Goal: Task Accomplishment & Management: Manage account settings

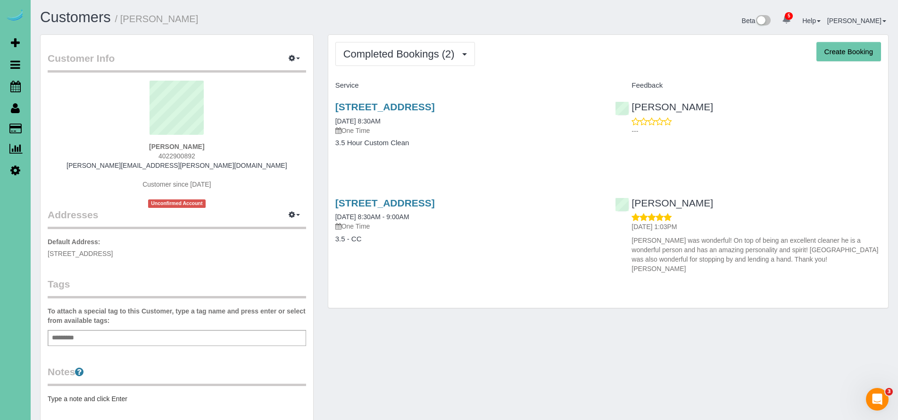
click at [15, 88] on icon at bounding box center [15, 86] width 10 height 11
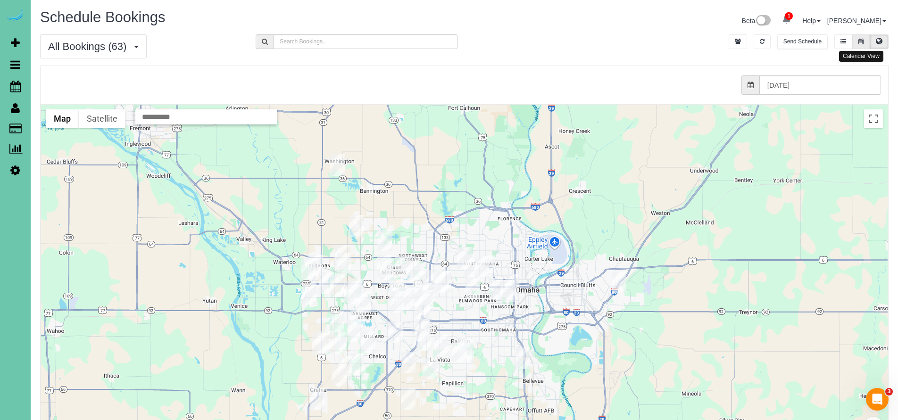
click at [864, 44] on icon at bounding box center [861, 42] width 5 height 6
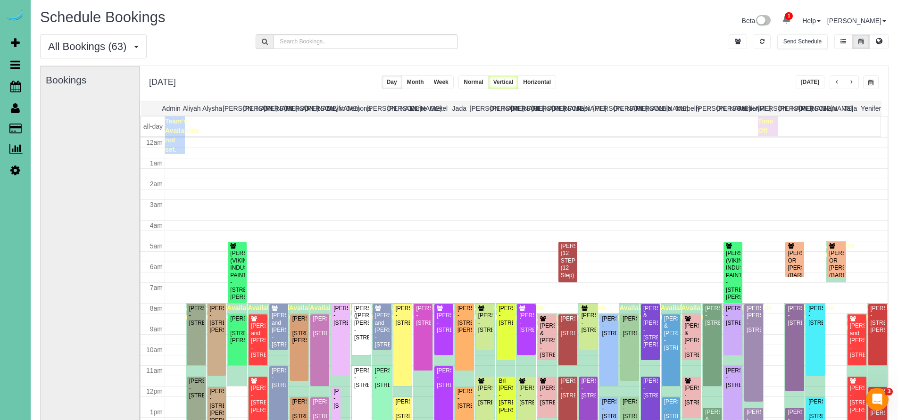
scroll to position [125, 0]
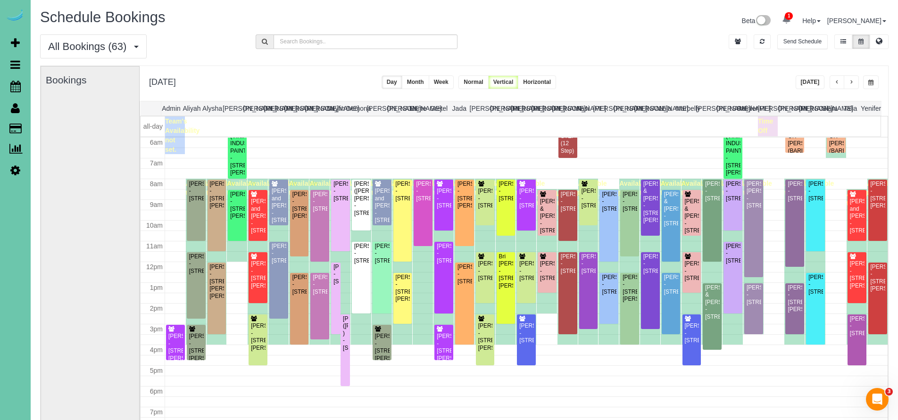
click at [851, 83] on span "button" at bounding box center [851, 83] width 5 height 6
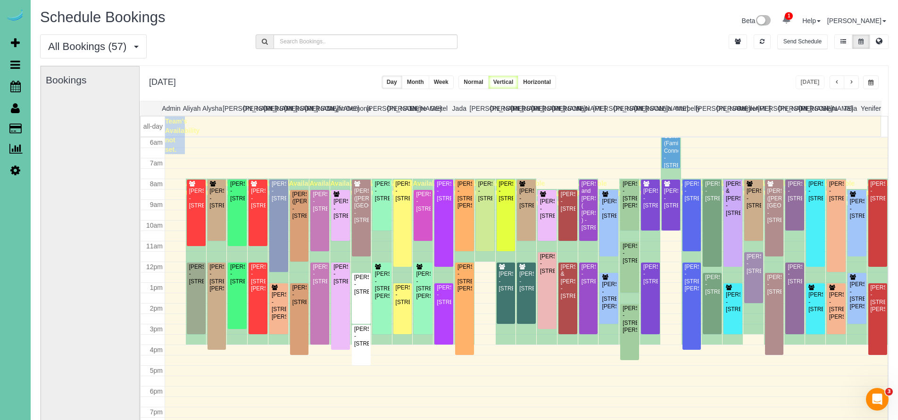
click at [718, 76] on div "Wednesday, Sep 3, 2025 Today Day Month Week Normal Vertical Horizontal" at bounding box center [514, 83] width 749 height 35
click at [72, 54] on button "All Bookings (57)" at bounding box center [93, 46] width 107 height 24
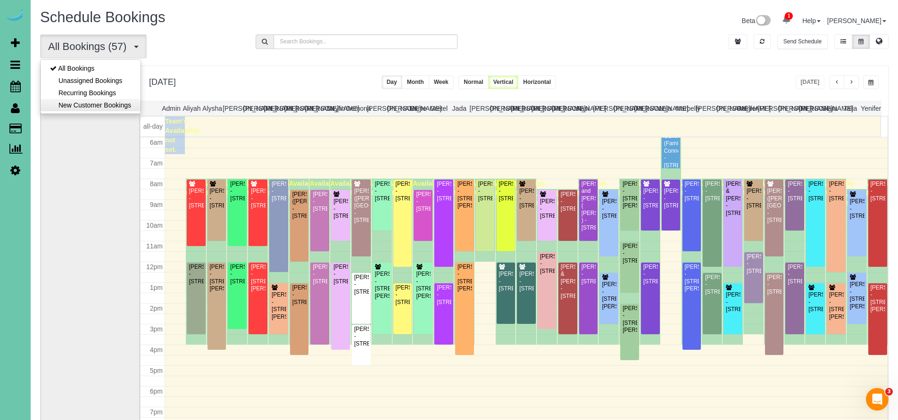
click at [86, 101] on link "New Customer Bookings" at bounding box center [91, 105] width 100 height 12
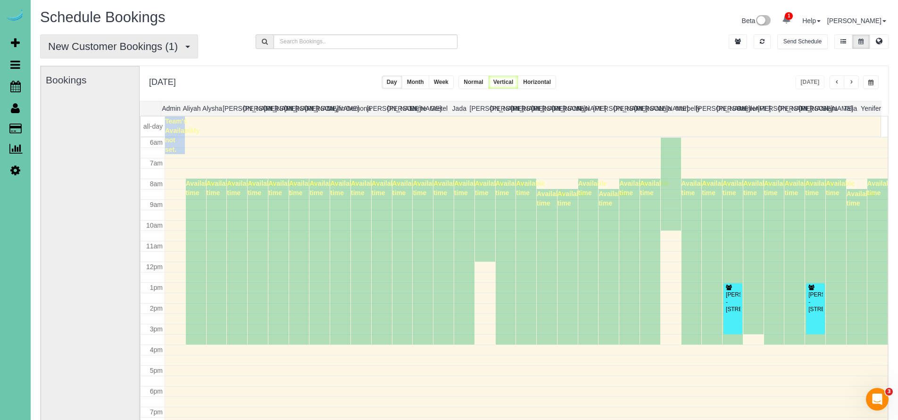
click at [125, 43] on span "New Customer Bookings (1)" at bounding box center [115, 47] width 134 height 12
click at [126, 68] on link "All Bookings" at bounding box center [91, 68] width 100 height 12
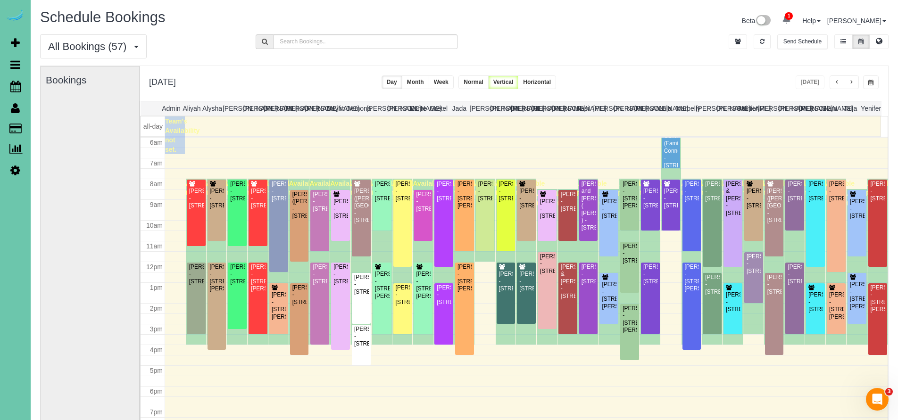
click at [18, 171] on icon at bounding box center [15, 170] width 10 height 11
select select "5796"
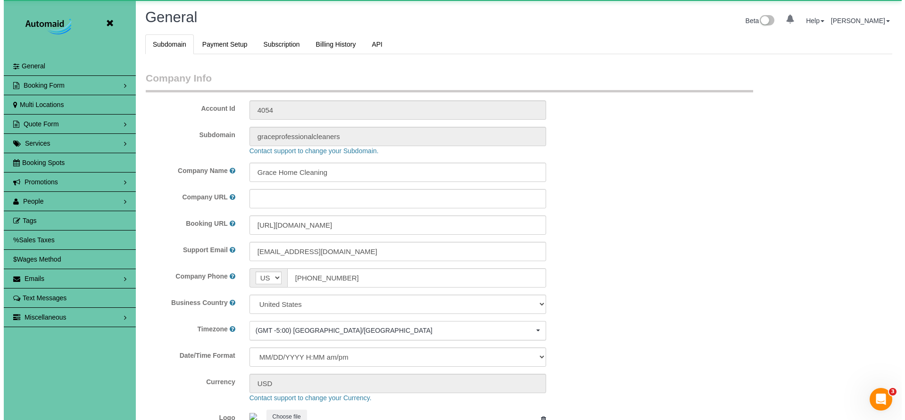
scroll to position [1995, 898]
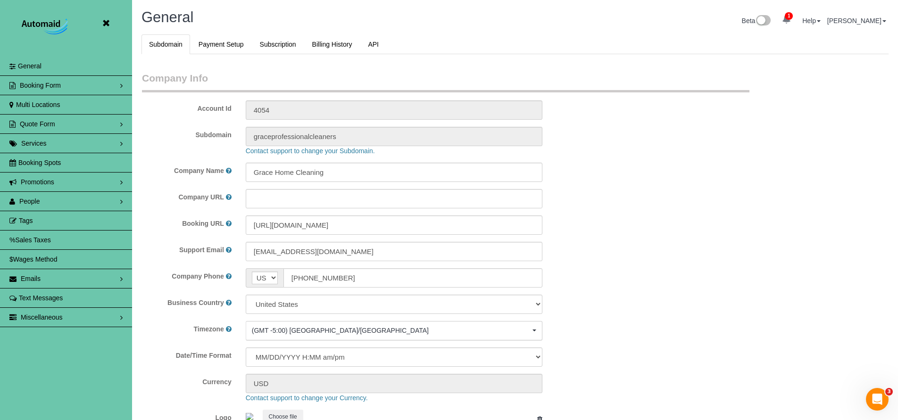
click at [34, 200] on span "People" at bounding box center [29, 202] width 21 height 8
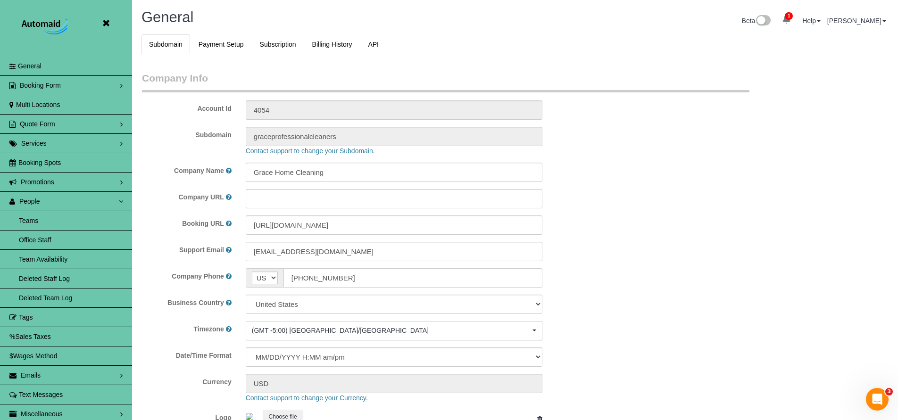
click at [36, 219] on link "Teams" at bounding box center [66, 220] width 132 height 19
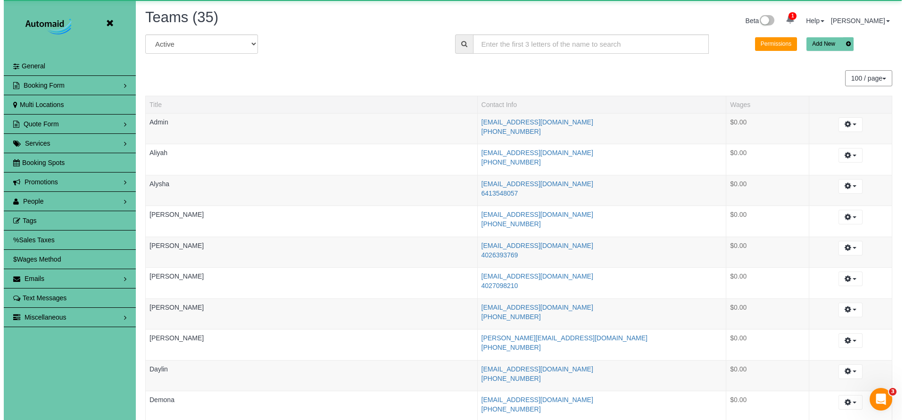
scroll to position [1263, 898]
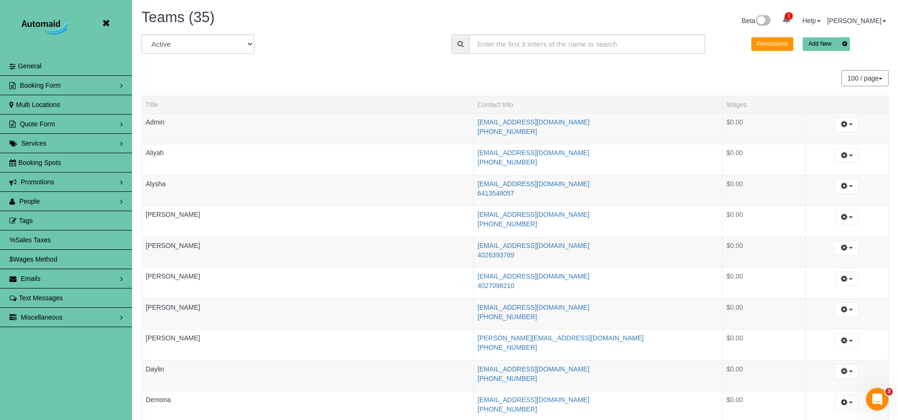
click at [35, 199] on span "People" at bounding box center [29, 202] width 21 height 8
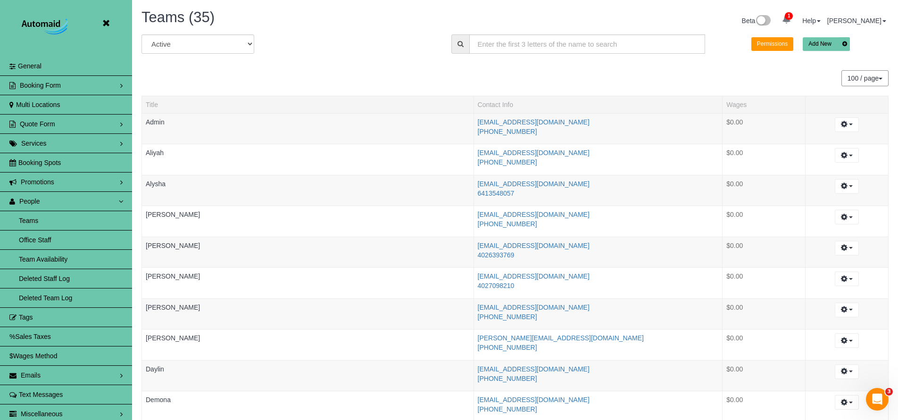
click at [47, 259] on link "Team Availability" at bounding box center [66, 259] width 132 height 19
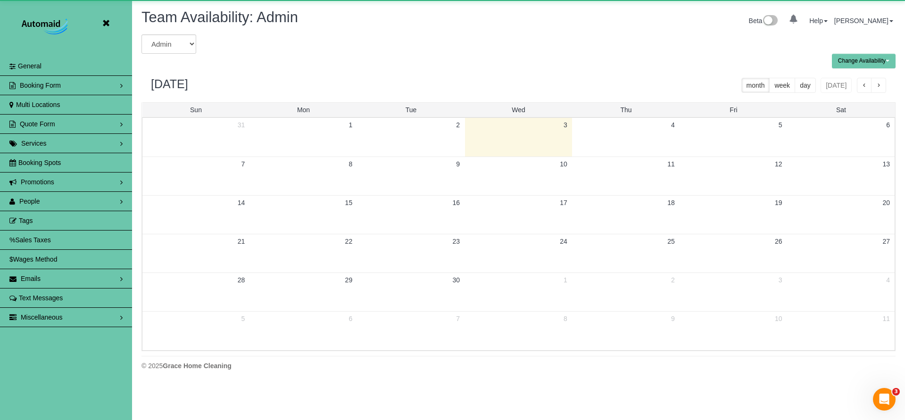
scroll to position [46789, 46268]
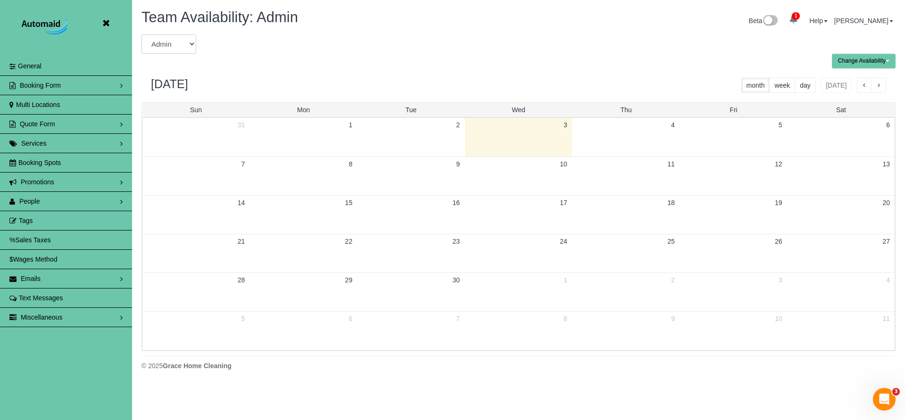
select select "number:4362"
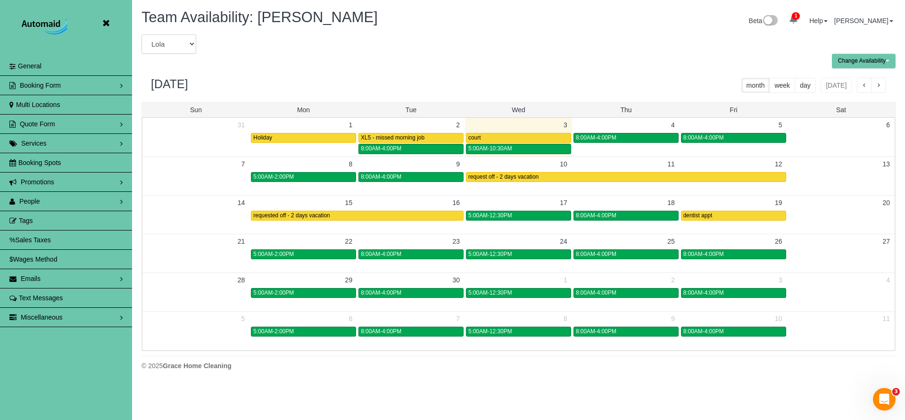
click at [156, 41] on select "Admin Aliyah Alysha Andrea Angie Anny Audrey Claudia Daylin Demona Elizabeth Em…" at bounding box center [169, 43] width 55 height 19
select select "number:18383"
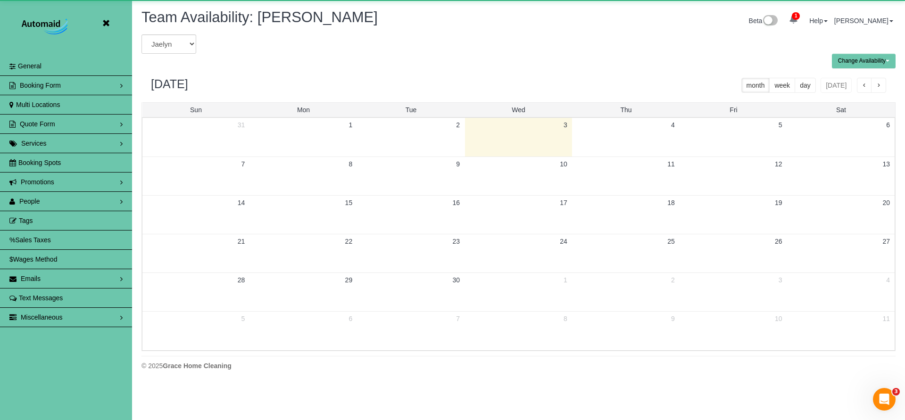
scroll to position [384, 905]
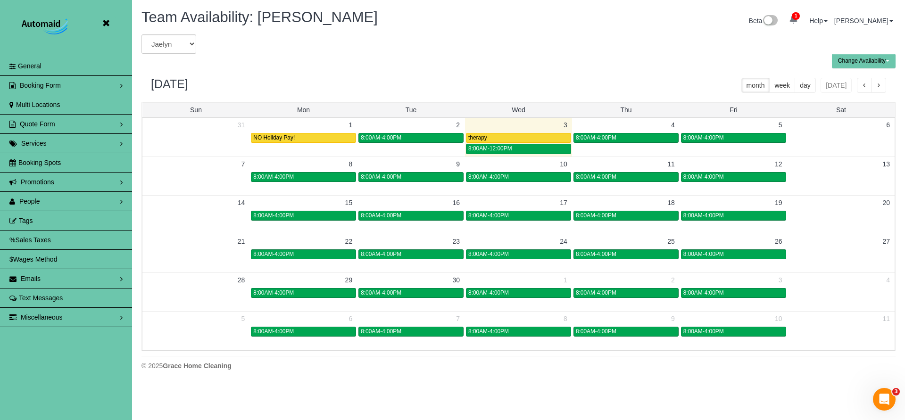
click at [868, 86] on button "button" at bounding box center [864, 85] width 15 height 15
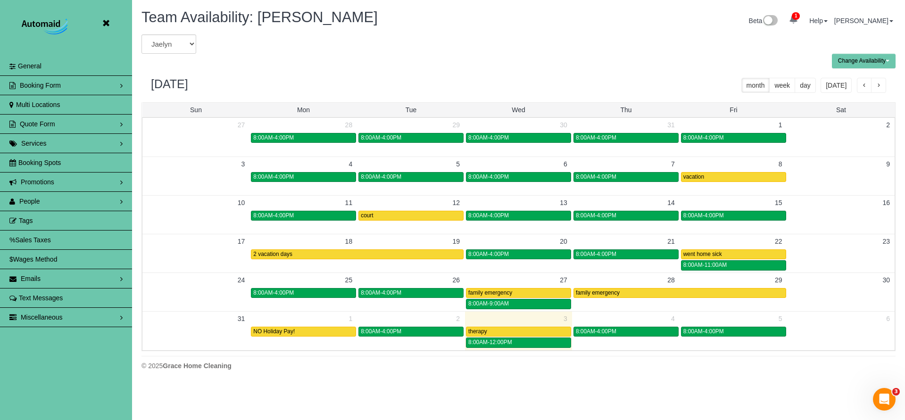
click at [867, 84] on span "button" at bounding box center [864, 86] width 5 height 7
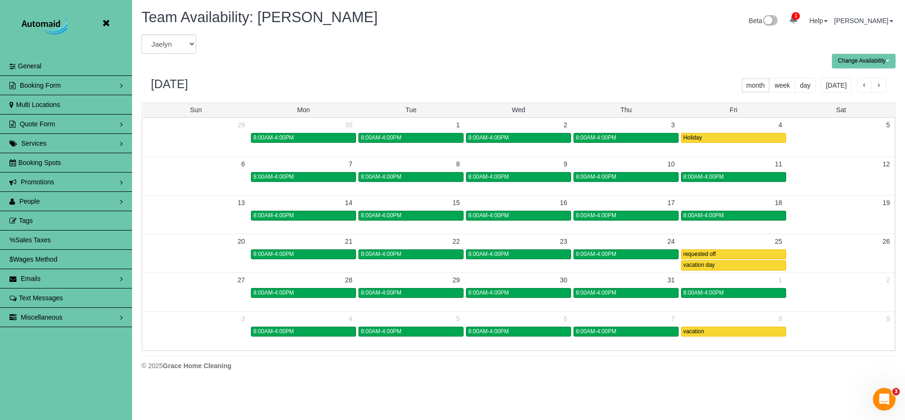
click at [867, 84] on span "button" at bounding box center [864, 86] width 5 height 7
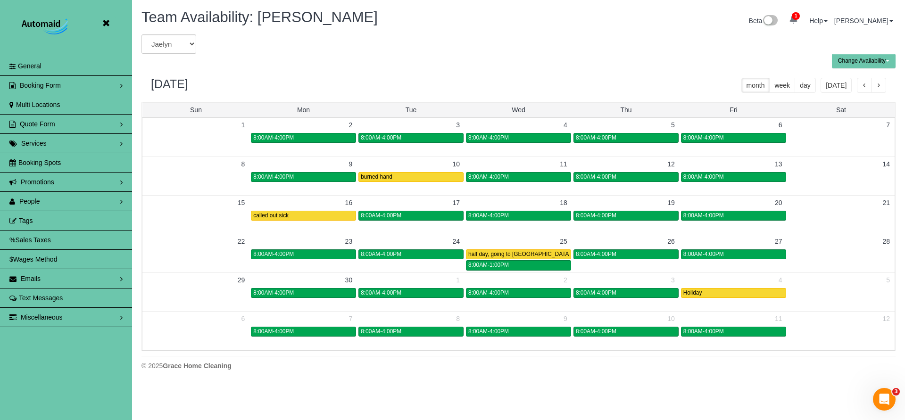
click at [865, 84] on span "button" at bounding box center [864, 86] width 5 height 7
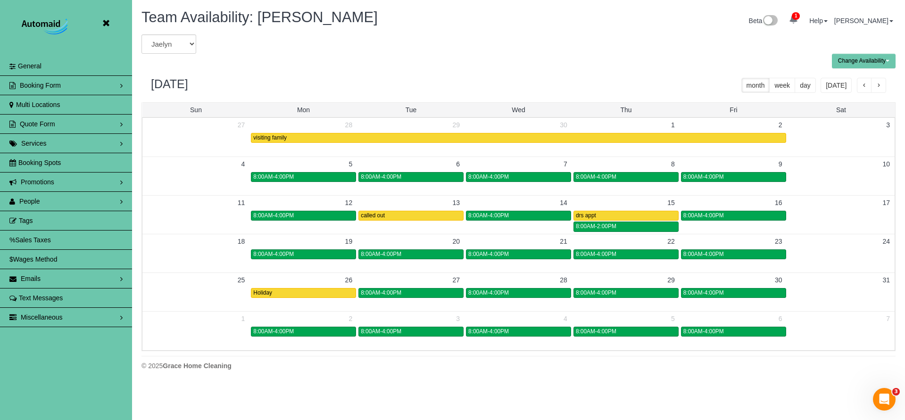
click at [858, 80] on button "button" at bounding box center [864, 85] width 15 height 15
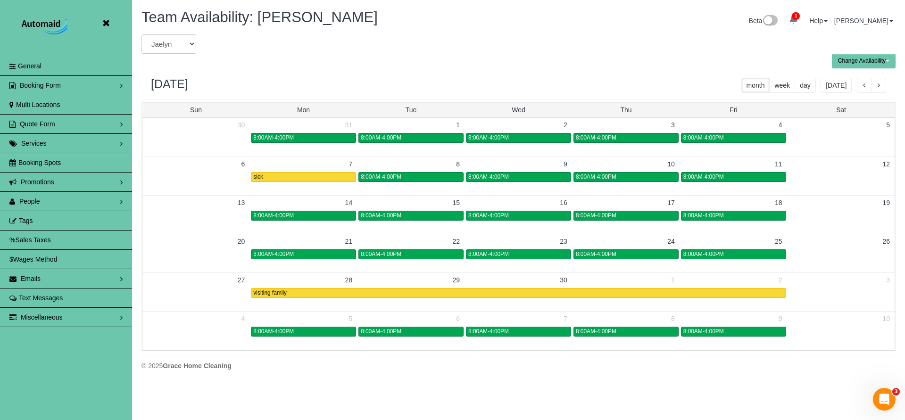
click at [858, 80] on button "button" at bounding box center [864, 85] width 15 height 15
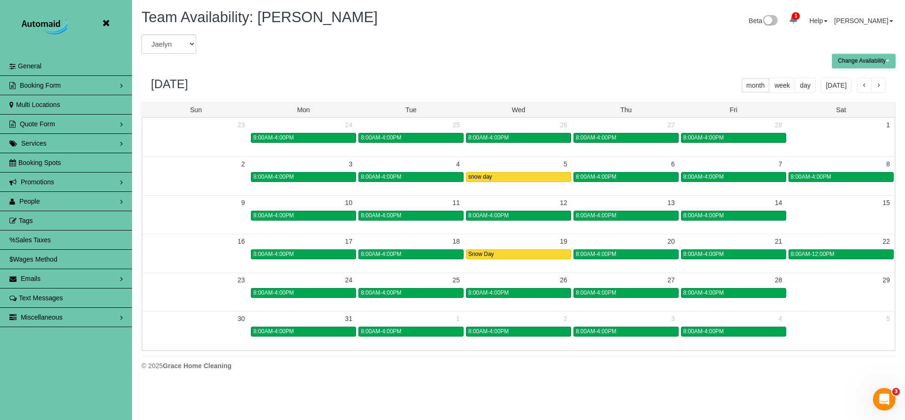
click at [862, 83] on span "button" at bounding box center [864, 86] width 5 height 7
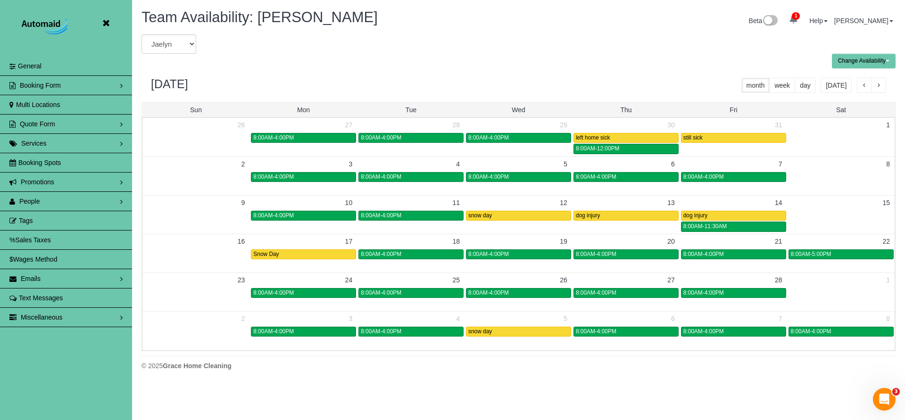
click at [862, 83] on span "button" at bounding box center [864, 86] width 5 height 7
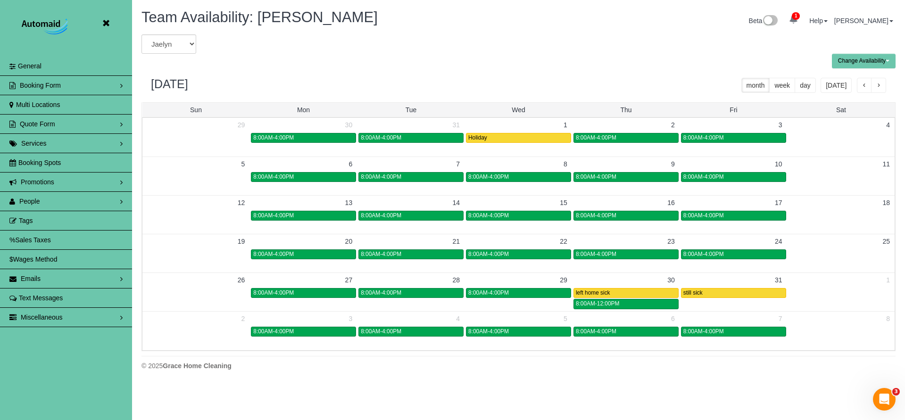
click at [862, 83] on span "button" at bounding box center [864, 86] width 5 height 7
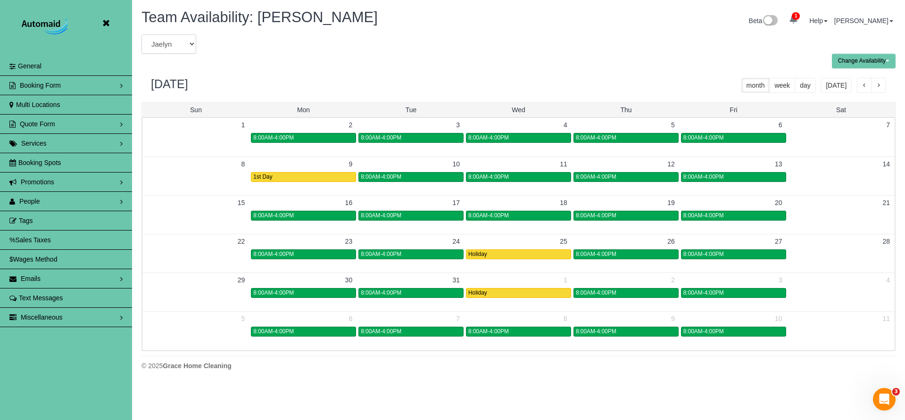
select select "number:36962"
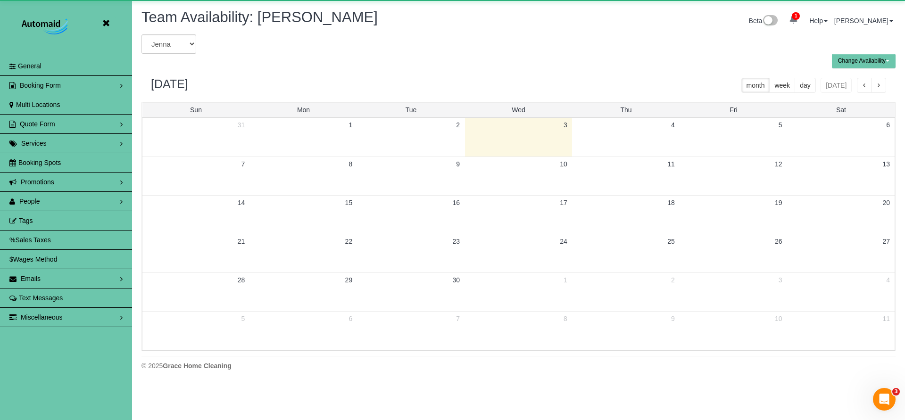
scroll to position [384, 905]
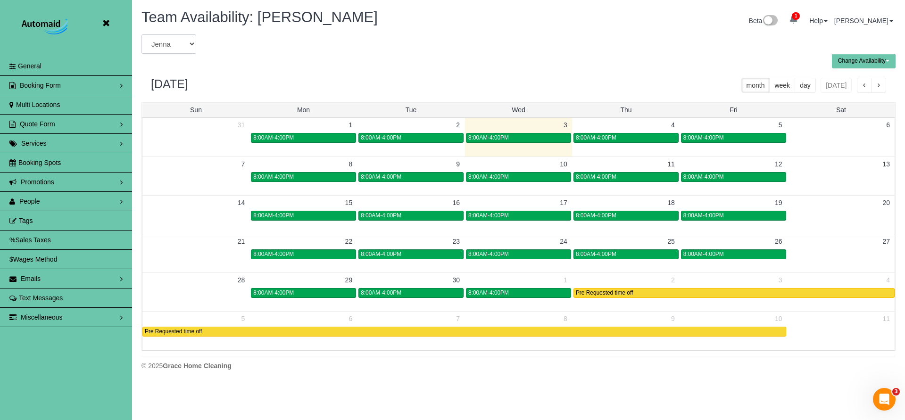
select select "number:5838"
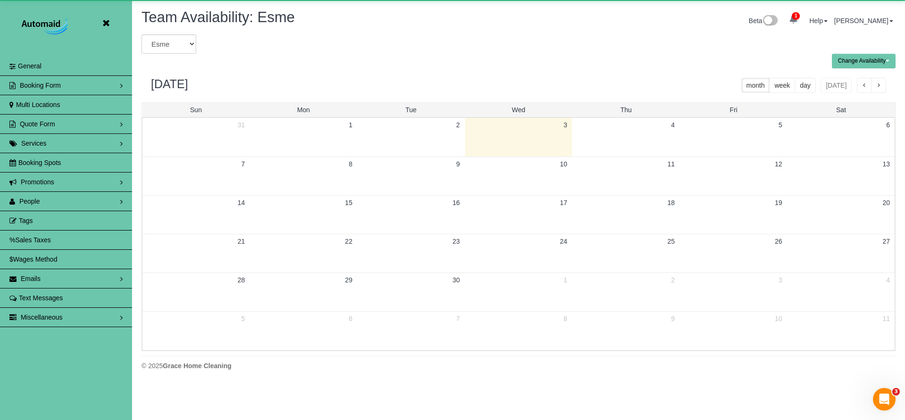
scroll to position [384, 905]
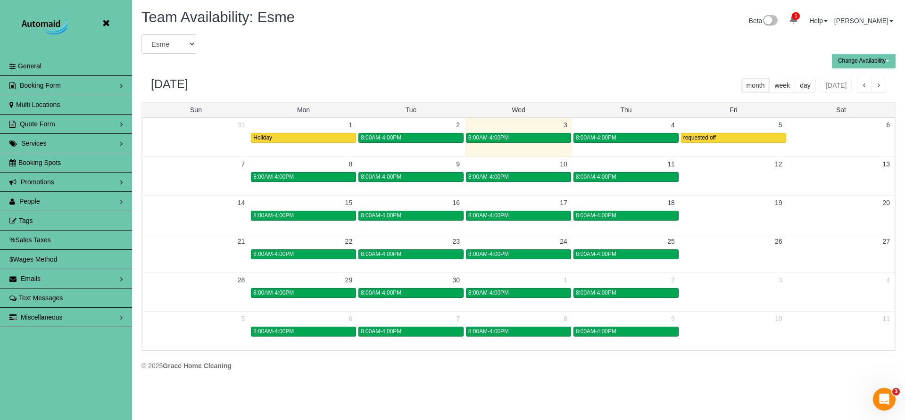
click at [109, 22] on icon at bounding box center [106, 23] width 12 height 12
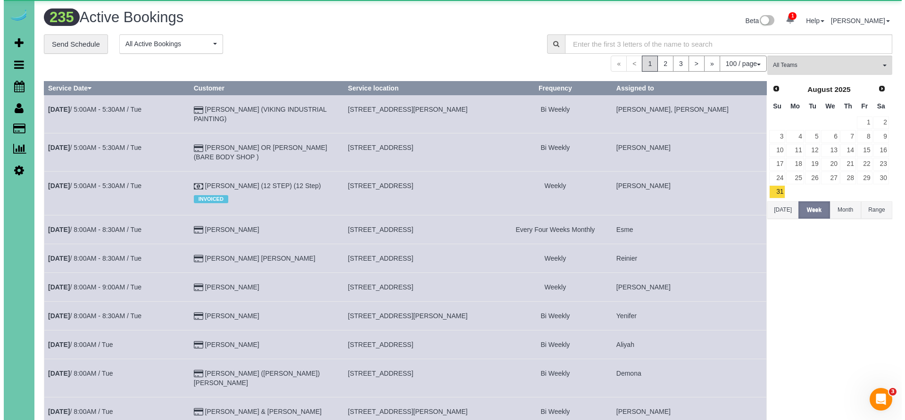
scroll to position [3088, 898]
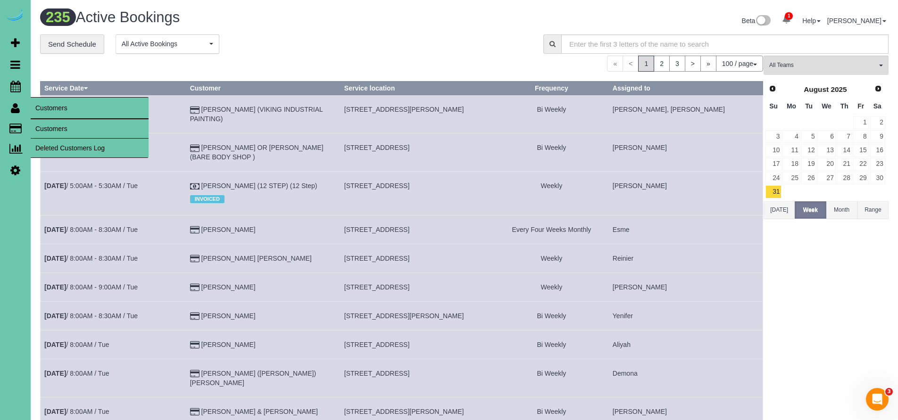
click at [50, 128] on link "Customers" at bounding box center [90, 128] width 118 height 19
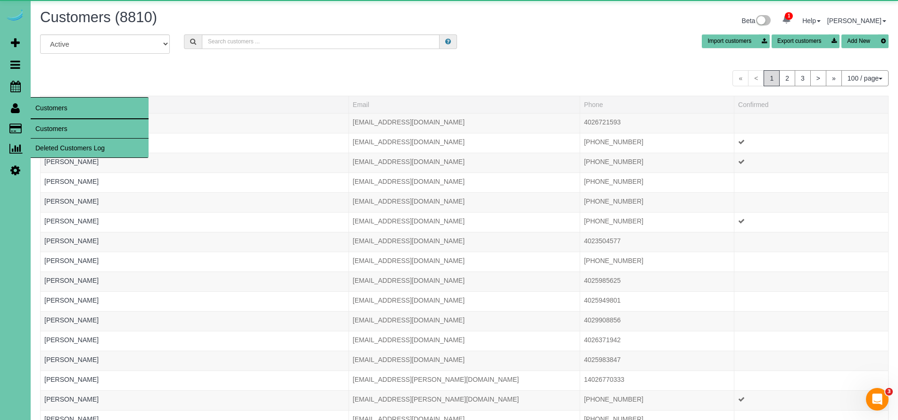
scroll to position [2162, 898]
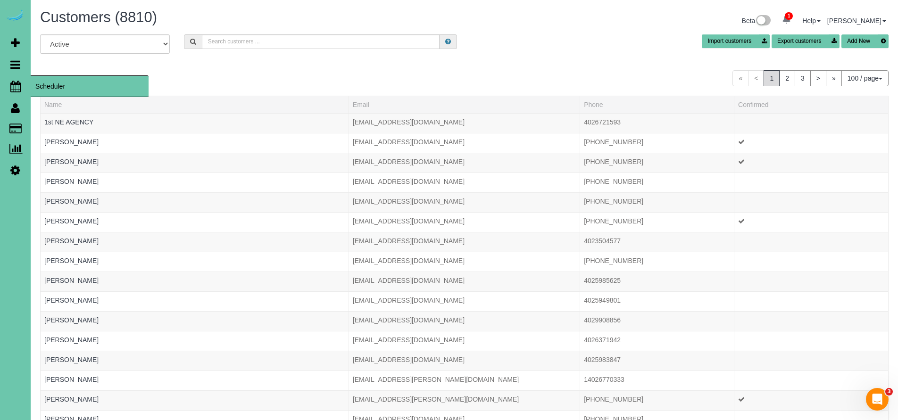
click at [65, 83] on span "Scheduler" at bounding box center [90, 86] width 118 height 22
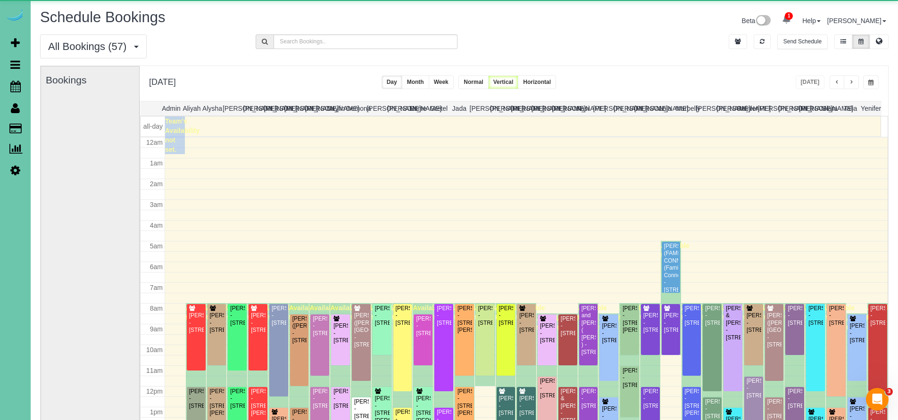
scroll to position [125, 0]
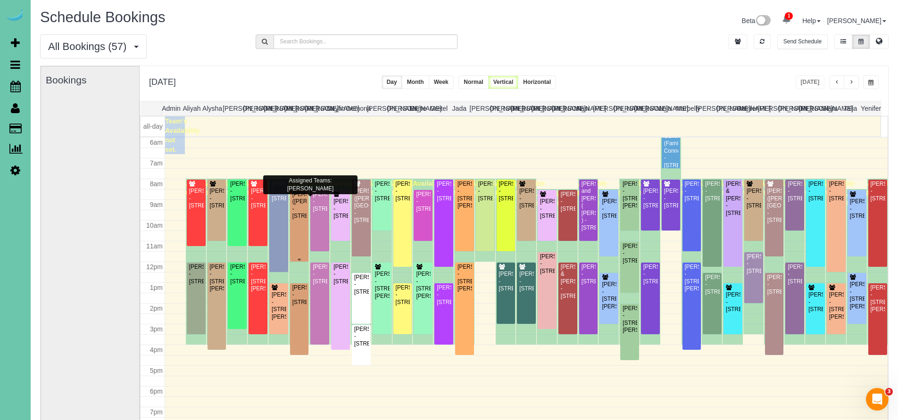
click at [295, 212] on div "Meg Olson (Mary Montgomery) - 2206 S 46th Ave, Omaha, NE 68106" at bounding box center [299, 205] width 15 height 29
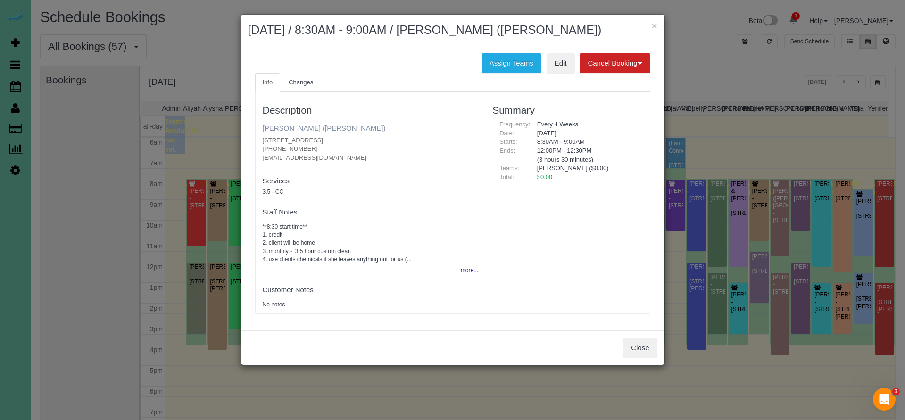
click at [285, 127] on link "Meg Olson (Mary Montgomery)" at bounding box center [324, 128] width 123 height 8
click at [642, 342] on button "Close" at bounding box center [640, 348] width 34 height 20
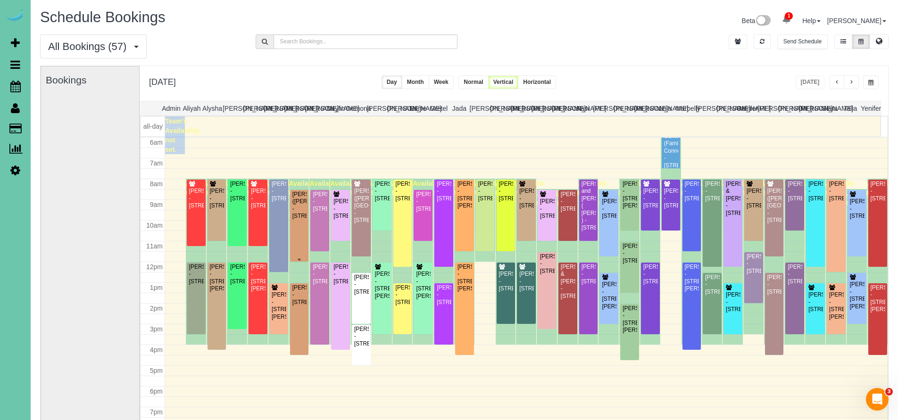
click at [296, 220] on div "Meg Olson (Mary Montgomery) - 2206 S 46th Ave, Omaha, NE 68106" at bounding box center [299, 205] width 15 height 29
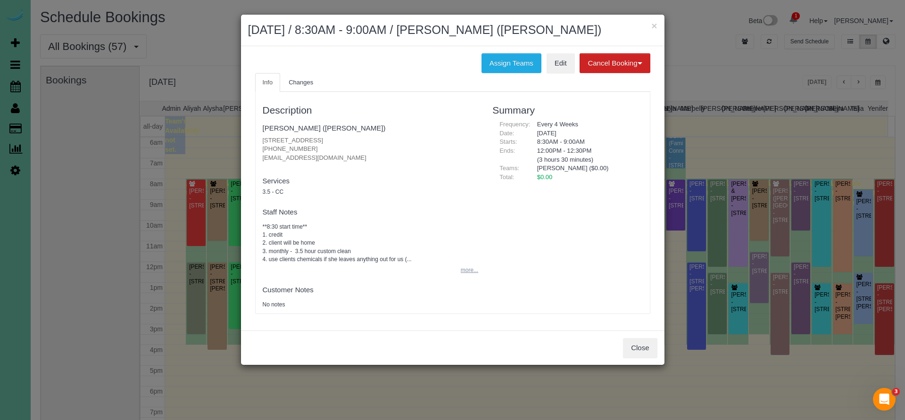
click at [463, 267] on button "more..." at bounding box center [466, 271] width 23 height 14
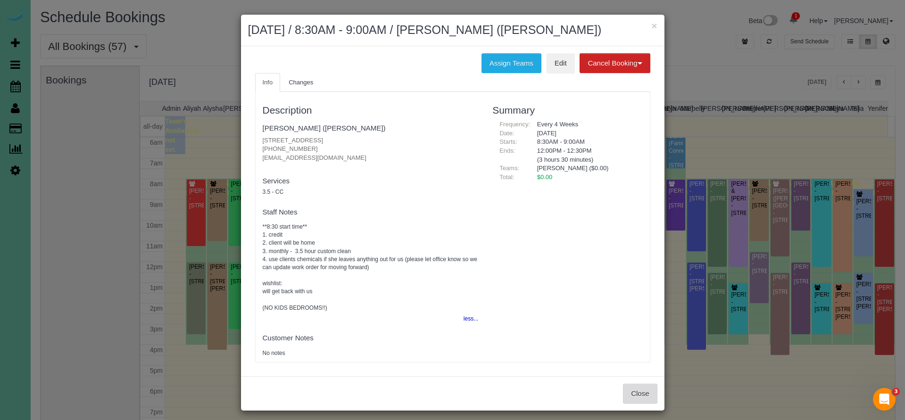
click at [641, 398] on button "Close" at bounding box center [640, 394] width 34 height 20
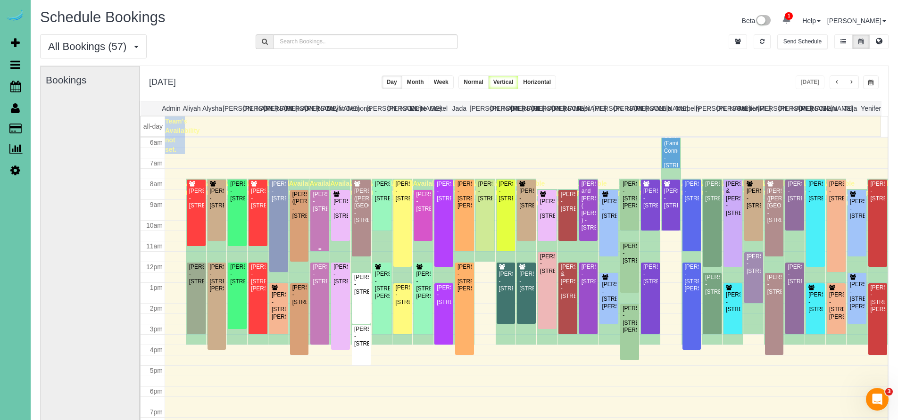
click at [324, 213] on div "Chris Johnson - 9507 Honey Locust Cir, La Vista, NE 68128" at bounding box center [319, 202] width 15 height 22
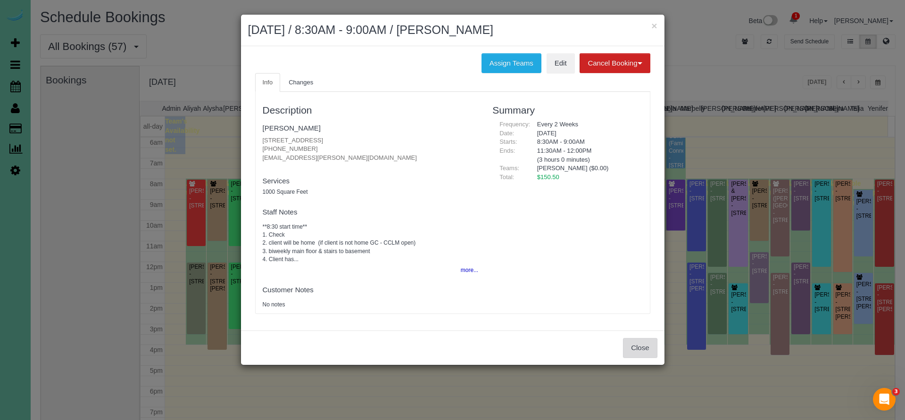
click at [647, 345] on button "Close" at bounding box center [640, 348] width 34 height 20
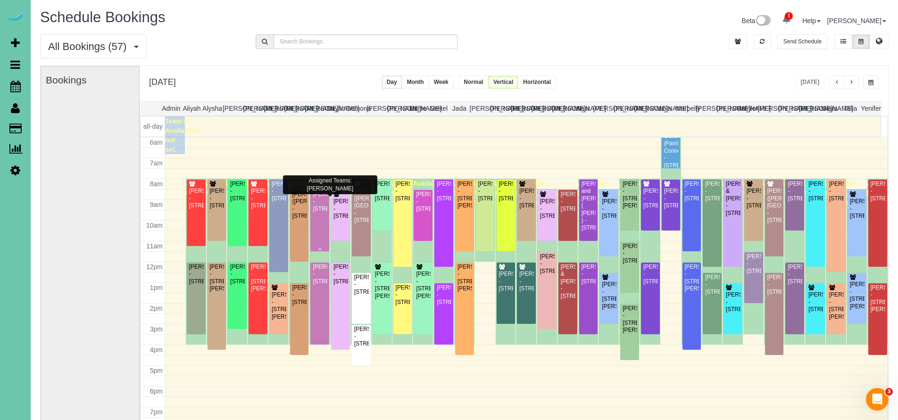
click at [321, 213] on div "Chris Johnson - 9507 Honey Locust Cir, La Vista, NE 68128" at bounding box center [319, 202] width 15 height 22
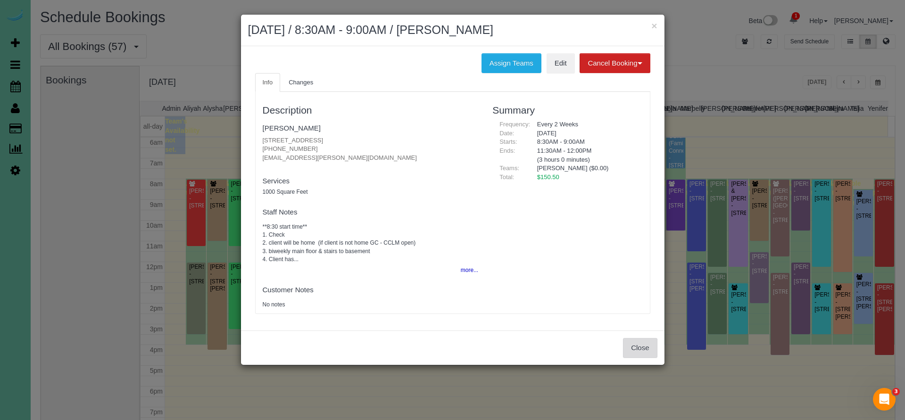
click at [638, 342] on button "Close" at bounding box center [640, 348] width 34 height 20
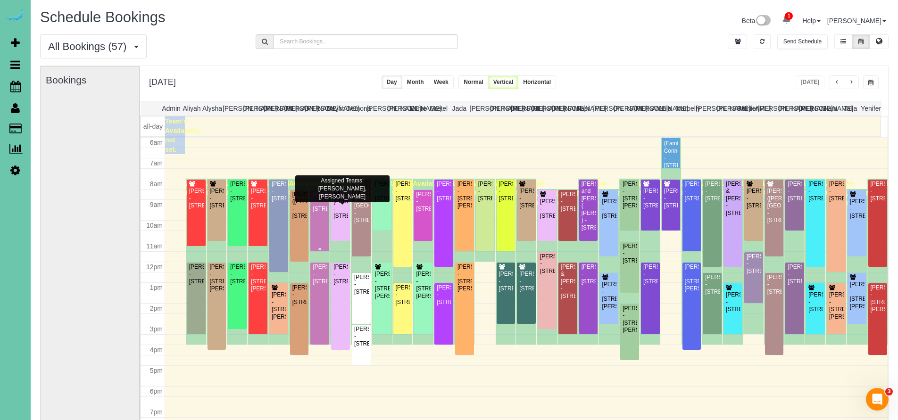
click at [321, 213] on div "Chris Johnson - 9507 Honey Locust Cir, La Vista, NE 68128" at bounding box center [319, 202] width 15 height 22
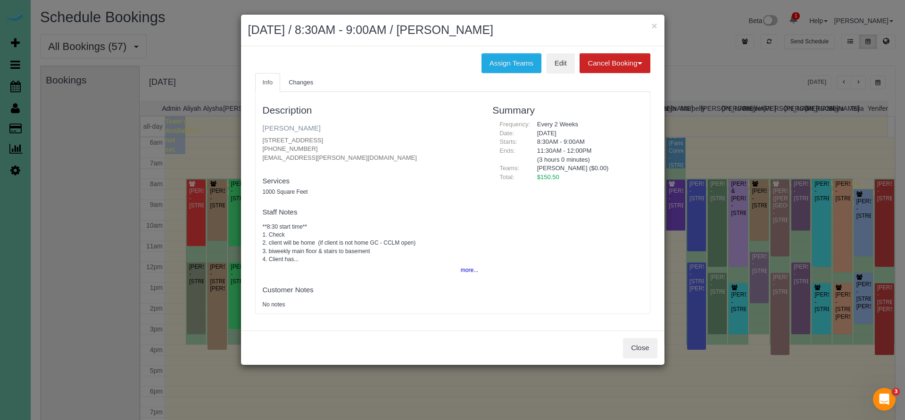
click at [282, 127] on link "Chris Johnson" at bounding box center [292, 128] width 58 height 8
click at [651, 344] on button "Close" at bounding box center [640, 348] width 34 height 20
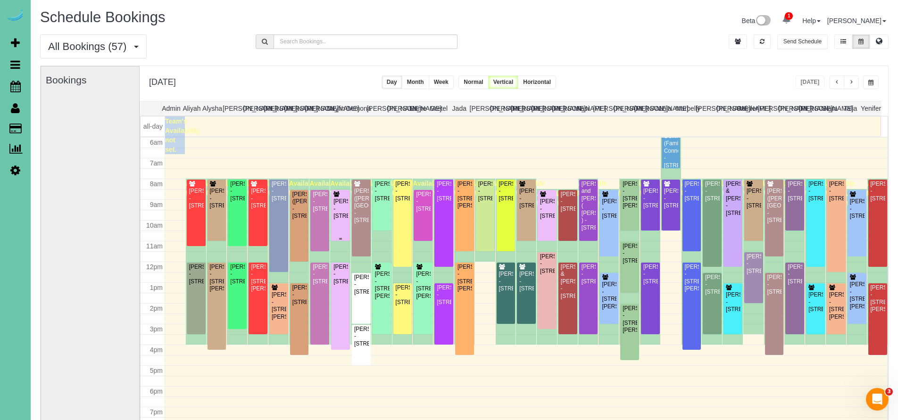
click at [341, 215] on div "Kaitlyn Jansen - 5310 S 165th St, Omaha, NE 68135" at bounding box center [340, 209] width 15 height 22
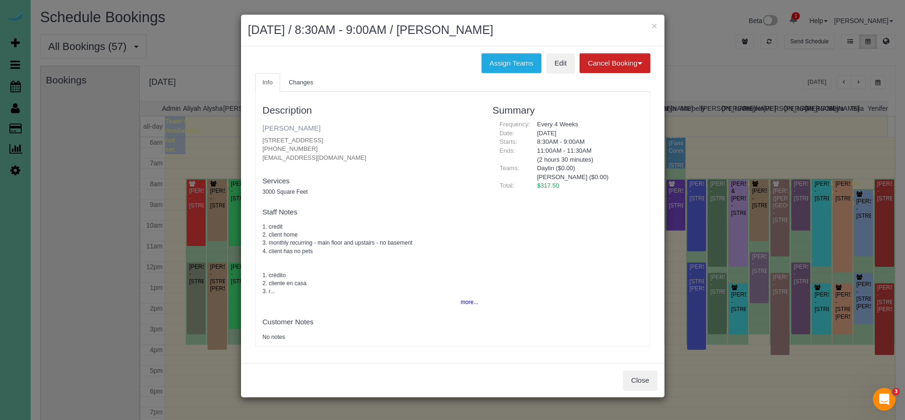
click at [287, 126] on link "Kaitlyn Jansen" at bounding box center [292, 128] width 58 height 8
click at [652, 378] on button "Close" at bounding box center [640, 381] width 34 height 20
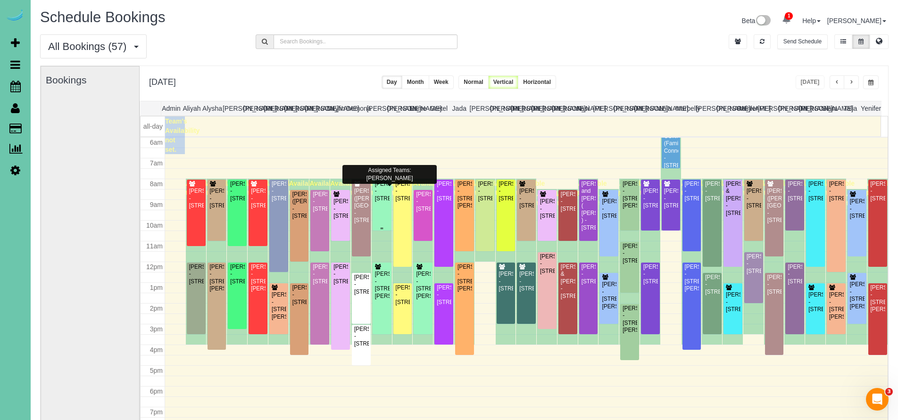
click at [378, 202] on div "Johanna Utman - 8614 S 97th Street, La Vista, NE 68128" at bounding box center [382, 192] width 15 height 22
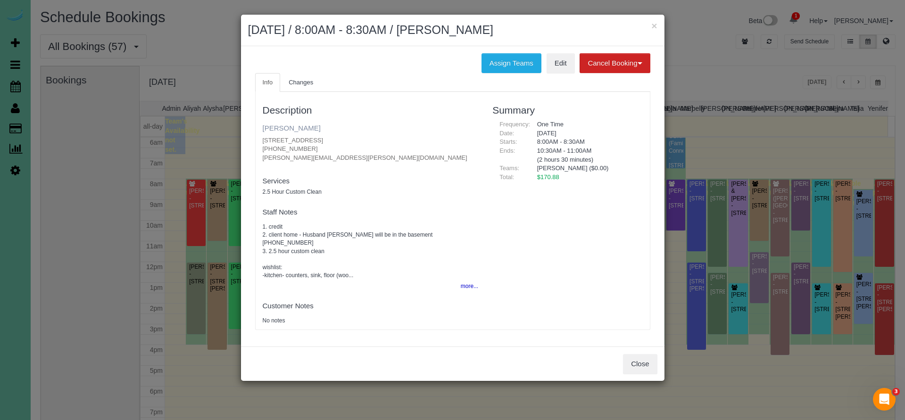
click at [293, 127] on link "Johanna Utman" at bounding box center [292, 128] width 58 height 8
drag, startPoint x: 259, startPoint y: 136, endPoint x: 385, endPoint y: 140, distance: 126.0
click at [385, 140] on div "Description Johanna Utman 8614 S 97th Street, La Vista, NE 68128 (402) 681-0496…" at bounding box center [371, 211] width 230 height 228
copy p "8614 S 97th Street, La Vista, NE 68128"
click at [640, 357] on button "Close" at bounding box center [640, 364] width 34 height 20
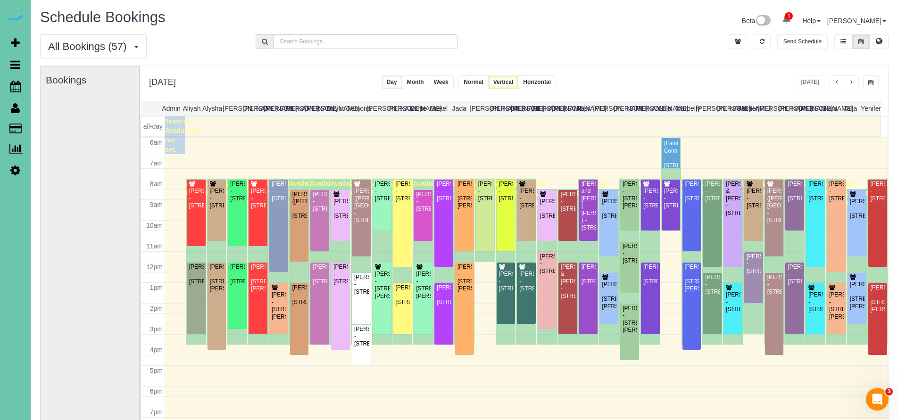
click at [384, 201] on div "Johanna Utman - 8614 S 97th Street, La Vista, NE 68128" at bounding box center [382, 192] width 15 height 22
click at [384, 201] on body "1 Beta Your Notifications You have 0 alerts × You have 4 to charge for 09/02/20…" at bounding box center [449, 210] width 898 height 420
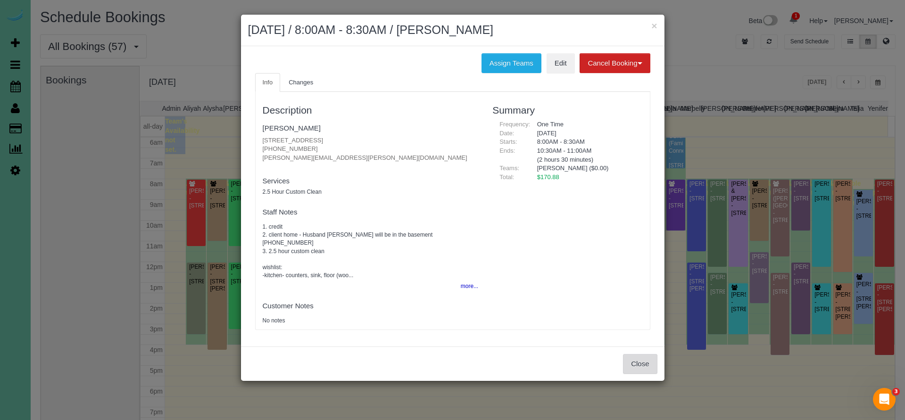
click at [645, 355] on button "Close" at bounding box center [640, 364] width 34 height 20
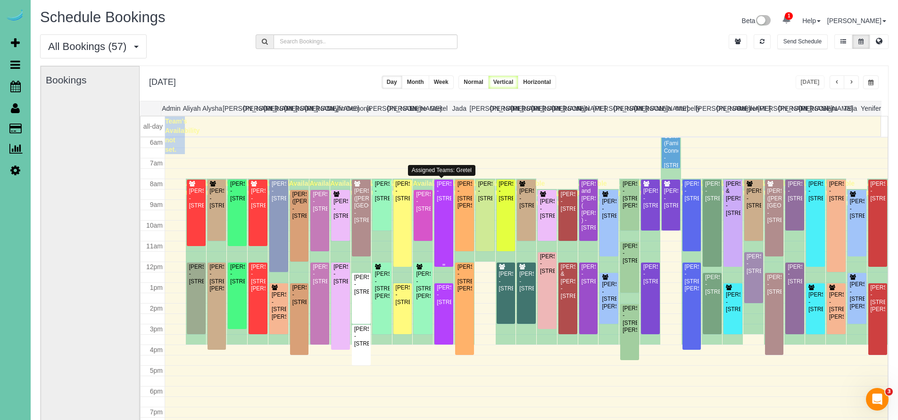
click at [441, 202] on div "Laura Meyers - 5128 Blondo Street, Omaha, NE 68104" at bounding box center [443, 192] width 15 height 22
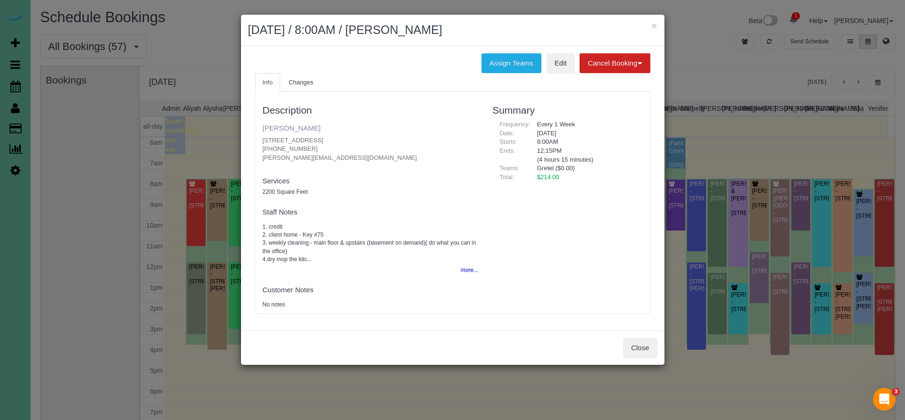
click at [290, 127] on link "Laura Meyers" at bounding box center [292, 128] width 58 height 8
click at [637, 350] on button "Close" at bounding box center [640, 348] width 34 height 20
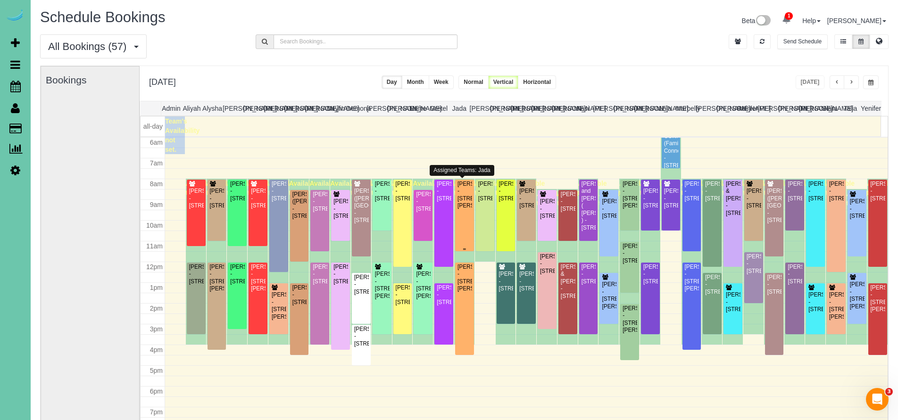
click at [458, 210] on div "Rachel Brousek - 11519 Shepard St, Papillion, NE 68046" at bounding box center [464, 195] width 15 height 29
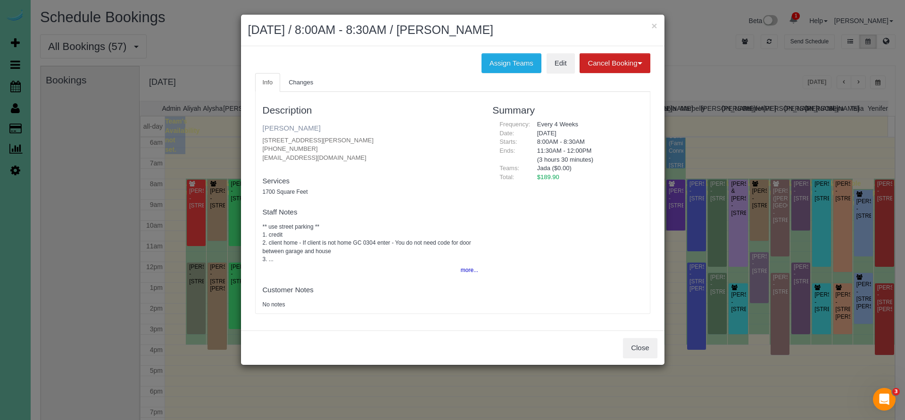
click at [286, 127] on link "Rachel Brousek" at bounding box center [292, 128] width 58 height 8
click at [651, 346] on button "Close" at bounding box center [640, 348] width 34 height 20
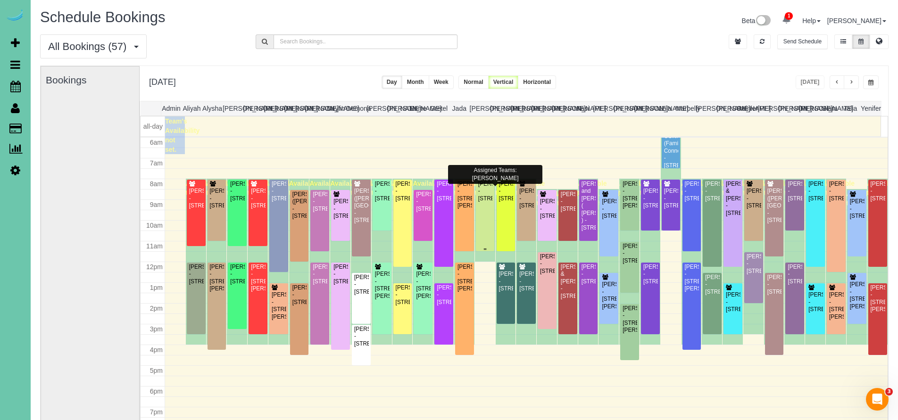
click at [485, 202] on div "Dan Rempe - 6117 Pacific St, Omaha, NE 68106" at bounding box center [485, 192] width 15 height 22
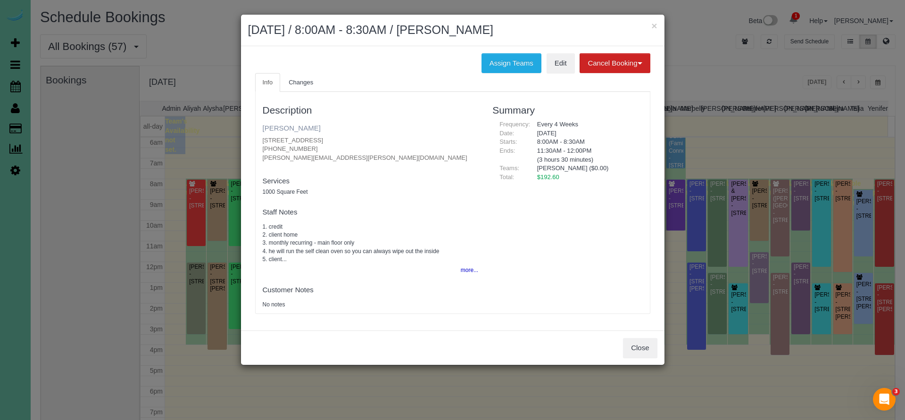
click at [291, 126] on link "Dan Rempe" at bounding box center [292, 128] width 58 height 8
click at [651, 344] on button "Close" at bounding box center [640, 348] width 34 height 20
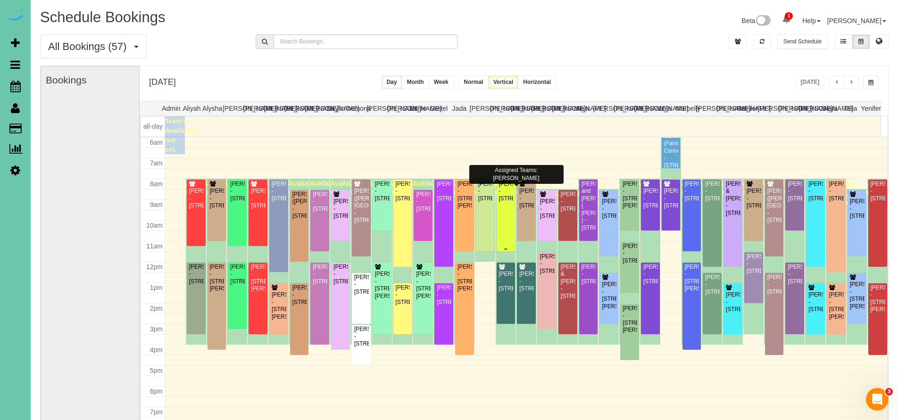
click at [506, 202] on div "Michala Gleason - 4702 S 198th Street, Omaha, NE 68135" at bounding box center [506, 192] width 15 height 22
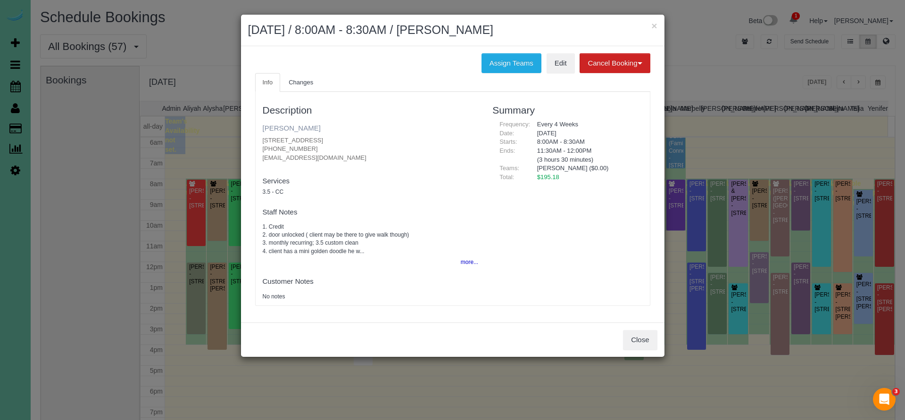
click at [295, 127] on link "Michala Gleason" at bounding box center [292, 128] width 58 height 8
click at [633, 336] on button "Close" at bounding box center [640, 340] width 34 height 20
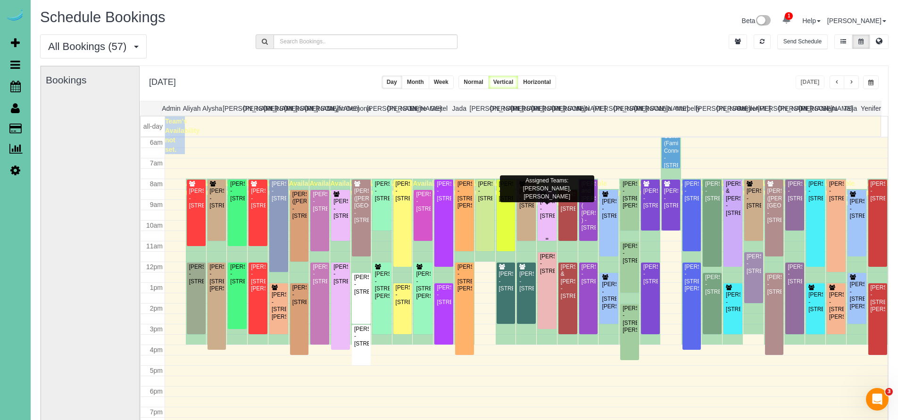
click at [542, 214] on div "Kaitlyn Jansen - 5310 S 165th St, Omaha, NE 68135" at bounding box center [547, 209] width 15 height 22
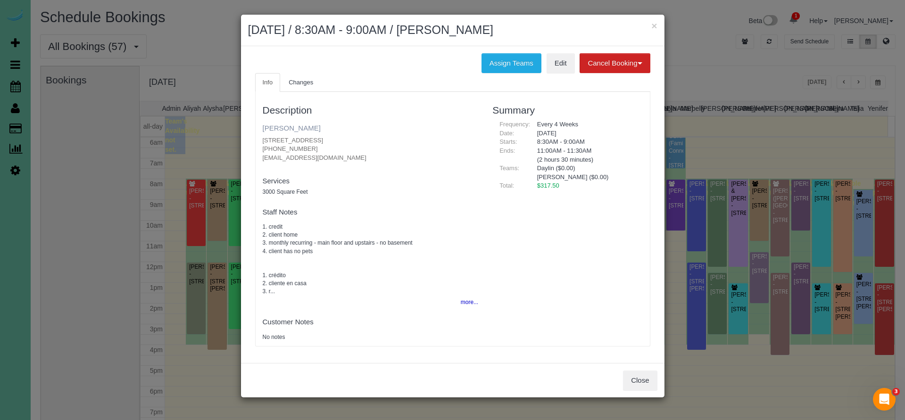
click at [288, 128] on link "Kaitlyn Jansen" at bounding box center [292, 128] width 58 height 8
click at [634, 375] on button "Close" at bounding box center [640, 381] width 34 height 20
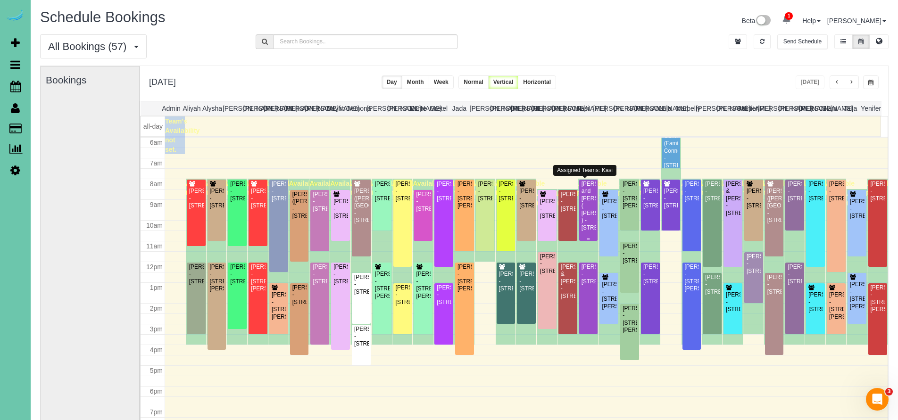
click at [589, 209] on div "Tim and Beth Bosco ( Debbie Gum ) - 3518 Terrace Drive, Omaha, NE 68134" at bounding box center [588, 206] width 15 height 51
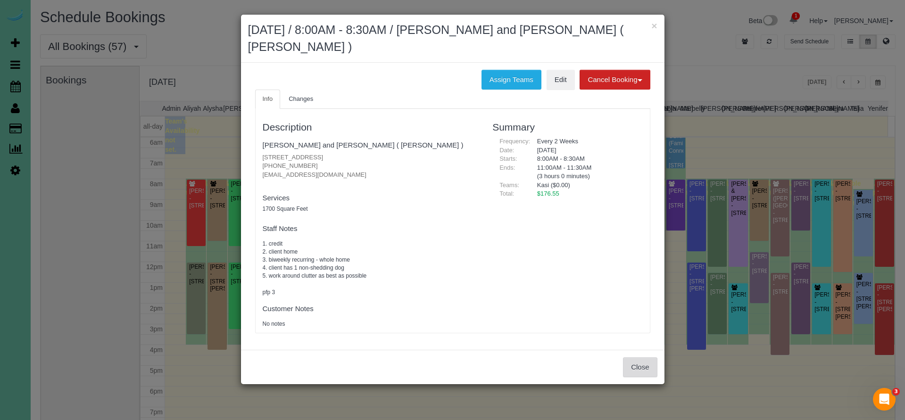
click at [641, 365] on button "Close" at bounding box center [640, 368] width 34 height 20
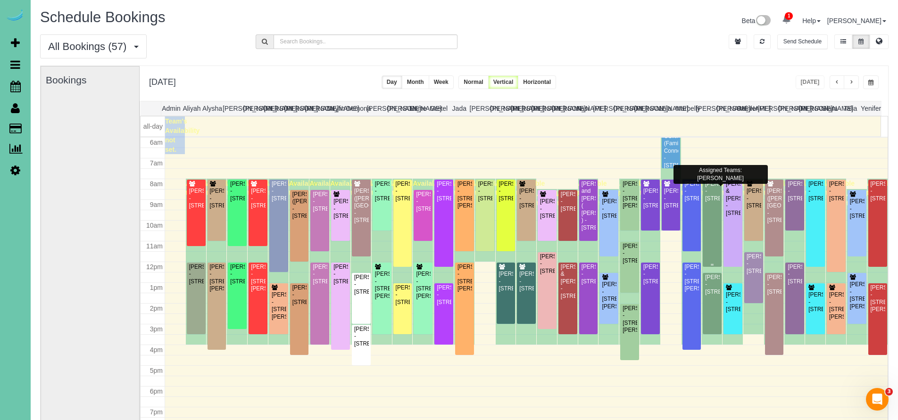
click at [711, 190] on div "Koryn Duell - 11510 S 109th St, Papillion, NE 68046" at bounding box center [712, 192] width 15 height 22
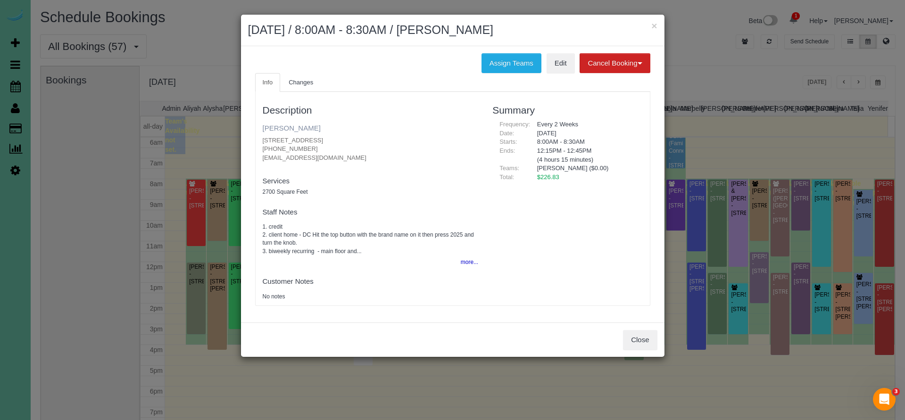
click at [292, 129] on link "Koryn Duell" at bounding box center [292, 128] width 58 height 8
click at [634, 337] on button "Close" at bounding box center [640, 340] width 34 height 20
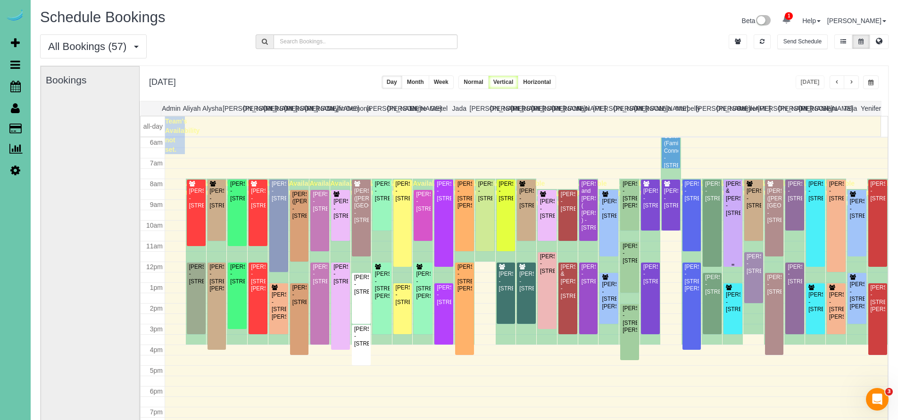
click at [732, 217] on div "Laura & Matt Bosch - 331 North 93rd Street, Omaha, NE 68114" at bounding box center [733, 199] width 15 height 36
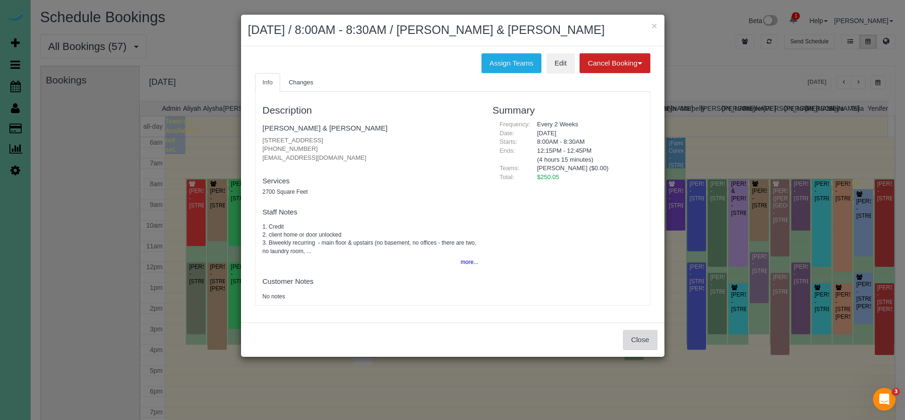
click at [641, 338] on button "Close" at bounding box center [640, 340] width 34 height 20
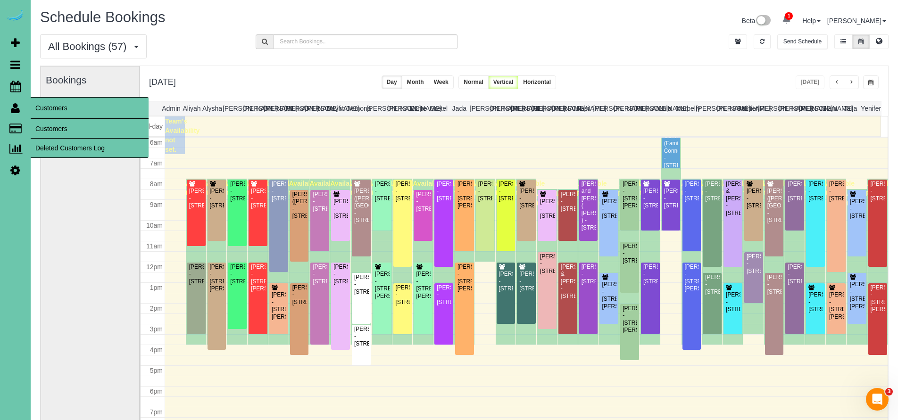
click at [51, 130] on link "Customers" at bounding box center [90, 128] width 118 height 19
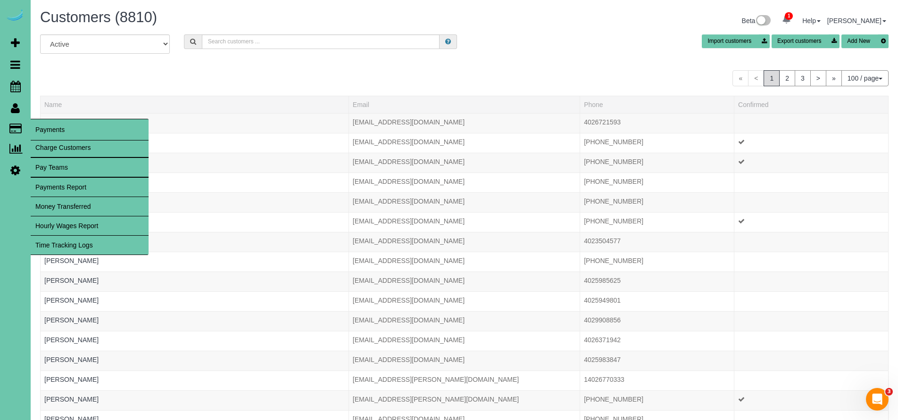
click at [64, 244] on link "Time Tracking Logs" at bounding box center [90, 245] width 118 height 19
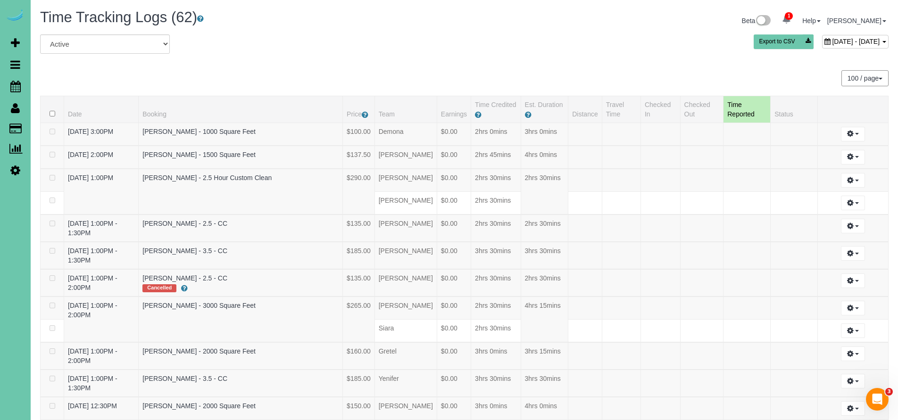
click at [832, 38] on span "September 03, 2025 - September 03, 2025" at bounding box center [856, 42] width 48 height 8
type input "**********"
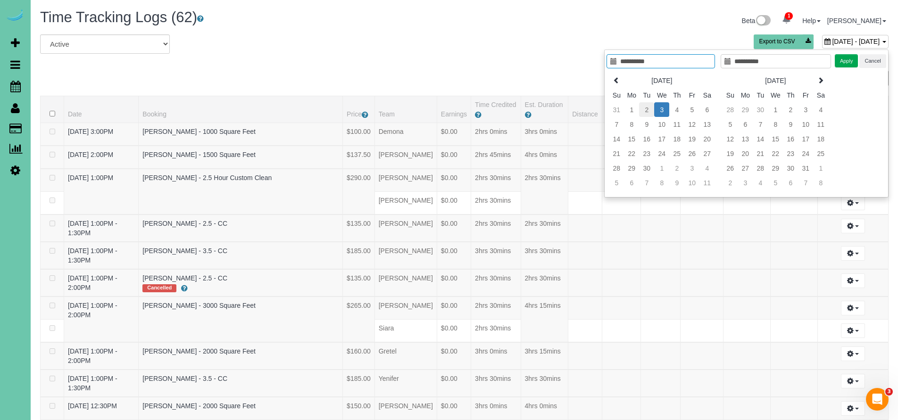
type input "**********"
click at [643, 106] on td "2" at bounding box center [646, 109] width 15 height 15
type input "**********"
click at [643, 106] on td "2" at bounding box center [646, 109] width 15 height 15
type input "**********"
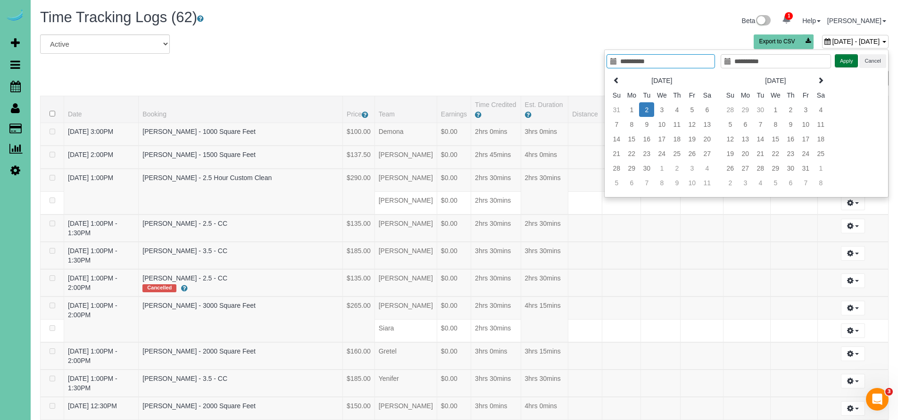
click at [850, 62] on button "Apply" at bounding box center [847, 61] width 24 height 14
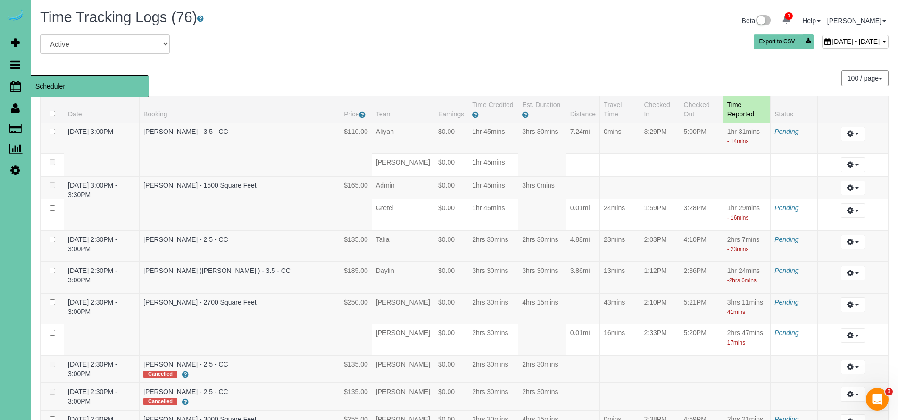
click at [15, 86] on icon at bounding box center [15, 86] width 10 height 11
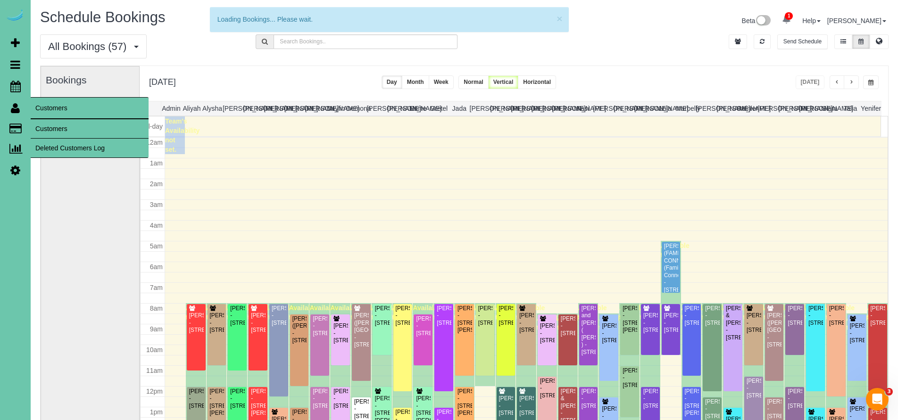
scroll to position [125, 0]
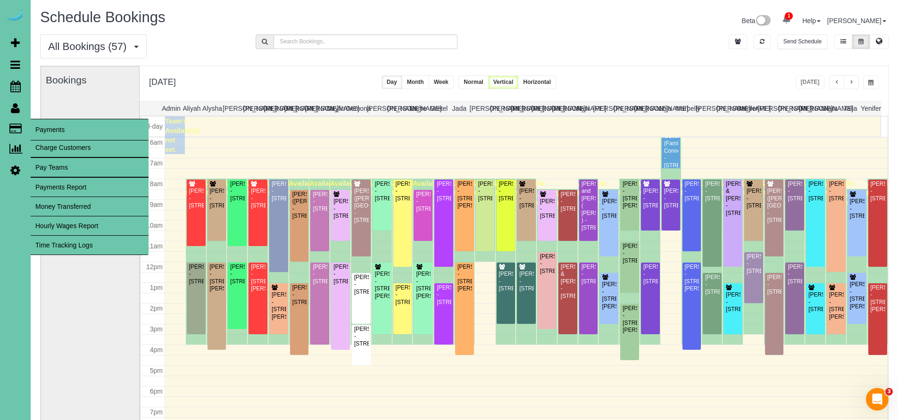
click at [54, 244] on link "Time Tracking Logs" at bounding box center [90, 245] width 118 height 19
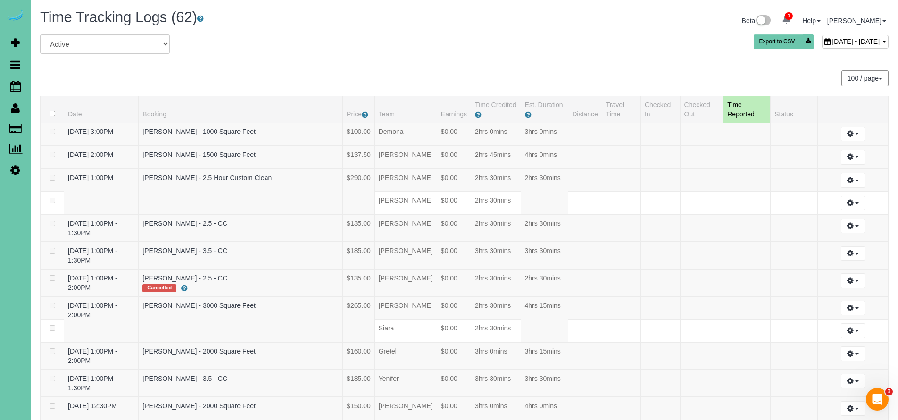
click at [822, 46] on div "September 03, 2025 - September 03, 2025" at bounding box center [855, 42] width 67 height 14
type input "**********"
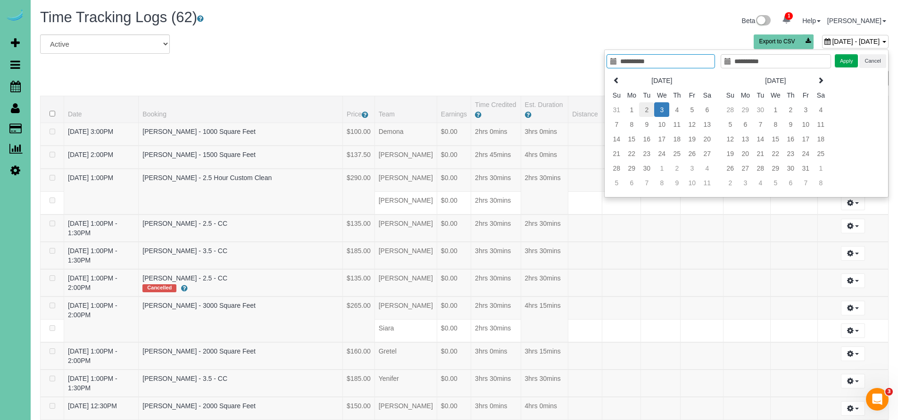
type input "**********"
click at [652, 110] on td "2" at bounding box center [646, 109] width 15 height 15
type input "**********"
click at [652, 110] on td "2" at bounding box center [646, 109] width 15 height 15
type input "**********"
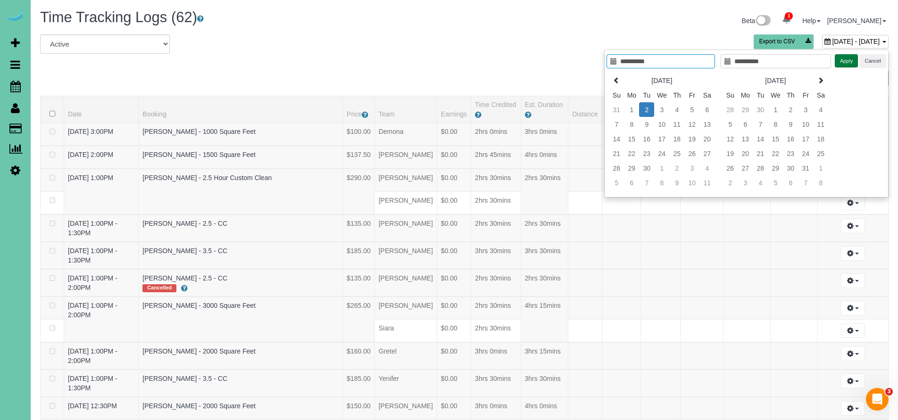
click at [852, 63] on button "Apply" at bounding box center [847, 61] width 24 height 14
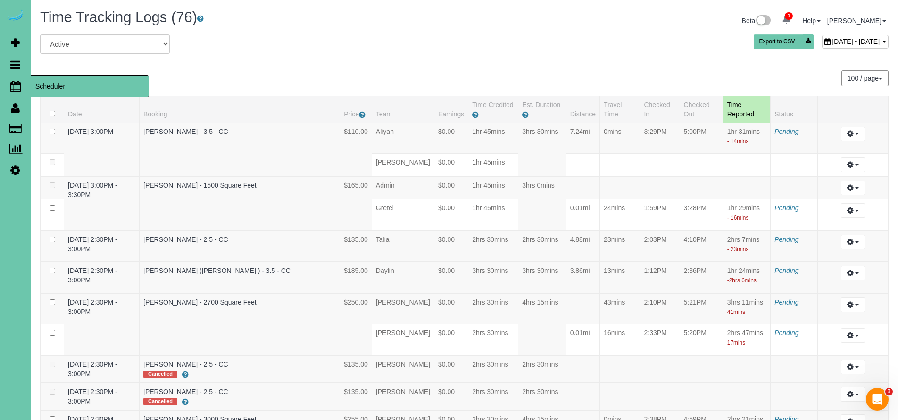
click at [60, 84] on span "Scheduler" at bounding box center [90, 86] width 118 height 22
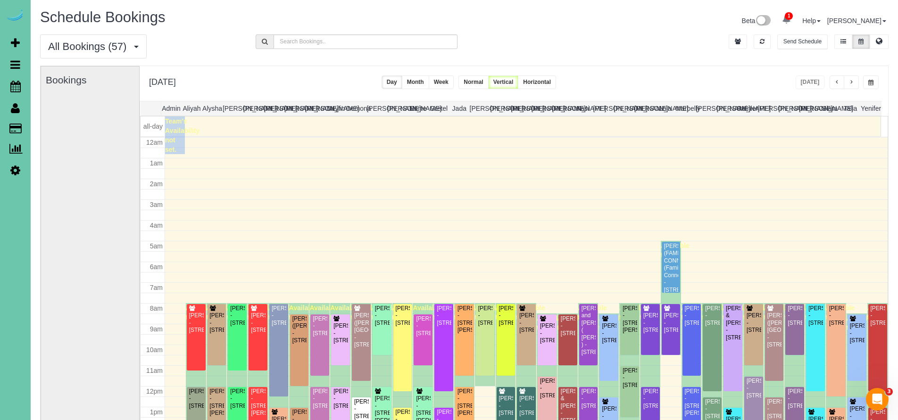
scroll to position [125, 0]
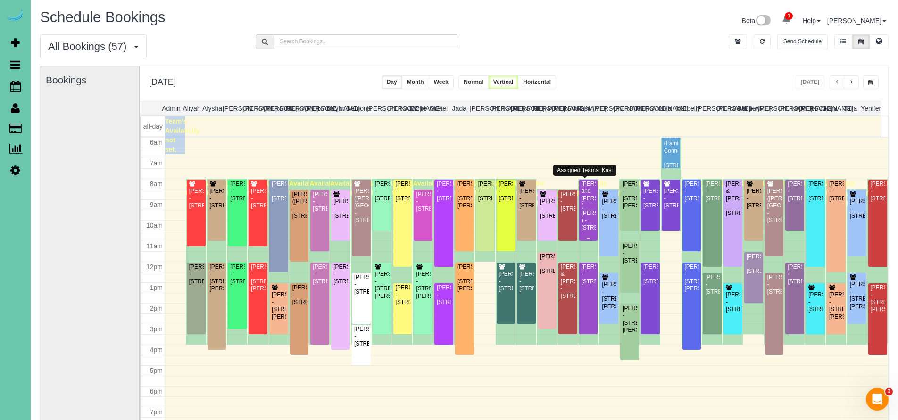
click at [586, 221] on div "Tim and Beth Bosco ( Debbie Gum ) - 3518 Terrace Drive, Omaha, NE 68134" at bounding box center [588, 206] width 15 height 51
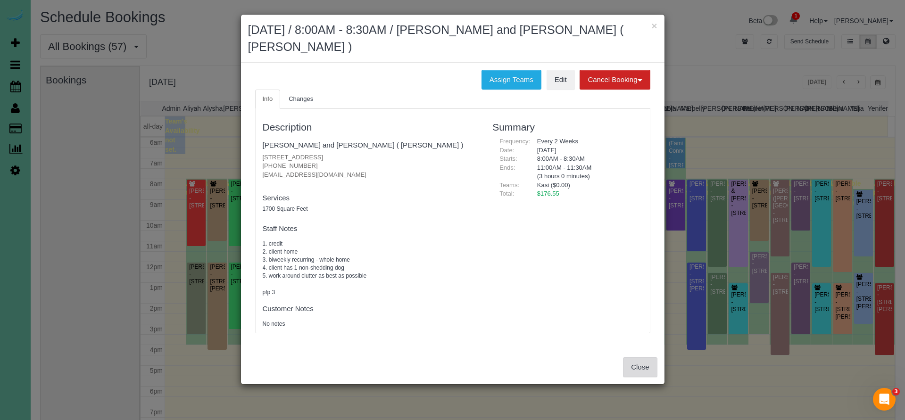
click at [649, 364] on button "Close" at bounding box center [640, 368] width 34 height 20
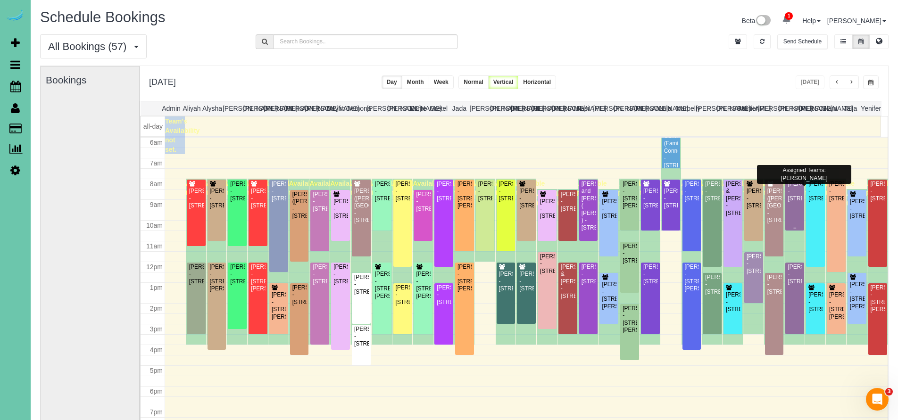
click at [790, 202] on div "Claire Markham - 2090 N 182nd Avenue Cir, Elkhorn, NE 68022" at bounding box center [794, 192] width 15 height 22
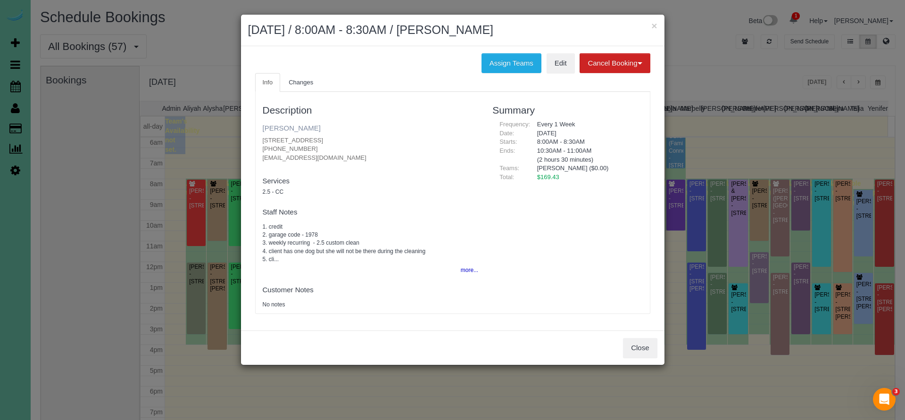
click at [286, 127] on link "Claire Markham" at bounding box center [292, 128] width 58 height 8
click at [652, 354] on button "Close" at bounding box center [640, 348] width 34 height 20
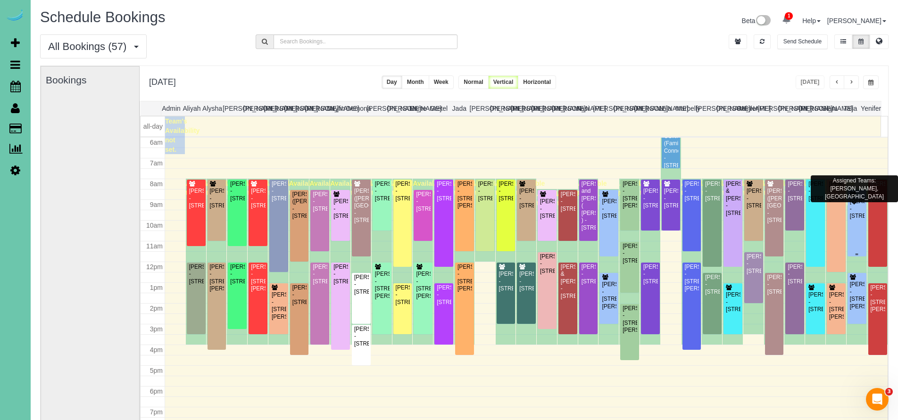
click at [855, 208] on div "Jennie Gollehon - 21436 Hickory Street, Elkhorn, NE 68022" at bounding box center [857, 209] width 15 height 22
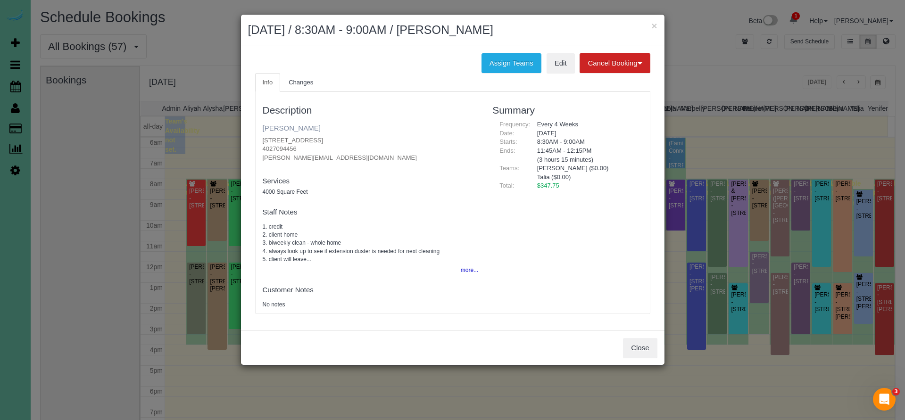
click at [294, 126] on link "Jennie Gollehon" at bounding box center [292, 128] width 58 height 8
click at [645, 346] on button "Close" at bounding box center [640, 348] width 34 height 20
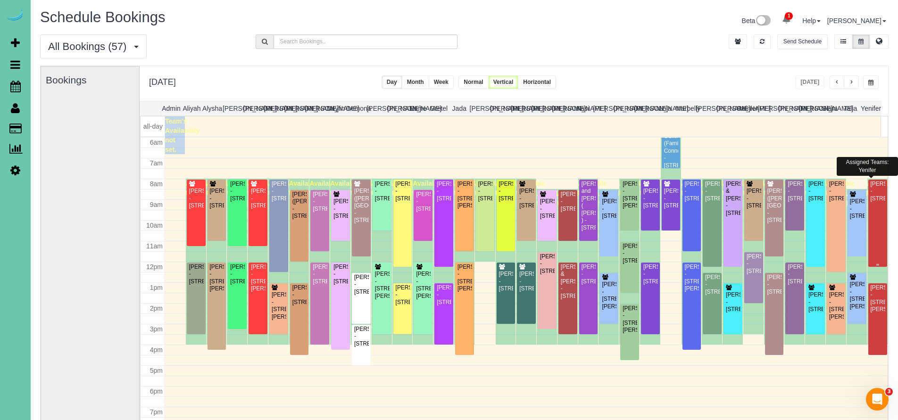
click at [875, 202] on div "Dawn Olijnek - 17005 Grant Street, Omaha, NE 68116" at bounding box center [877, 192] width 15 height 22
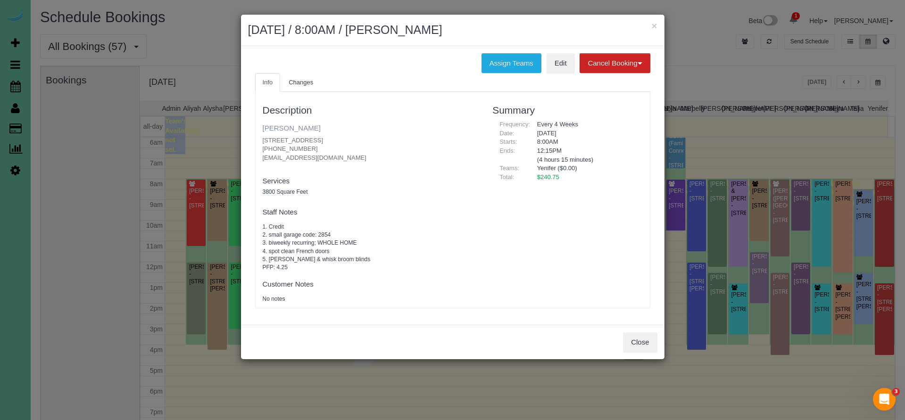
click at [293, 125] on link "Dawn Olijnek" at bounding box center [292, 128] width 58 height 8
click at [636, 338] on button "Close" at bounding box center [640, 343] width 34 height 20
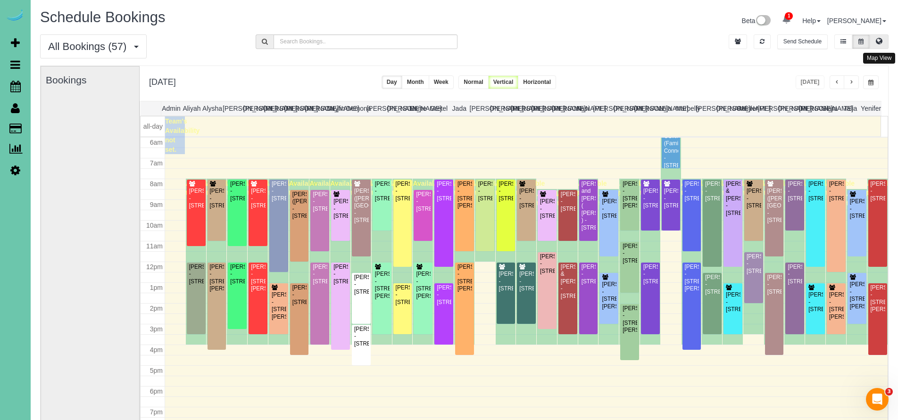
click at [879, 41] on icon at bounding box center [879, 41] width 7 height 6
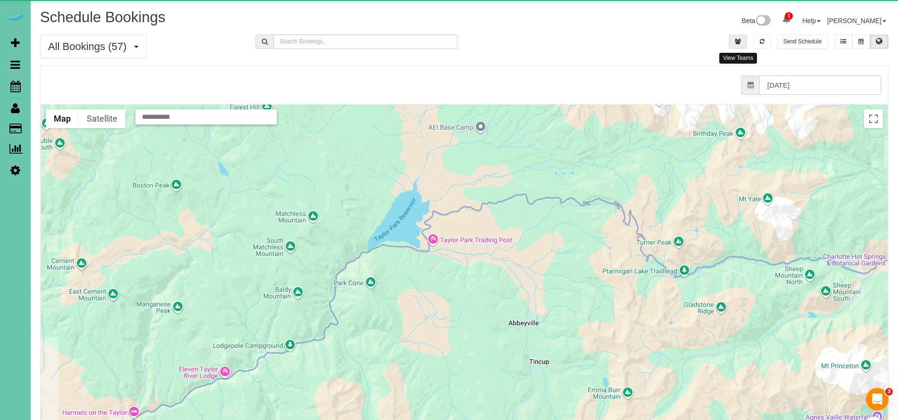
click at [742, 39] on button "button" at bounding box center [738, 41] width 18 height 15
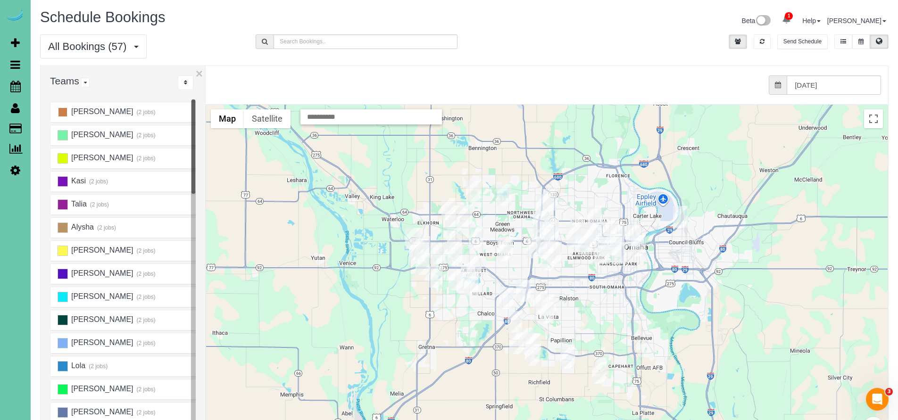
click at [64, 110] on ins at bounding box center [63, 112] width 10 height 10
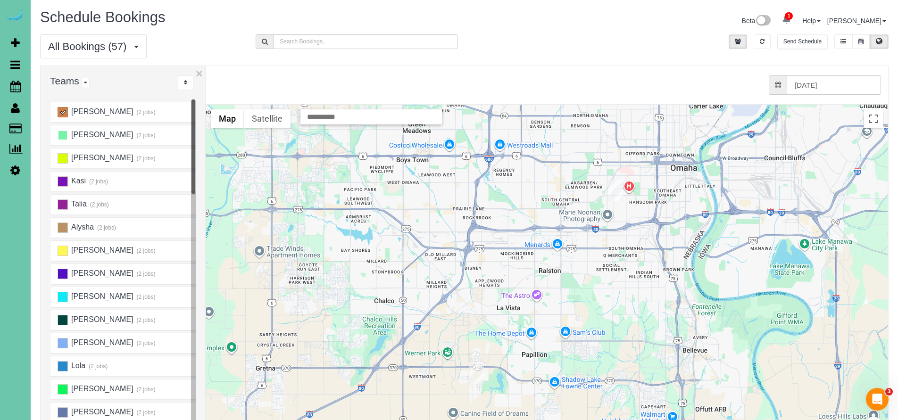
click at [61, 137] on ins at bounding box center [63, 135] width 10 height 10
click at [63, 159] on ins at bounding box center [63, 158] width 10 height 10
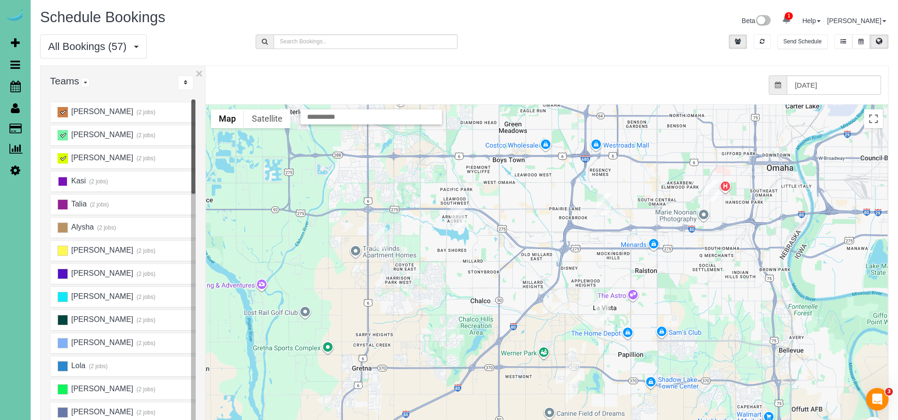
click at [63, 184] on ins at bounding box center [63, 181] width 10 height 10
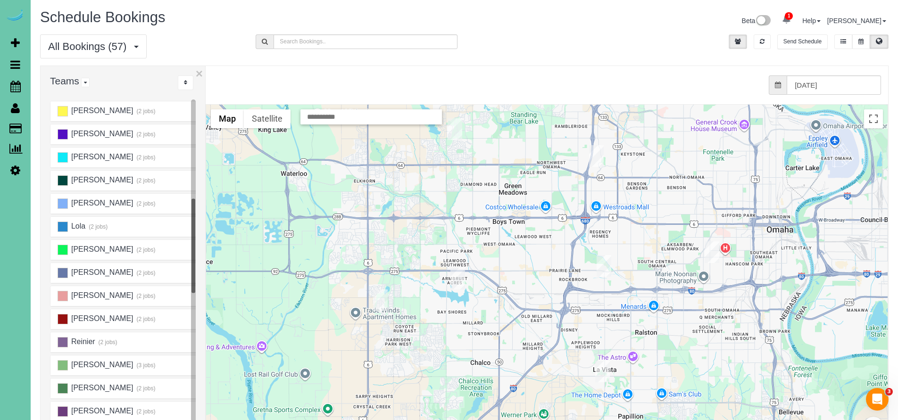
scroll to position [180, 0]
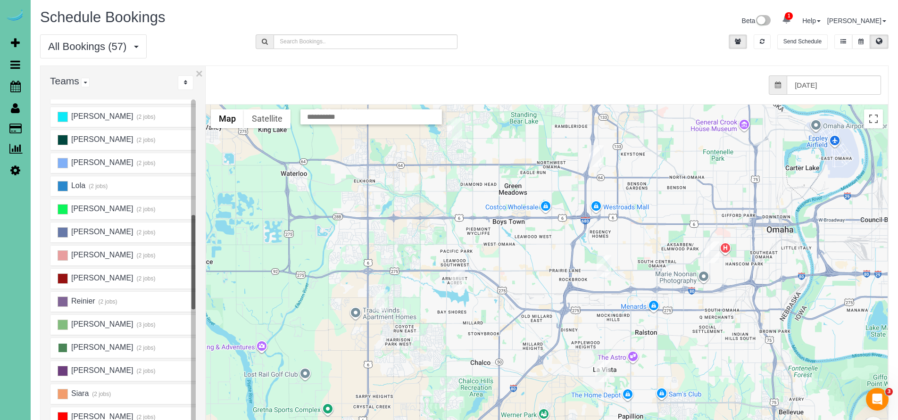
click at [63, 349] on ins at bounding box center [63, 348] width 10 height 10
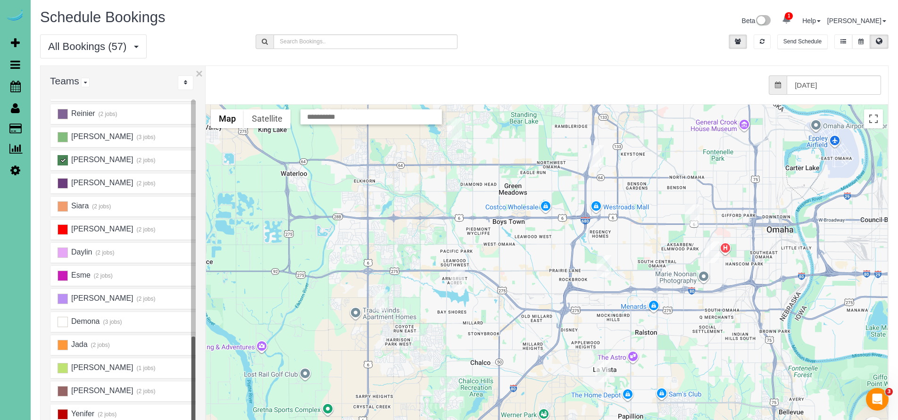
scroll to position [376, 0]
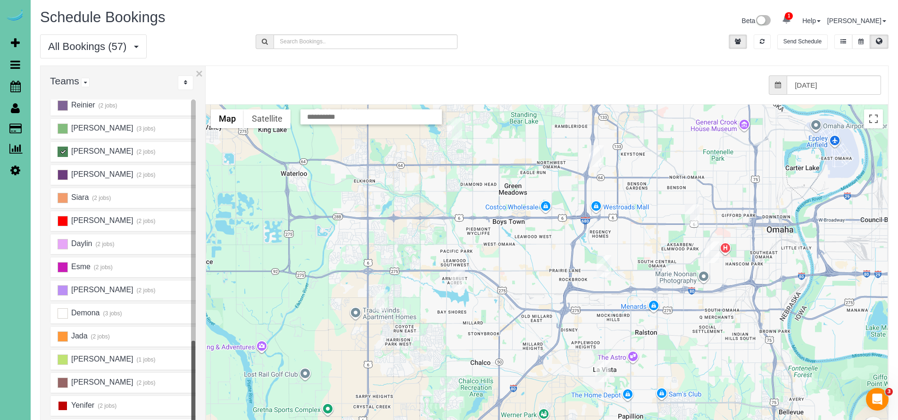
click at [63, 405] on ins at bounding box center [63, 406] width 10 height 10
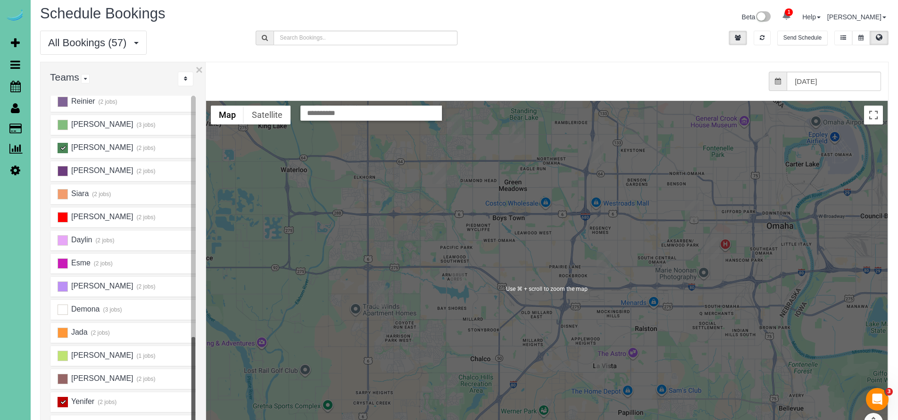
scroll to position [0, 0]
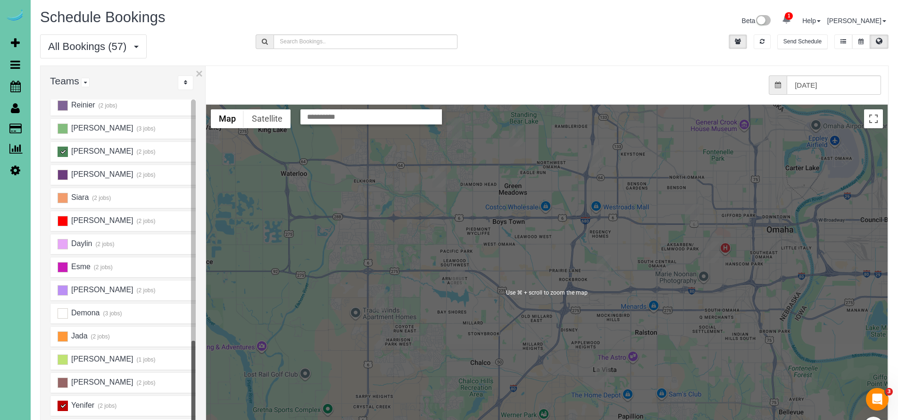
click at [632, 213] on div at bounding box center [547, 293] width 682 height 376
click at [635, 258] on div at bounding box center [547, 293] width 682 height 376
click at [534, 267] on div at bounding box center [547, 293] width 682 height 376
click at [535, 261] on div at bounding box center [547, 293] width 682 height 376
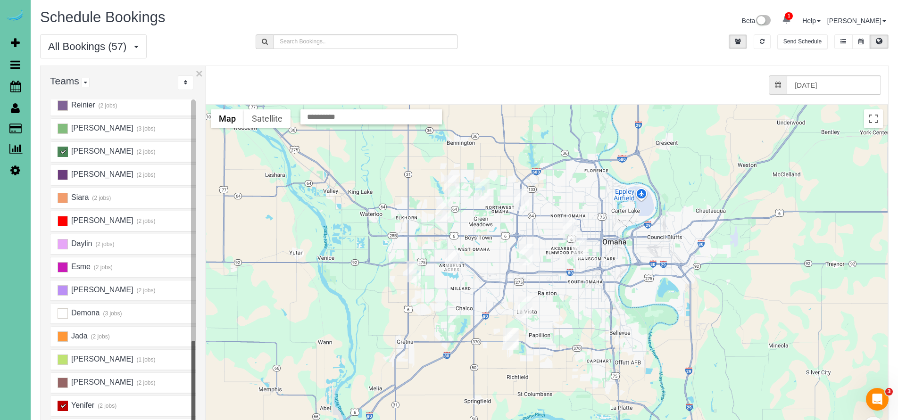
drag, startPoint x: 547, startPoint y: 286, endPoint x: 503, endPoint y: 282, distance: 43.6
click at [503, 282] on div at bounding box center [547, 293] width 682 height 376
click at [512, 221] on div at bounding box center [547, 293] width 682 height 376
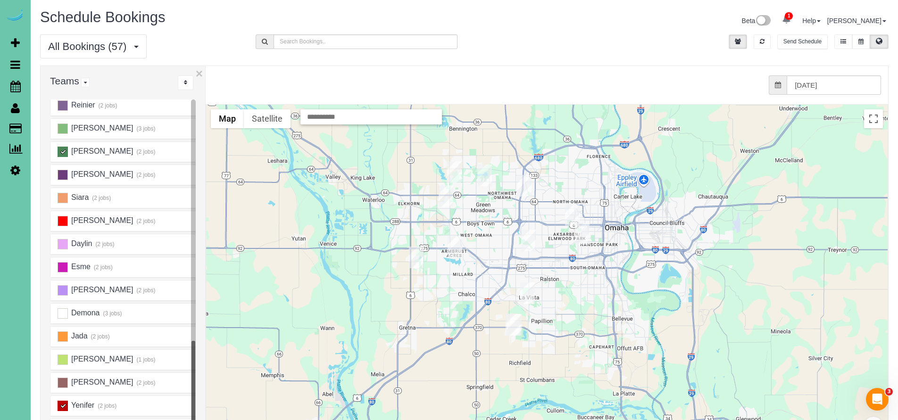
drag, startPoint x: 550, startPoint y: 335, endPoint x: 555, endPoint y: 311, distance: 25.1
click at [555, 311] on div at bounding box center [547, 293] width 682 height 376
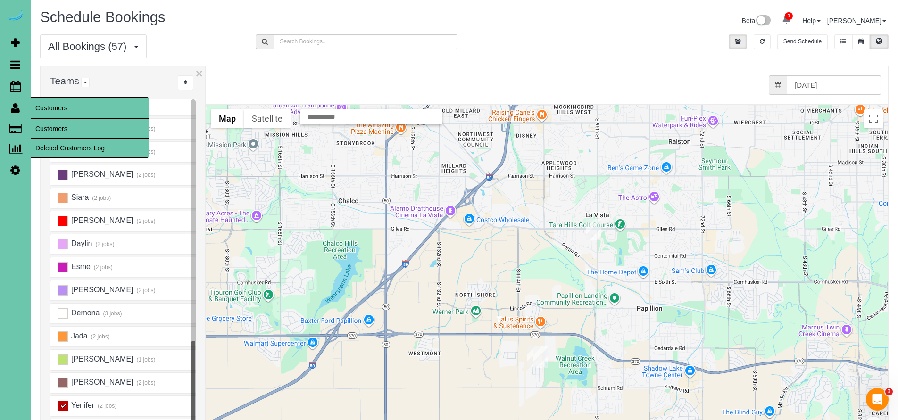
click at [17, 109] on icon at bounding box center [15, 107] width 9 height 11
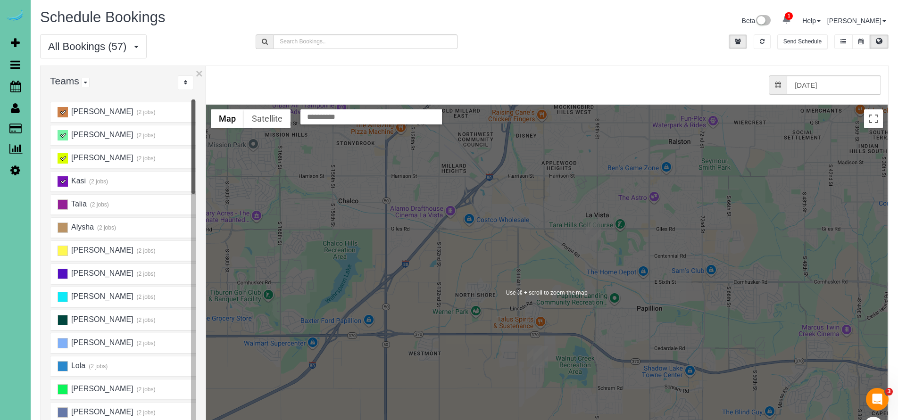
scroll to position [104, 0]
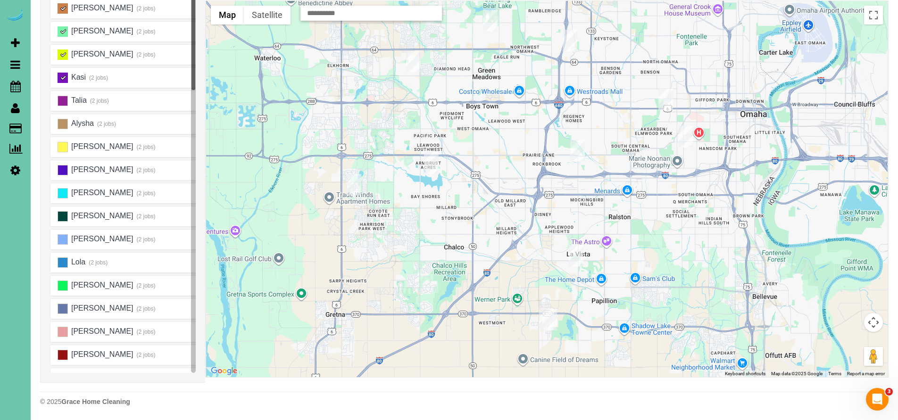
drag, startPoint x: 702, startPoint y: 134, endPoint x: 659, endPoint y: 209, distance: 87.1
click at [653, 235] on div at bounding box center [547, 189] width 682 height 376
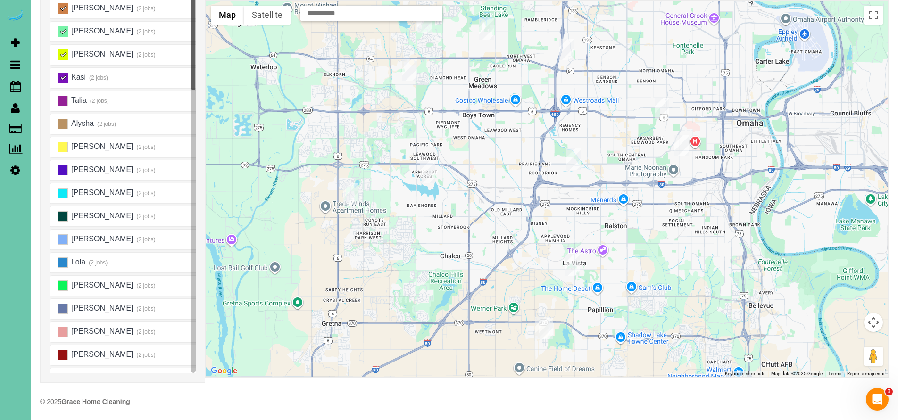
scroll to position [0, 0]
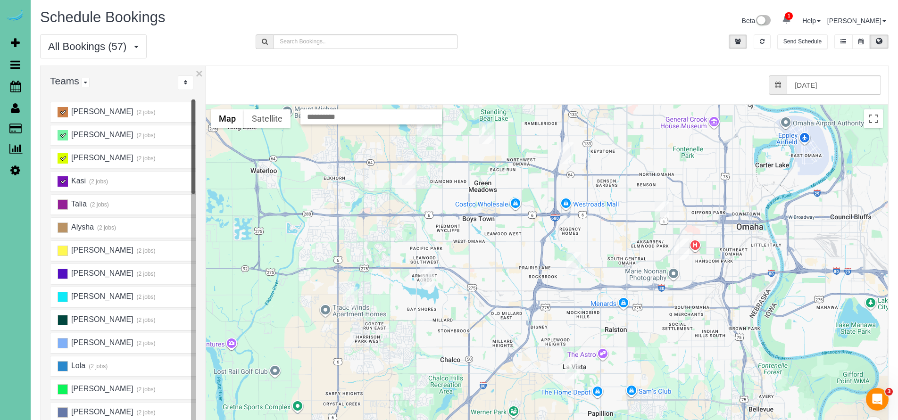
click at [64, 113] on ins at bounding box center [63, 112] width 10 height 10
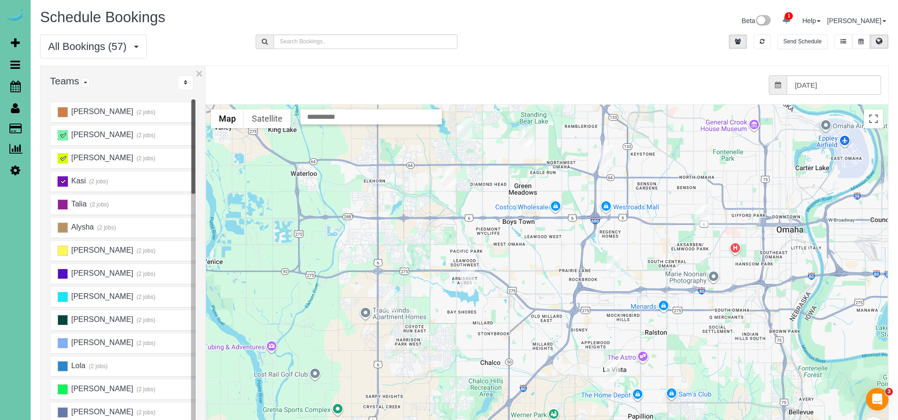
click at [65, 137] on ins at bounding box center [63, 135] width 10 height 10
click at [63, 159] on ins at bounding box center [63, 158] width 10 height 10
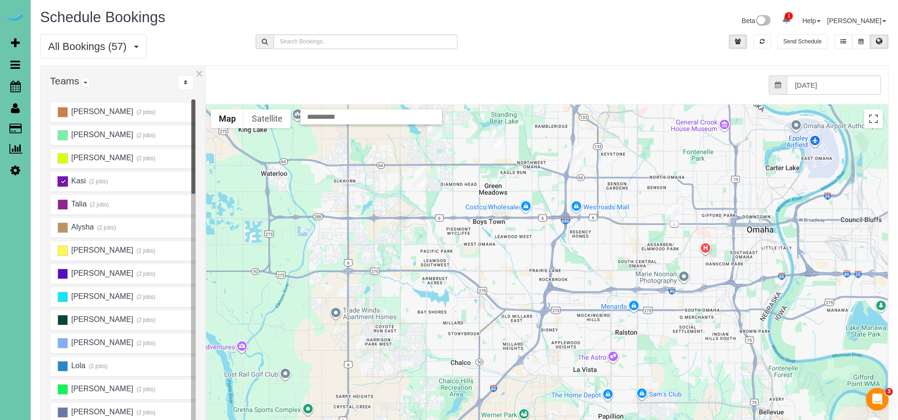
click at [66, 179] on ins at bounding box center [63, 181] width 10 height 10
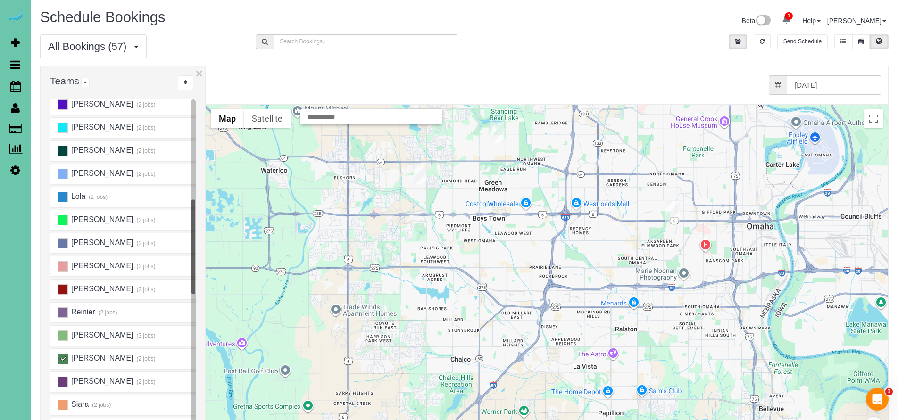
scroll to position [218, 0]
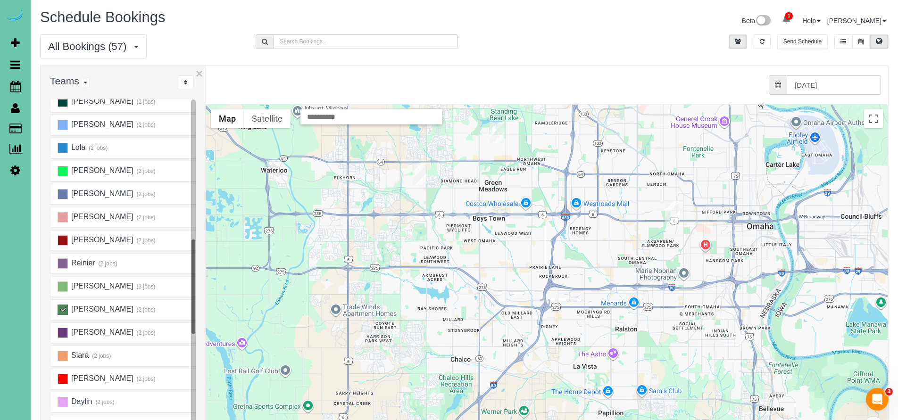
click at [62, 307] on ins at bounding box center [63, 310] width 10 height 10
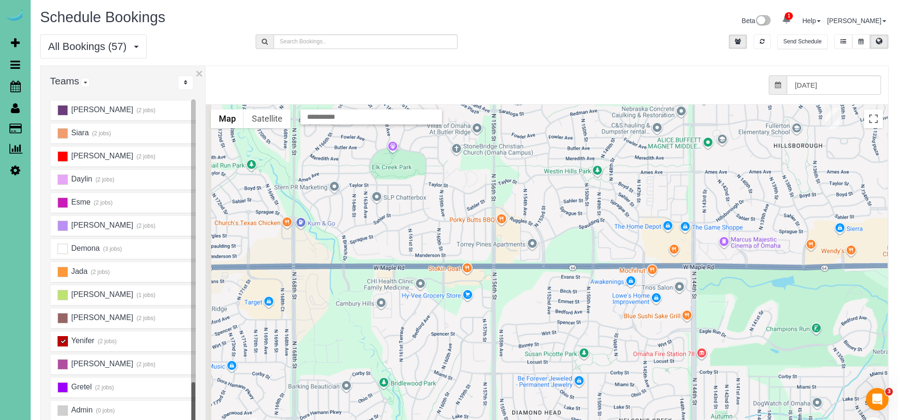
scroll to position [85, 0]
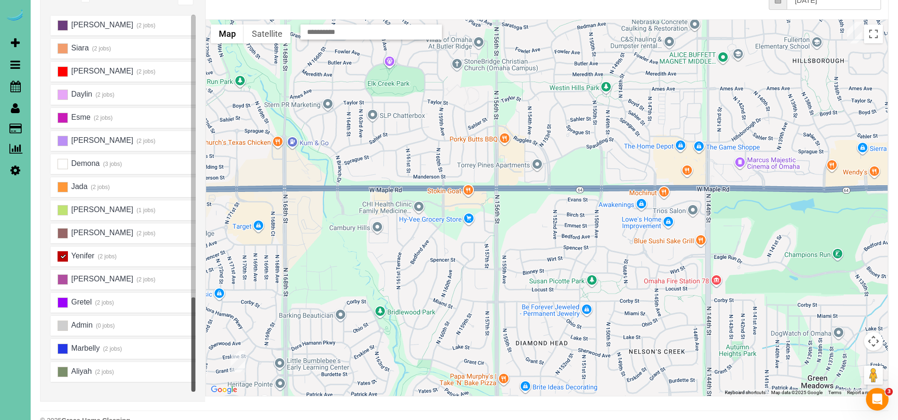
click at [63, 258] on ins at bounding box center [63, 256] width 10 height 10
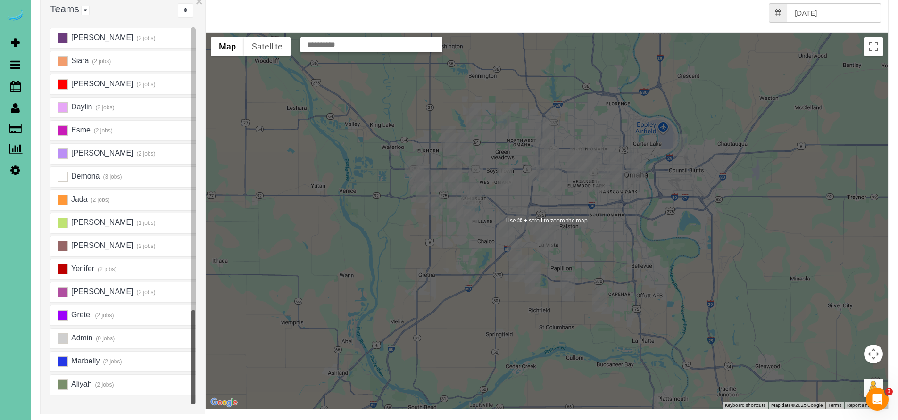
scroll to position [0, 0]
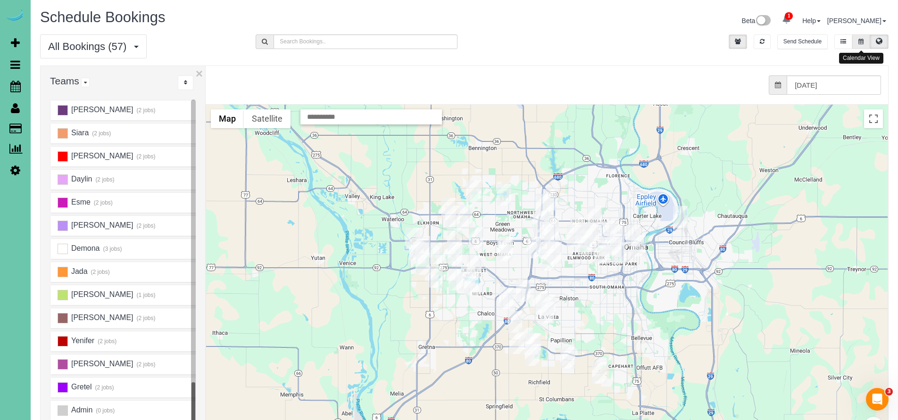
click at [865, 43] on button at bounding box center [860, 41] width 17 height 15
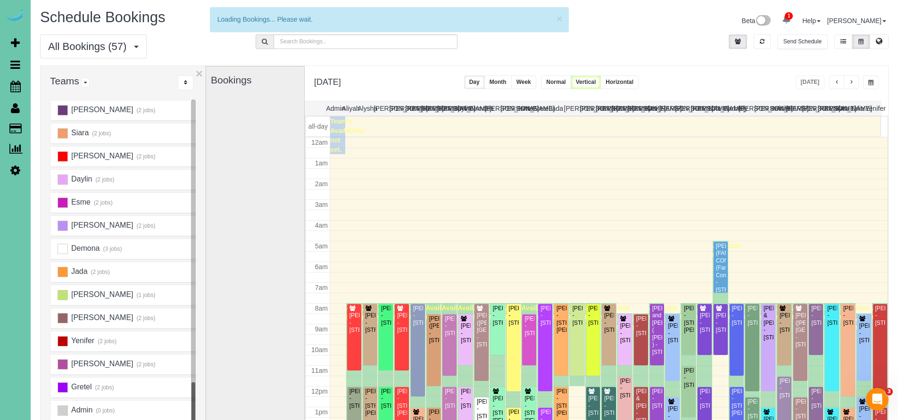
scroll to position [125, 0]
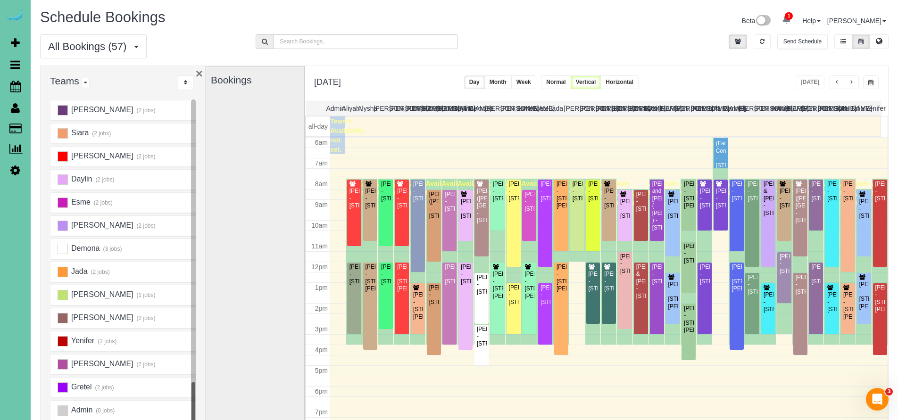
click at [201, 72] on button "×" at bounding box center [199, 73] width 7 height 12
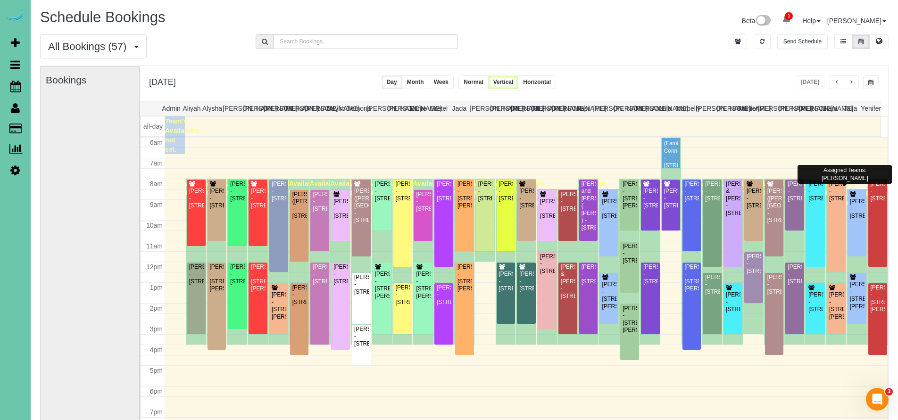
scroll to position [458, 0]
click at [881, 46] on button at bounding box center [879, 41] width 19 height 15
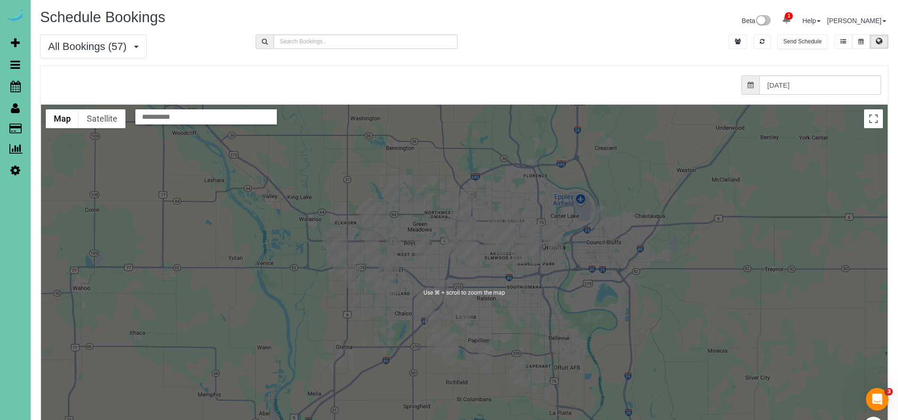
click at [592, 306] on div at bounding box center [464, 293] width 847 height 376
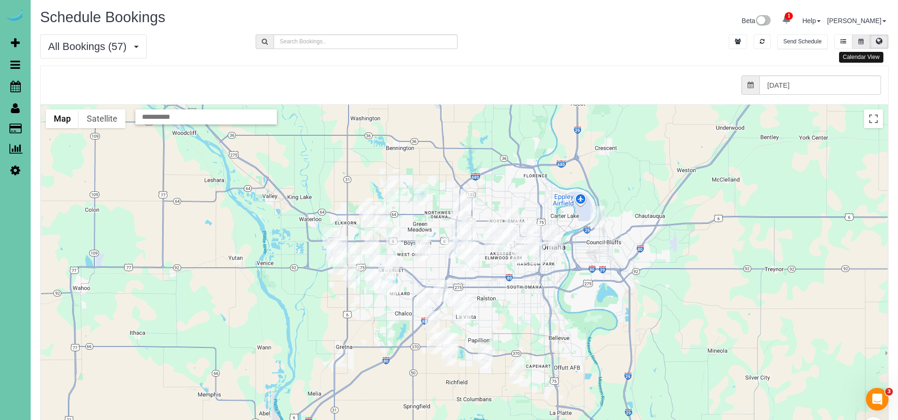
click at [861, 45] on button at bounding box center [860, 41] width 17 height 15
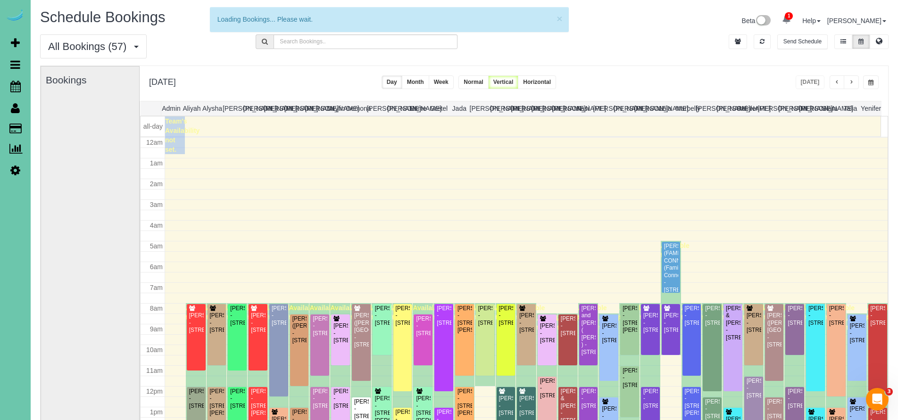
scroll to position [125, 0]
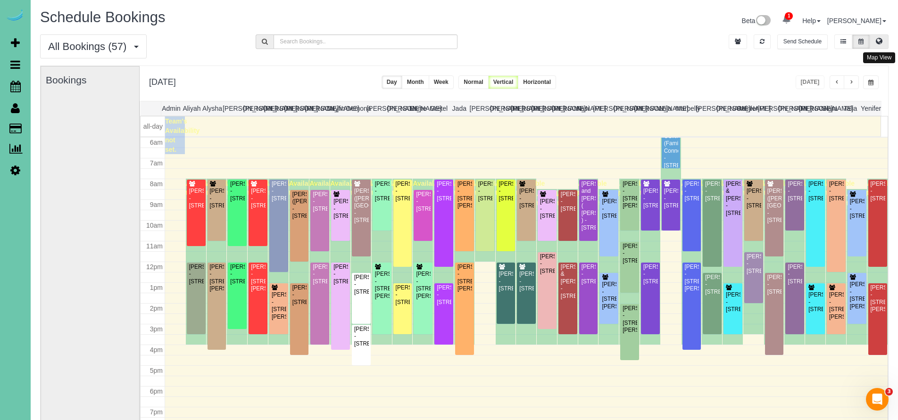
click at [881, 41] on icon at bounding box center [879, 41] width 7 height 6
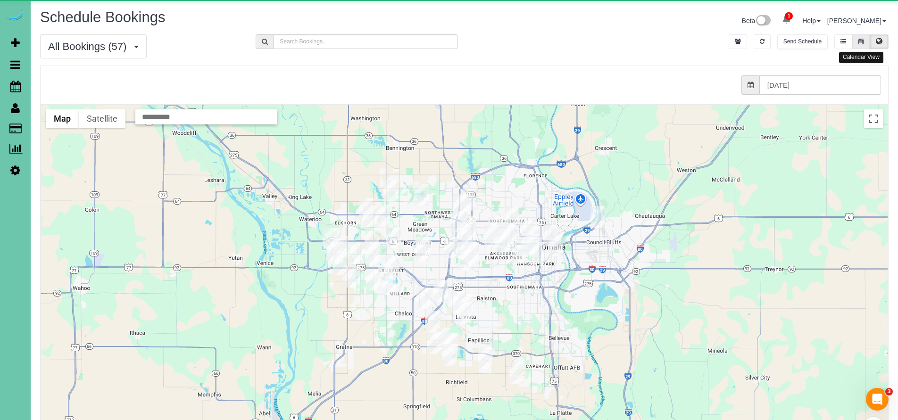
click at [861, 43] on icon at bounding box center [861, 42] width 5 height 6
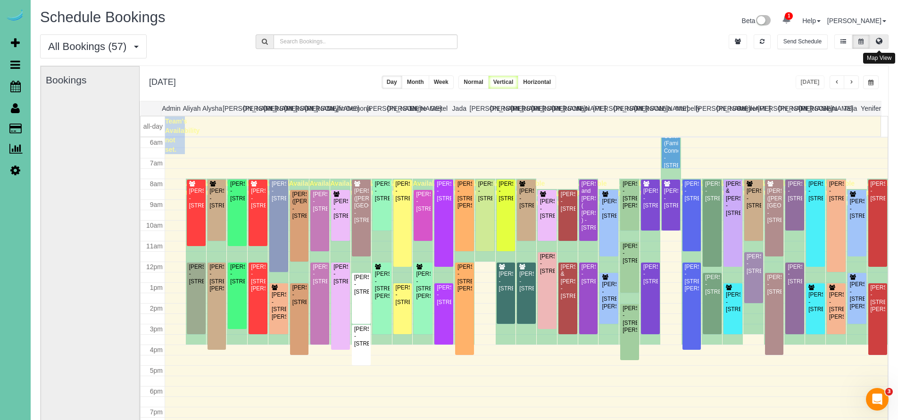
click at [883, 42] on button at bounding box center [879, 41] width 19 height 15
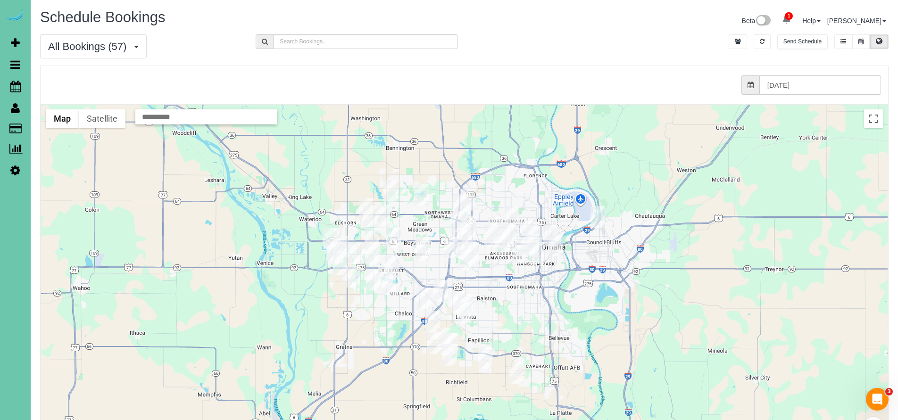
click at [462, 200] on img "09/03/2025 8:00AM - Tim and Beth Bosco ( Debbie Gum ) - 3518 Terrace Drive, Oma…" at bounding box center [461, 205] width 15 height 22
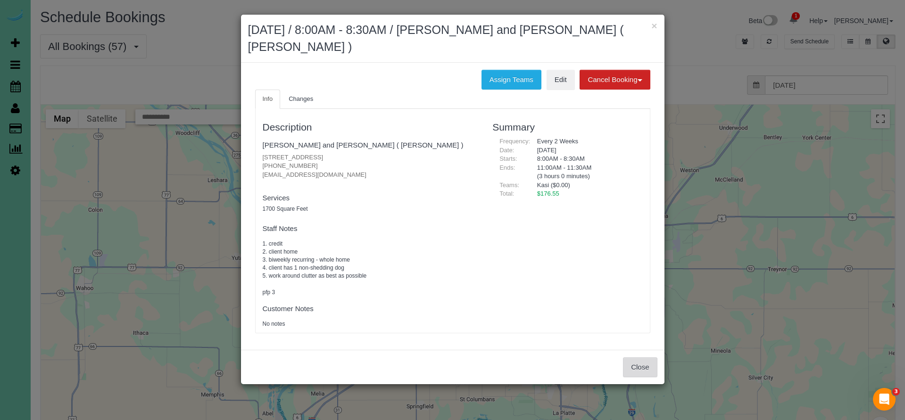
click at [629, 365] on button "Close" at bounding box center [640, 368] width 34 height 20
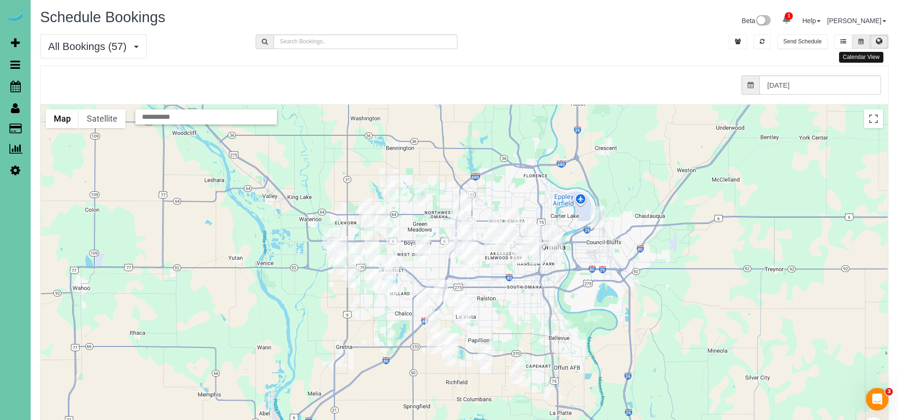
click at [867, 39] on button at bounding box center [860, 41] width 17 height 15
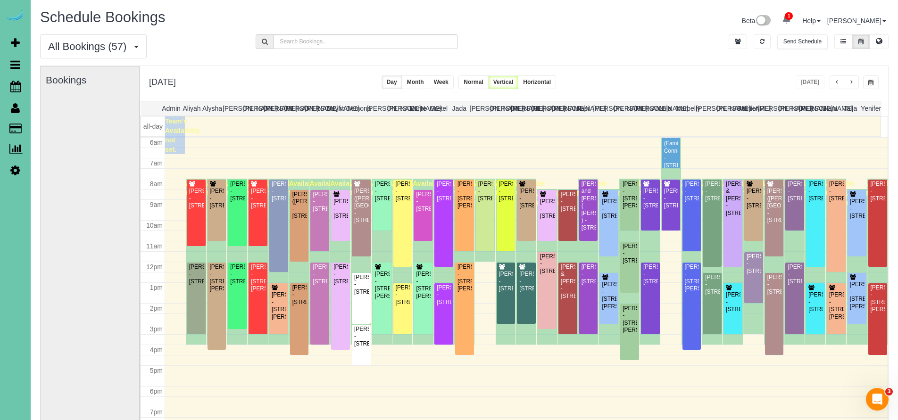
click at [833, 83] on button "button" at bounding box center [837, 82] width 15 height 14
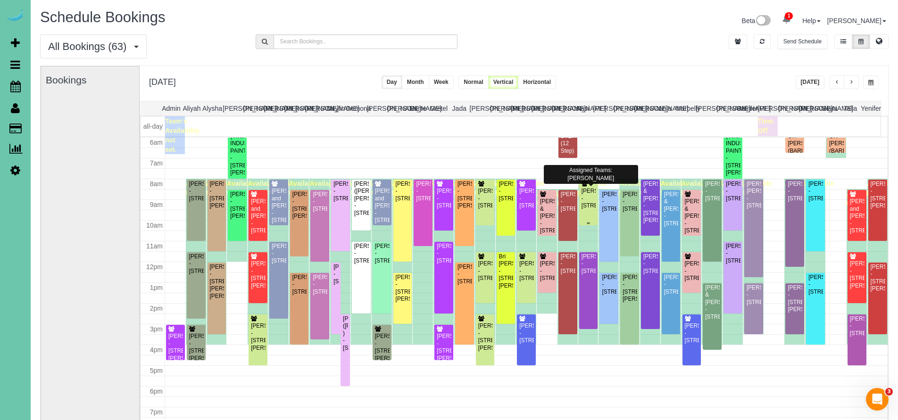
click at [585, 202] on div "Shelley Lee - 2015 S 110th Street, Omaha, NE 68144" at bounding box center [588, 199] width 15 height 22
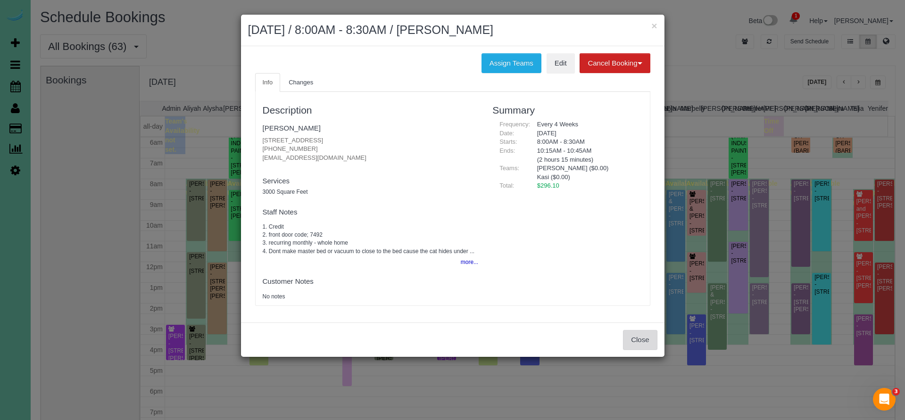
click at [642, 330] on button "Close" at bounding box center [640, 340] width 34 height 20
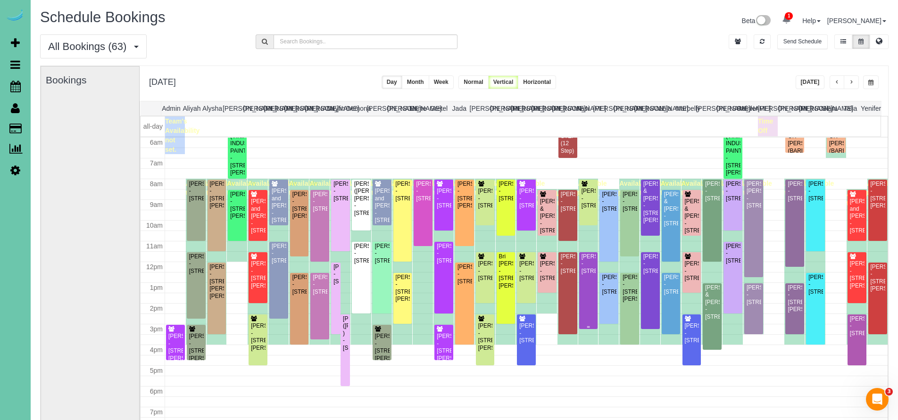
click at [584, 275] on div "Julie Krosko - 5713 S 174th St, Omaha, NE 68135" at bounding box center [588, 264] width 15 height 22
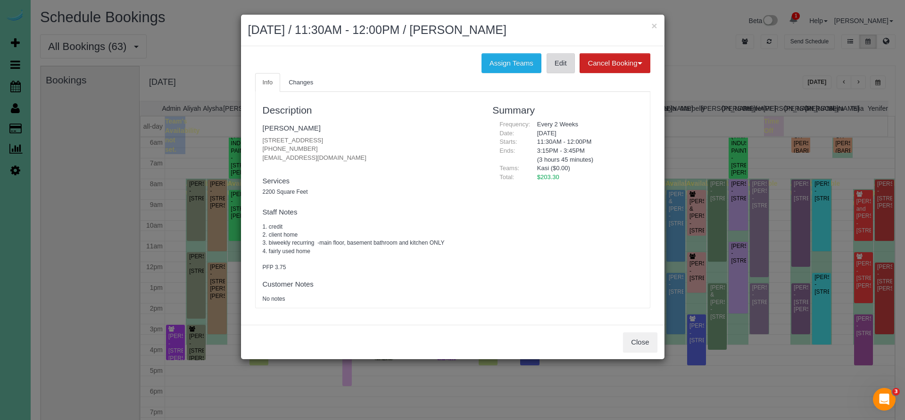
click at [561, 63] on link "Edit" at bounding box center [561, 63] width 28 height 20
click at [641, 336] on button "Close" at bounding box center [640, 343] width 34 height 20
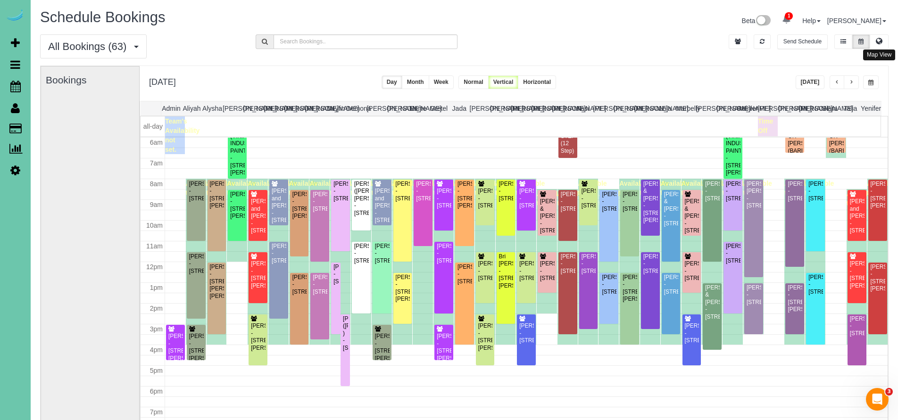
click at [878, 41] on icon at bounding box center [879, 41] width 7 height 6
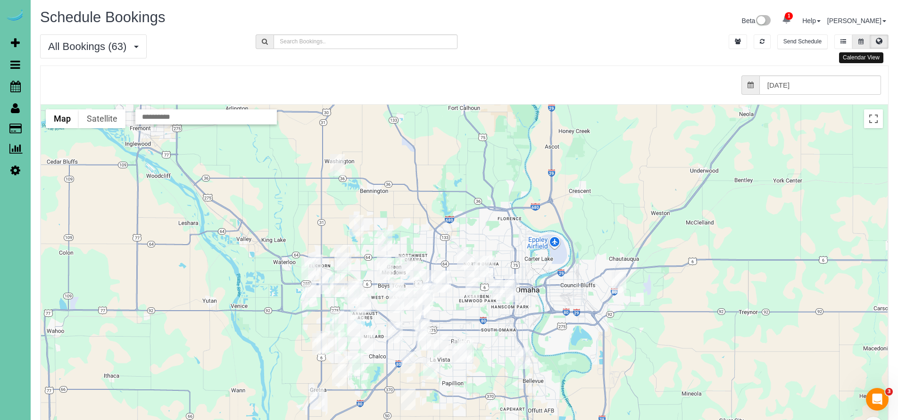
click at [864, 45] on button at bounding box center [860, 41] width 17 height 15
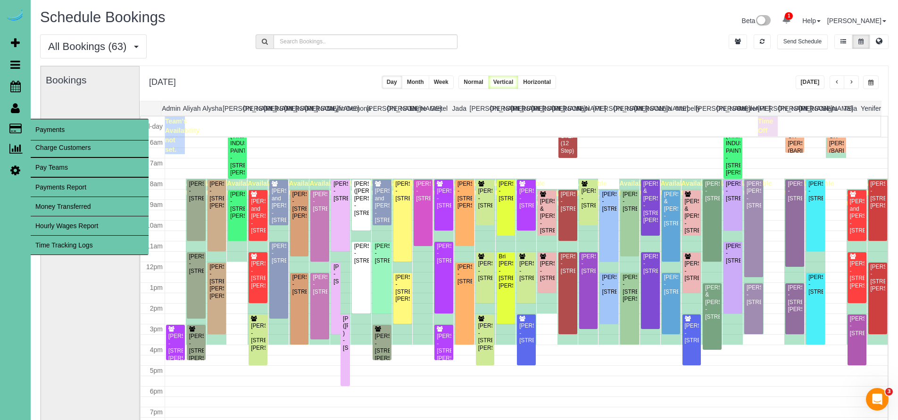
click at [67, 241] on link "Time Tracking Logs" at bounding box center [90, 245] width 118 height 19
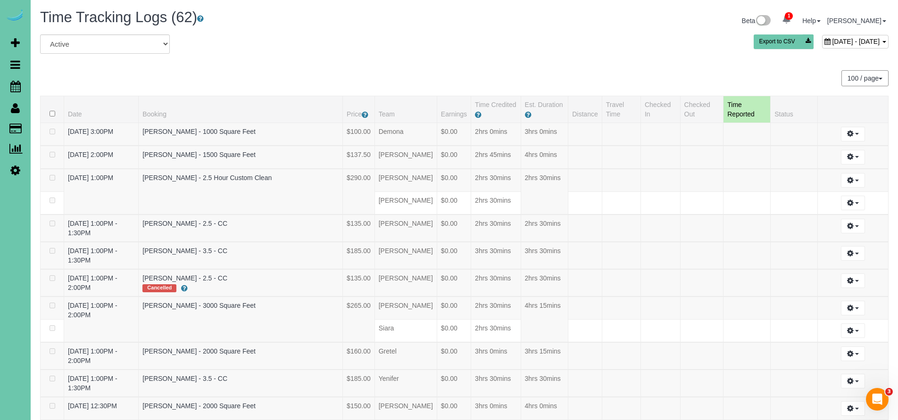
click at [832, 40] on span "September 03, 2025 - September 03, 2025" at bounding box center [856, 42] width 48 height 8
type input "**********"
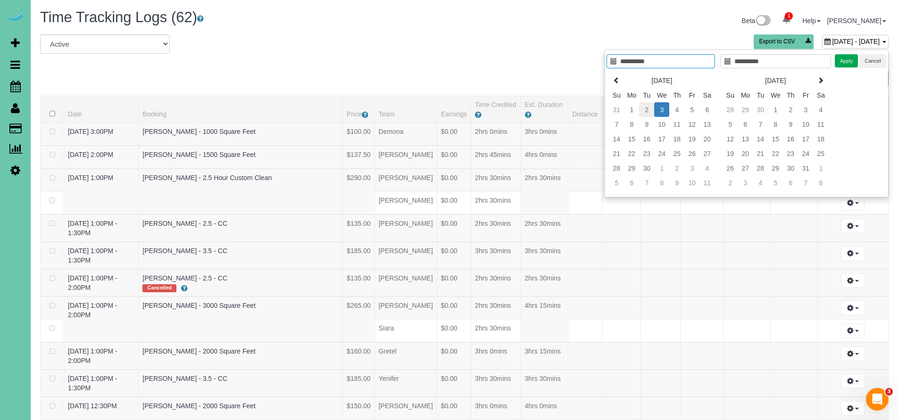
type input "**********"
click at [649, 111] on td "2" at bounding box center [646, 109] width 15 height 15
type input "**********"
click at [649, 111] on td "2" at bounding box center [646, 109] width 15 height 15
type input "**********"
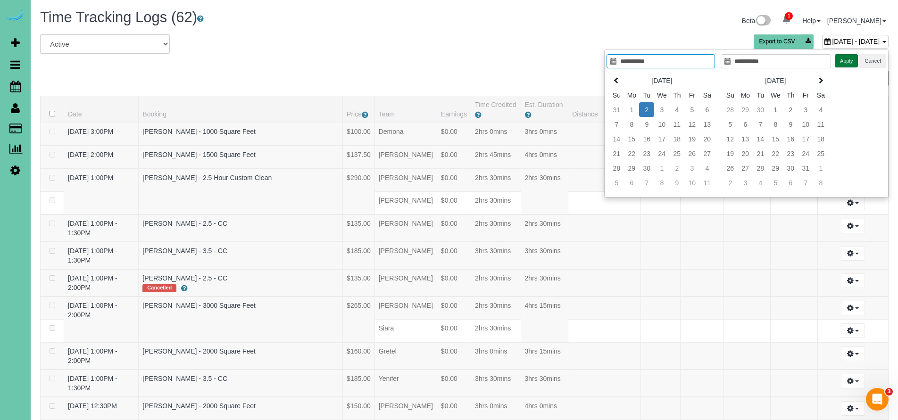
click at [844, 59] on button "Apply" at bounding box center [847, 61] width 24 height 14
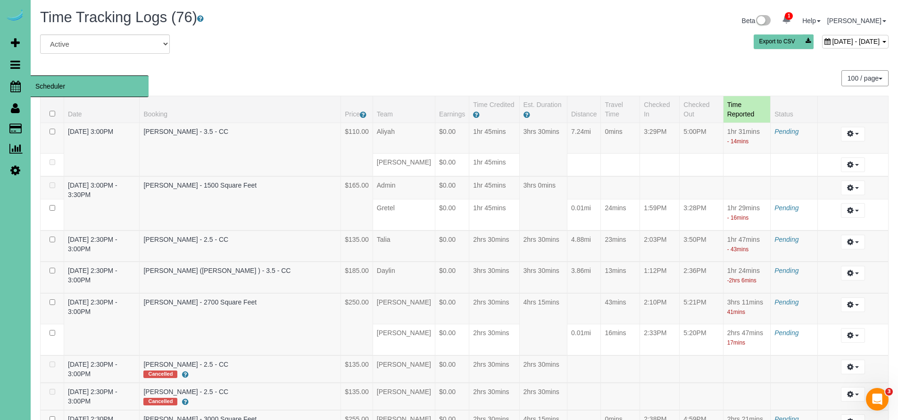
click at [37, 83] on span "Scheduler" at bounding box center [90, 86] width 118 height 22
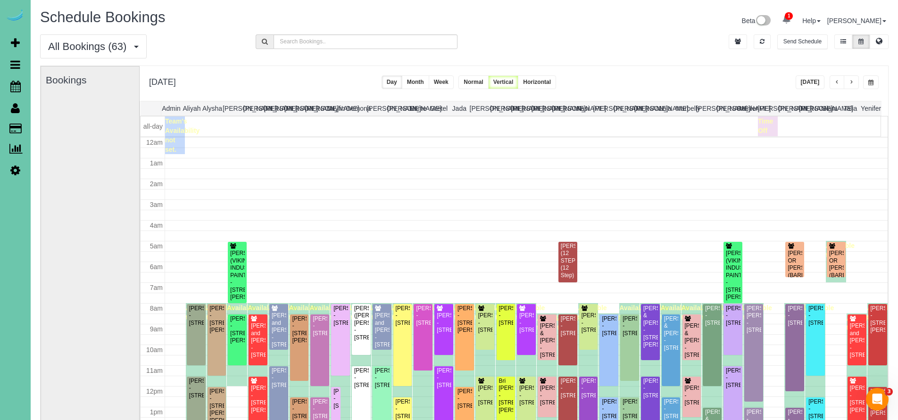
scroll to position [125, 0]
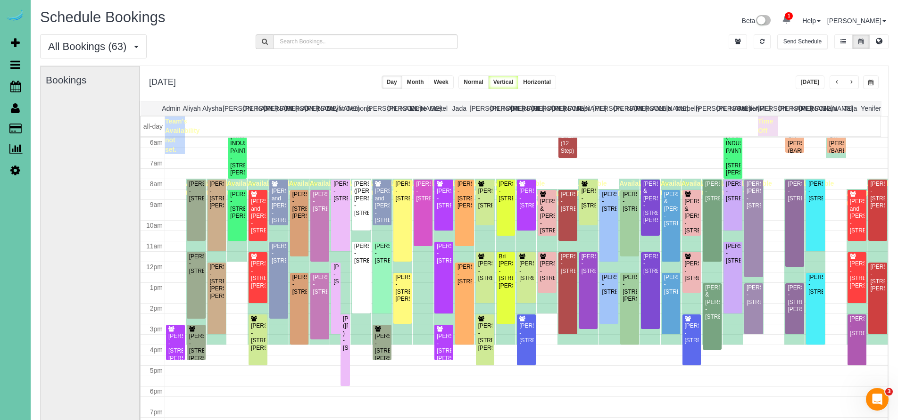
click at [711, 71] on div "Tuesday, Sep 2, 2025 Today Day Month Week Normal Vertical Horizontal" at bounding box center [514, 83] width 749 height 35
click at [855, 83] on button "button" at bounding box center [851, 82] width 15 height 14
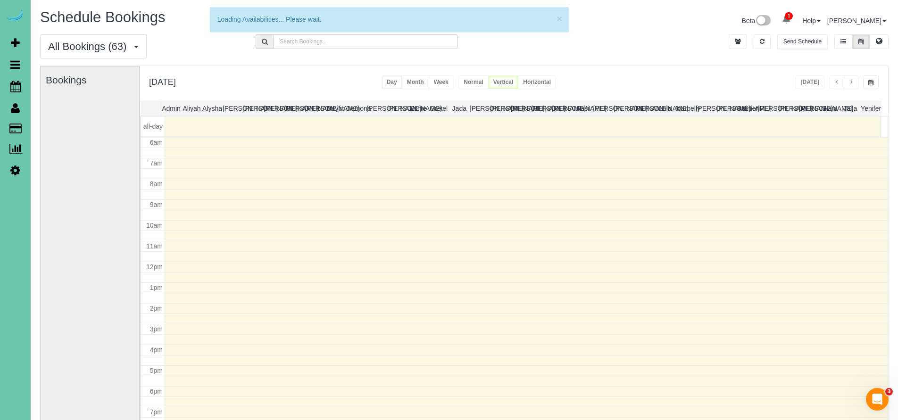
click at [855, 83] on button "button" at bounding box center [851, 82] width 15 height 14
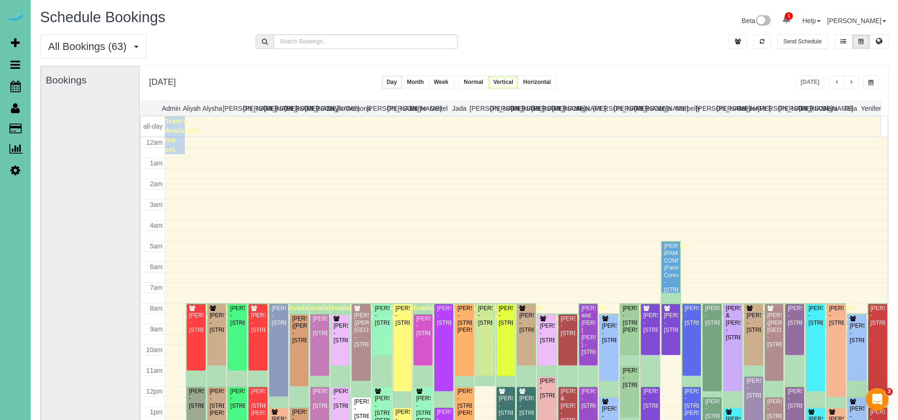
click at [855, 83] on button "button" at bounding box center [851, 82] width 15 height 14
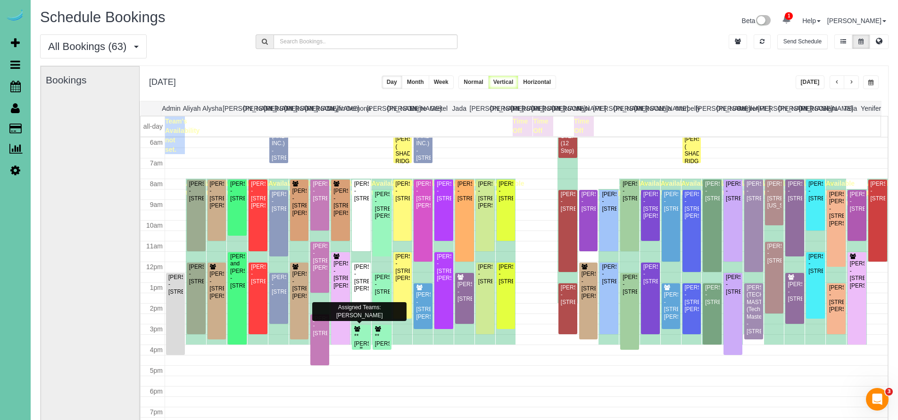
click at [358, 343] on div "**Amber Nelson - 2512 N 65th Street, Omaha, NE 68104" at bounding box center [361, 347] width 15 height 29
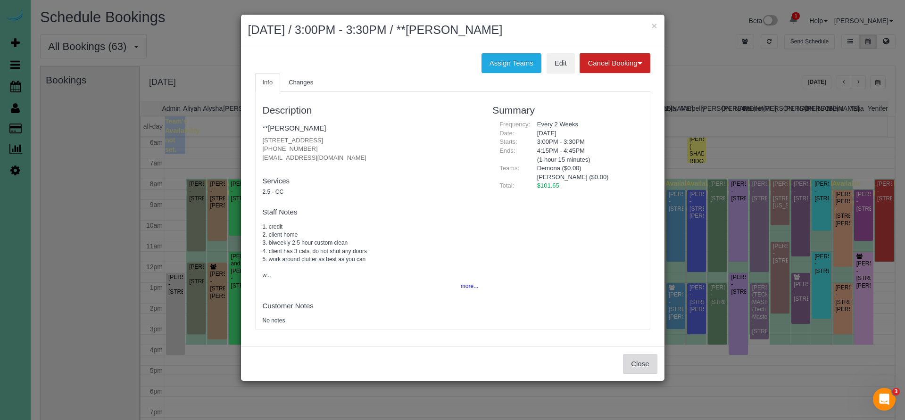
click at [635, 360] on button "Close" at bounding box center [640, 364] width 34 height 20
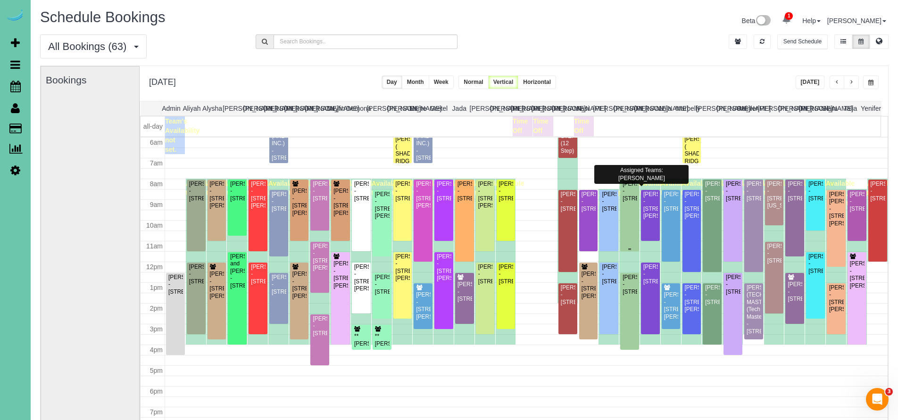
click at [624, 202] on div "Jonathan Rice - 3310 S 116 St, Omaha, NE 68144" at bounding box center [629, 192] width 15 height 22
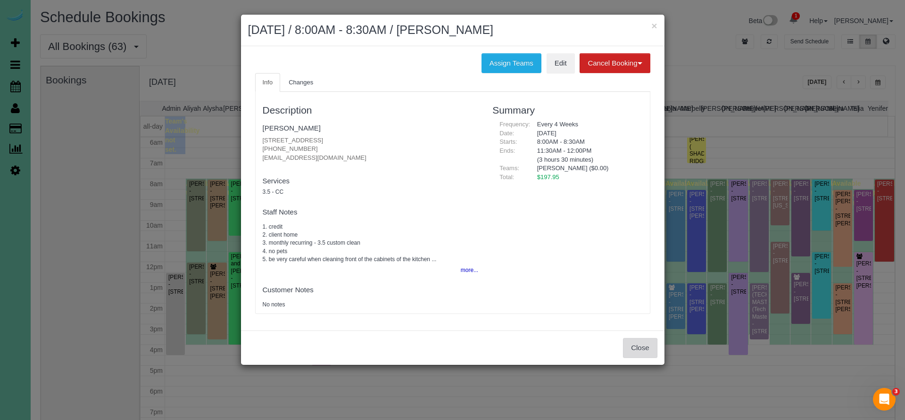
click at [642, 342] on button "Close" at bounding box center [640, 348] width 34 height 20
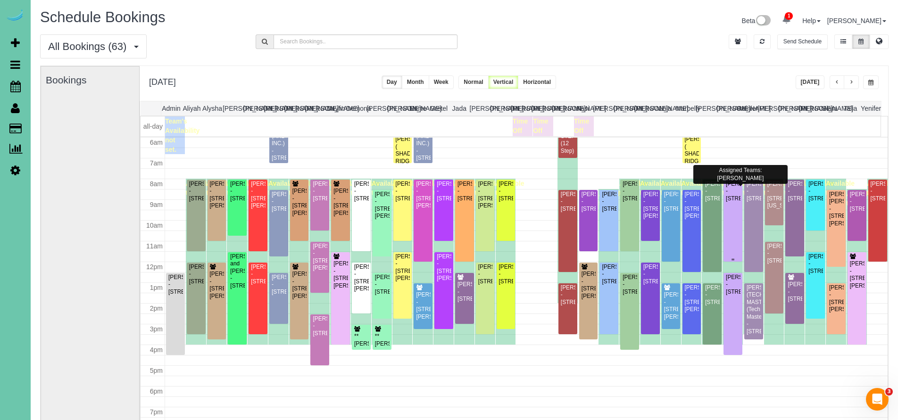
click at [726, 202] on div "Lindsey Hesman - 17554 Corby Street, Omaha, NE 68116" at bounding box center [733, 192] width 15 height 22
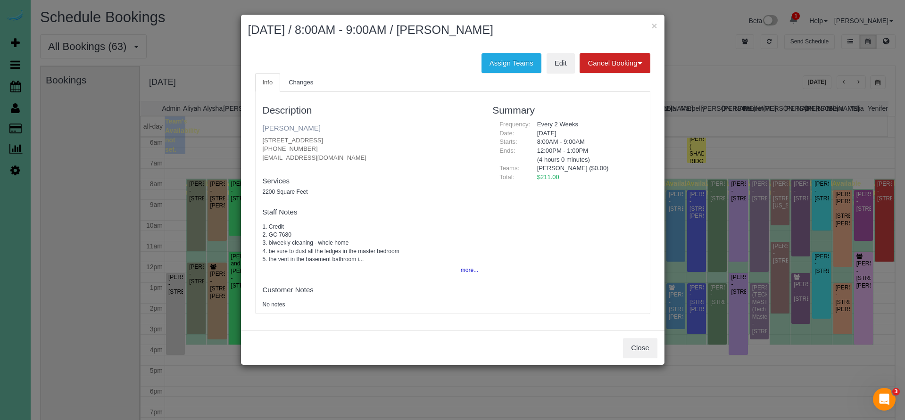
click at [284, 126] on link "Lindsey Hesman" at bounding box center [292, 128] width 58 height 8
click at [642, 342] on button "Close" at bounding box center [640, 348] width 34 height 20
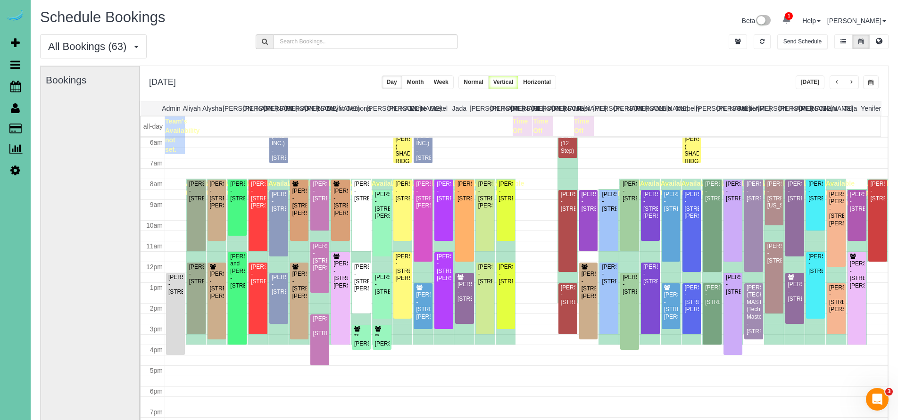
click at [852, 83] on span "button" at bounding box center [851, 83] width 5 height 6
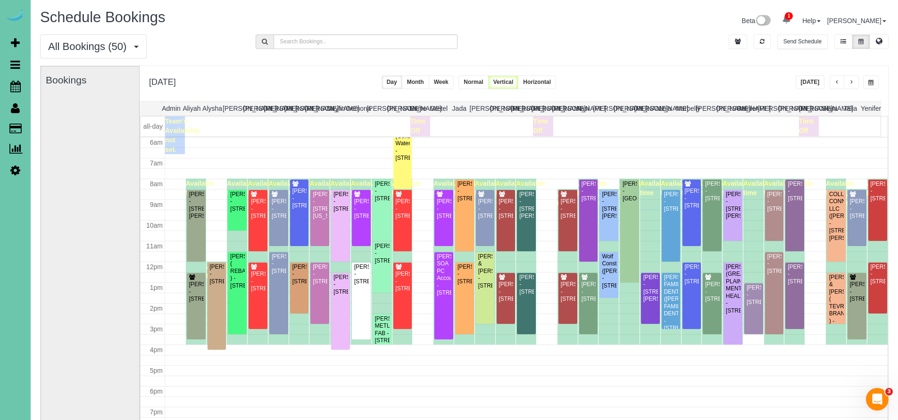
click at [848, 83] on button "button" at bounding box center [851, 82] width 15 height 14
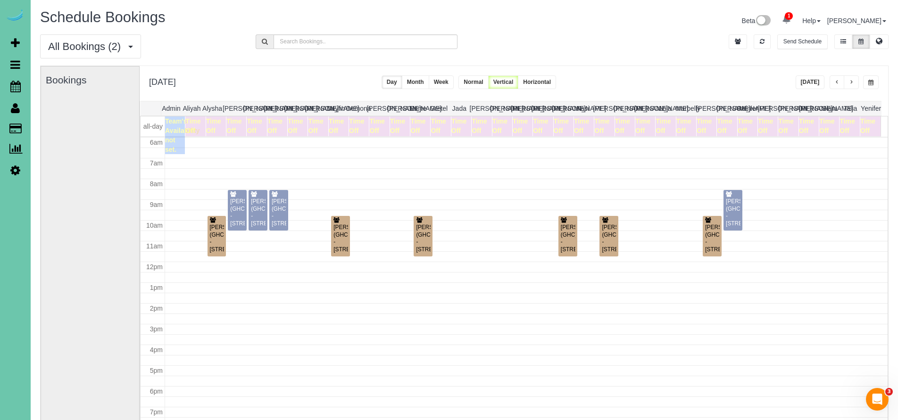
click at [841, 82] on button "button" at bounding box center [837, 82] width 15 height 14
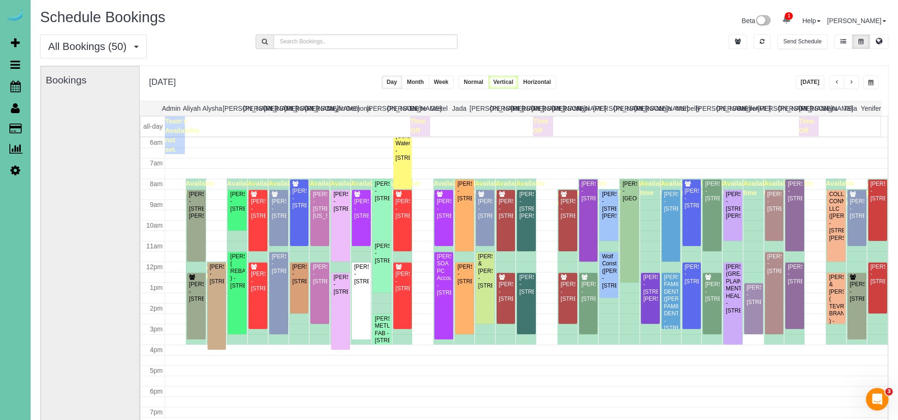
click at [840, 84] on button "button" at bounding box center [837, 82] width 15 height 14
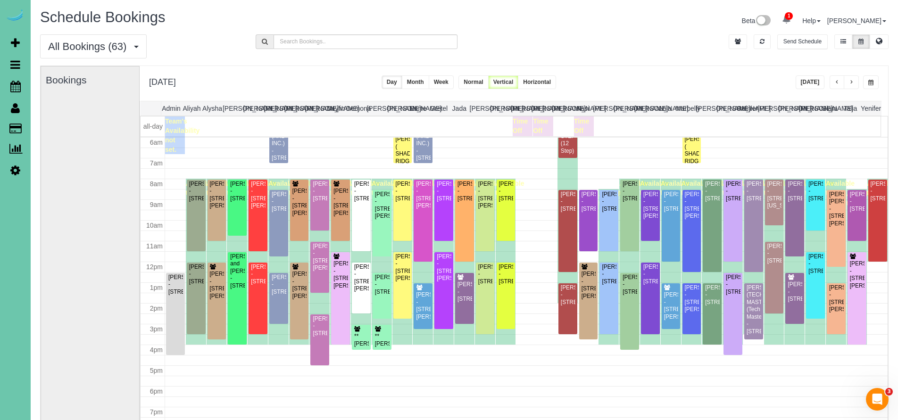
click at [642, 73] on div "Thursday, Sep 4, 2025 Today Day Month Week Normal Vertical Horizontal" at bounding box center [514, 83] width 749 height 35
click at [643, 98] on div "Thursday, Sep 4, 2025 Today Day Month Week Normal Vertical Horizontal" at bounding box center [514, 83] width 749 height 35
click at [651, 65] on div "All Bookings (63) All Bookings Unassigned Bookings Recurring Bookings New Custo…" at bounding box center [464, 49] width 863 height 31
click at [823, 84] on button "Today" at bounding box center [810, 82] width 29 height 14
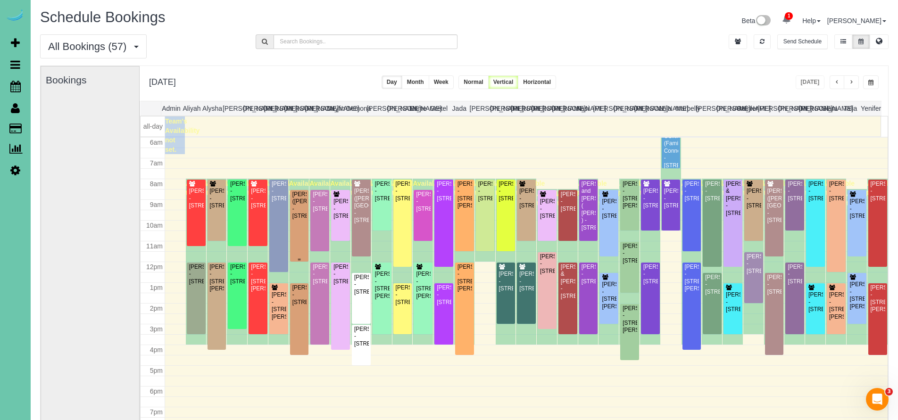
click at [296, 219] on div "Meg Olson (Mary Montgomery) - 2206 S 46th Ave, Omaha, NE 68106" at bounding box center [299, 205] width 15 height 29
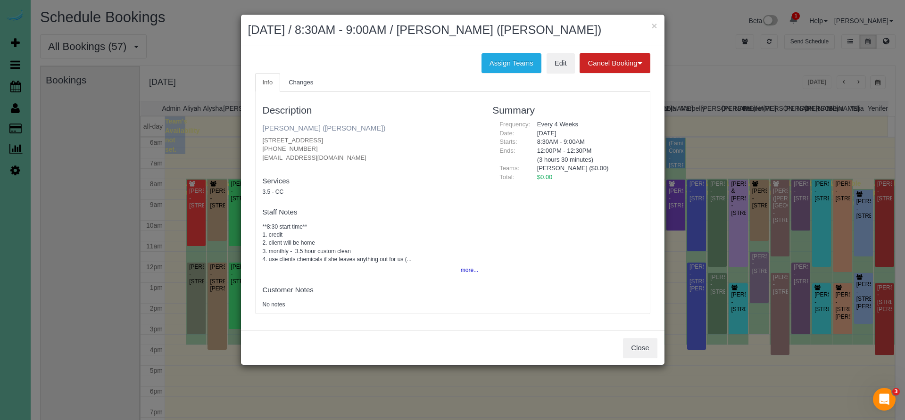
click at [310, 125] on link "Meg Olson (Mary Montgomery)" at bounding box center [324, 128] width 123 height 8
click at [644, 345] on button "Close" at bounding box center [640, 348] width 34 height 20
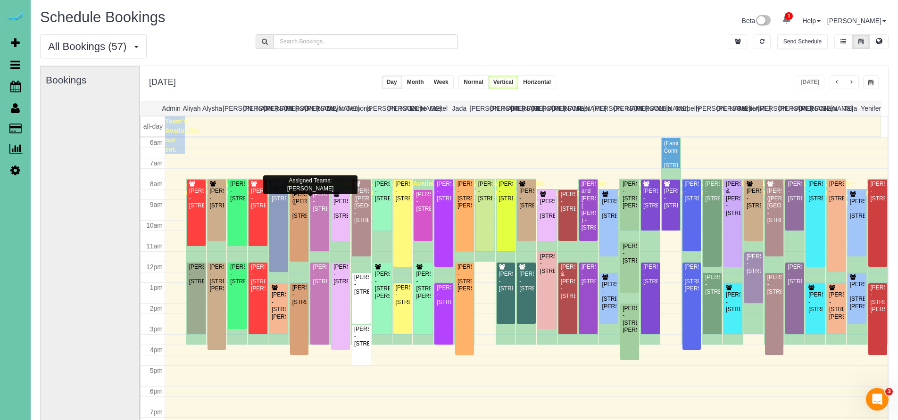
click at [294, 220] on div "Meg Olson (Mary Montgomery) - 2206 S 46th Ave, Omaha, NE 68106" at bounding box center [299, 205] width 15 height 29
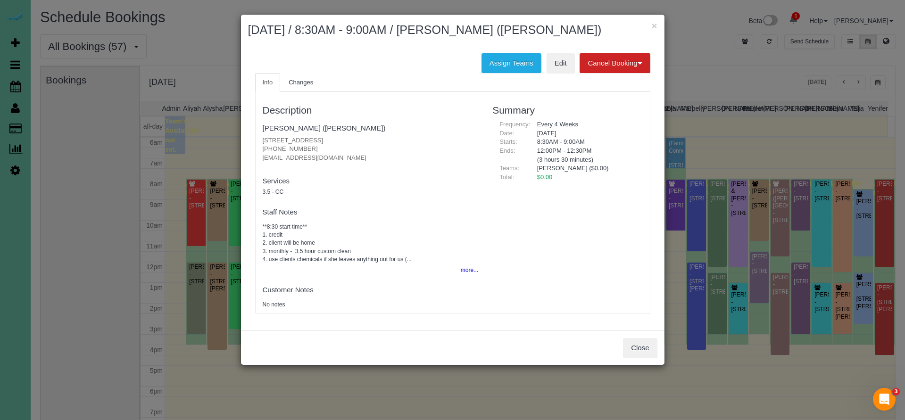
drag, startPoint x: 263, startPoint y: 147, endPoint x: 305, endPoint y: 149, distance: 42.5
click at [308, 150] on p "2206 S 46th Ave, Omaha, NE 68106 (402) 202-1722 mmontgomery1228@gmail.com" at bounding box center [371, 149] width 216 height 26
copy p "(402) 202-1722"
click at [469, 267] on button "more..." at bounding box center [466, 271] width 23 height 14
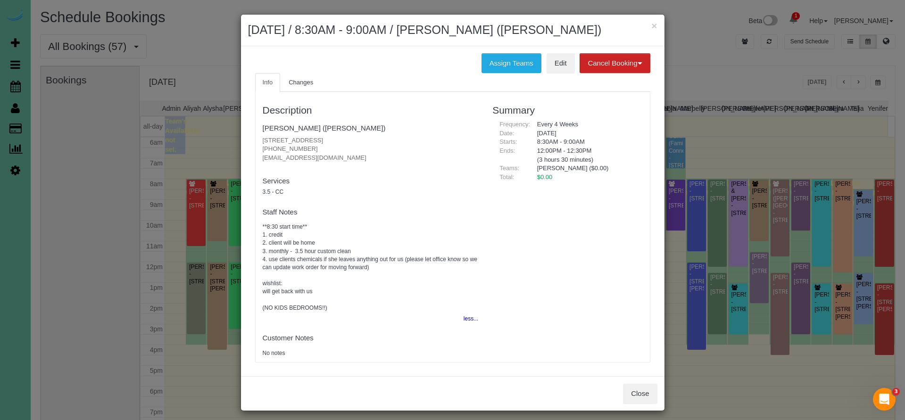
drag, startPoint x: 259, startPoint y: 156, endPoint x: 351, endPoint y: 156, distance: 92.9
click at [351, 156] on div "Description Meg Olson (Mary Montgomery) 2206 S 46th Ave, Omaha, NE 68106 (402) …" at bounding box center [371, 227] width 230 height 261
copy p "mmontgomery1228@gmail.com"
click at [370, 146] on p "2206 S 46th Ave, Omaha, NE 68106 (402) 202-1722 mmontgomery1228@gmail.com" at bounding box center [371, 149] width 216 height 26
drag, startPoint x: 256, startPoint y: 138, endPoint x: 364, endPoint y: 140, distance: 108.0
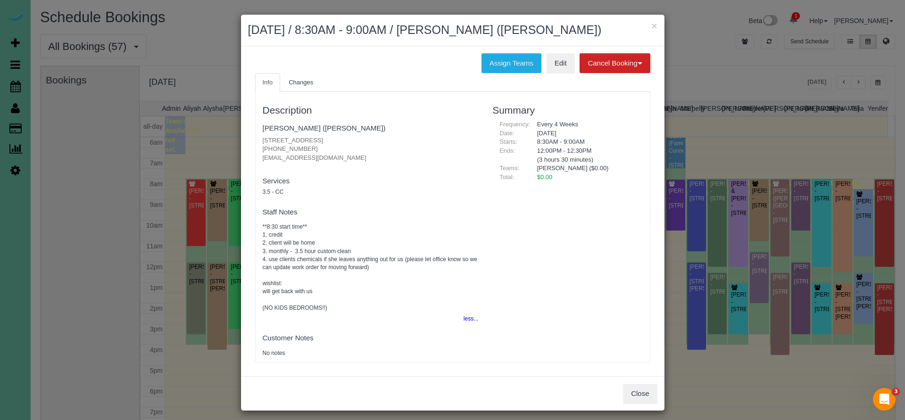
click at [364, 140] on div "Description Meg Olson (Mary Montgomery) 2206 S 46th Ave, Omaha, NE 68106 (402) …" at bounding box center [371, 227] width 230 height 261
click at [363, 139] on p "2206 S 46th Ave, Omaha, NE 68106 (402) 202-1722 mmontgomery1228@gmail.com" at bounding box center [371, 149] width 216 height 26
drag, startPoint x: 258, startPoint y: 139, endPoint x: 291, endPoint y: 143, distance: 33.8
click at [286, 143] on div "Description Meg Olson (Mary Montgomery) 2206 S 46th Ave, Omaha, NE 68106 (402) …" at bounding box center [371, 227] width 230 height 261
drag, startPoint x: 343, startPoint y: 143, endPoint x: 334, endPoint y: 138, distance: 9.7
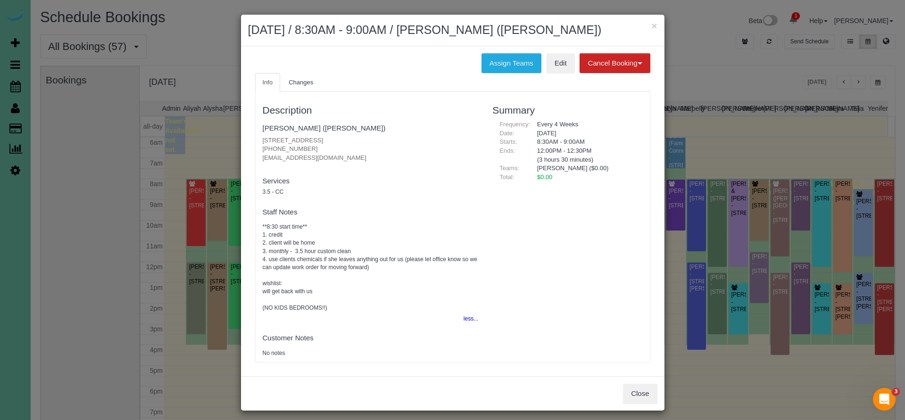
click at [331, 142] on p "2206 S 46th Ave, Omaha, NE 68106 (402) 202-1722 mmontgomery1228@gmail.com" at bounding box center [371, 149] width 216 height 26
drag, startPoint x: 334, startPoint y: 138, endPoint x: 325, endPoint y: 135, distance: 10.4
click at [325, 136] on p "2206 S 46th Ave, Omaha, NE 68106 (402) 202-1722 mmontgomery1228@gmail.com" at bounding box center [371, 149] width 216 height 26
drag, startPoint x: 258, startPoint y: 138, endPoint x: 373, endPoint y: 137, distance: 114.6
click at [373, 137] on div "Description Meg Olson (Mary Montgomery) 2206 S 46th Ave, Omaha, NE 68106 (402) …" at bounding box center [371, 227] width 230 height 261
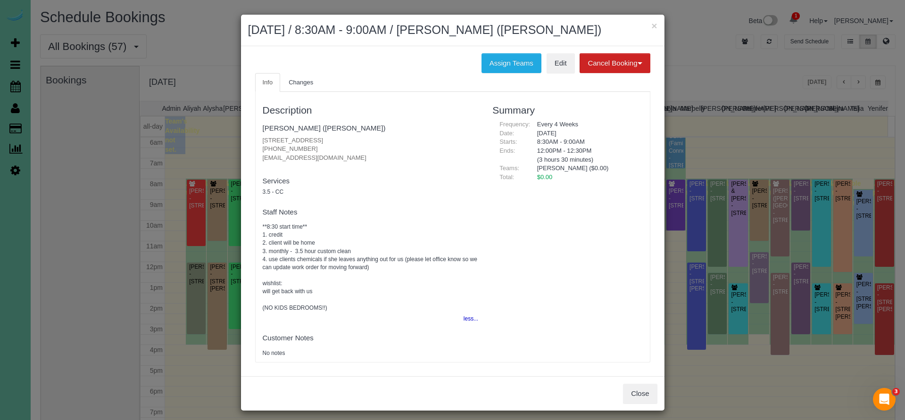
copy p "2206 S 46th Ave, Omaha, NE 68106"
click at [576, 310] on div "Description Meg Olson (Mary Montgomery) 2206 S 46th Ave, Omaha, NE 68106 (402) …" at bounding box center [453, 227] width 394 height 261
click at [299, 129] on link "Meg Olson (Mary Montgomery)" at bounding box center [324, 128] width 123 height 8
click at [645, 390] on button "Close" at bounding box center [640, 394] width 34 height 20
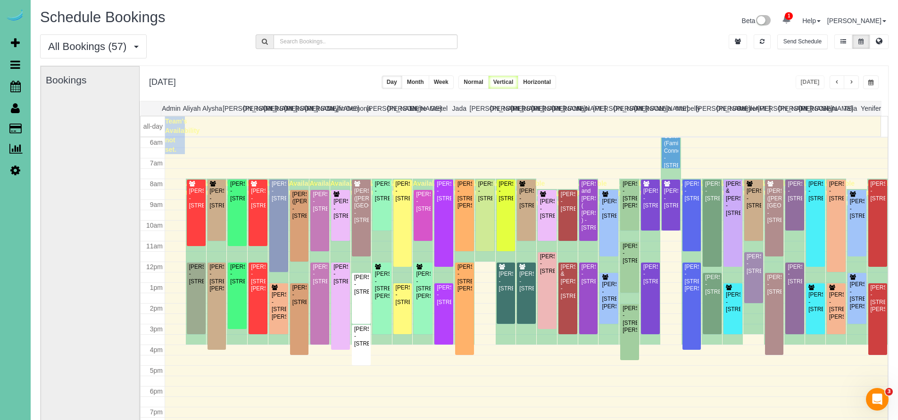
click at [837, 88] on button "button" at bounding box center [837, 82] width 15 height 14
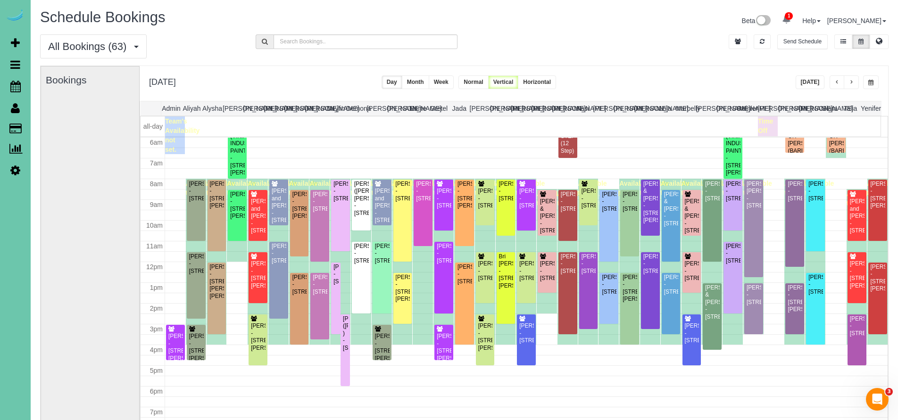
click at [873, 79] on button "button" at bounding box center [871, 82] width 16 height 14
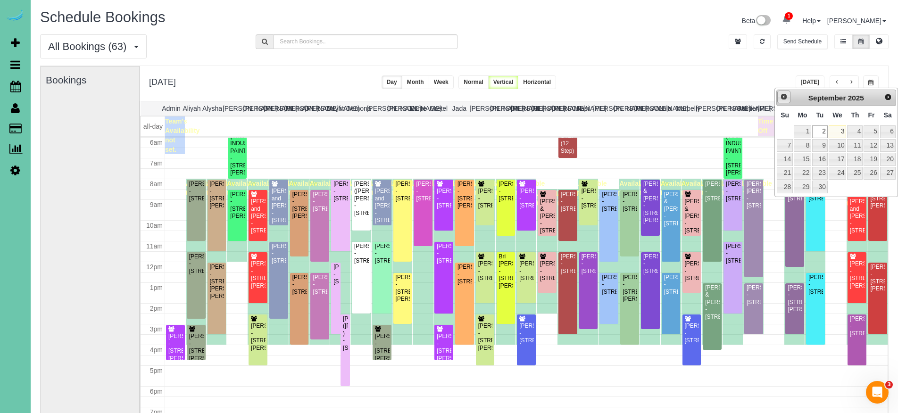
click at [784, 96] on span "Prev" at bounding box center [784, 97] width 8 height 8
click at [871, 132] on link "1" at bounding box center [871, 131] width 15 height 13
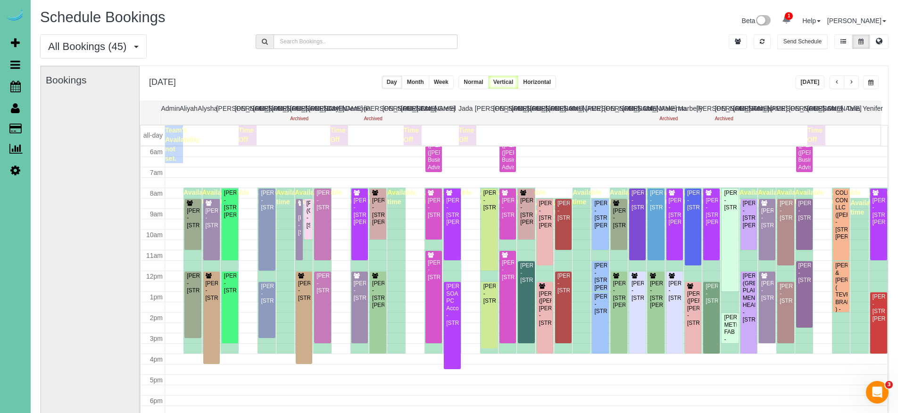
click at [868, 82] on span "button" at bounding box center [870, 83] width 5 height 6
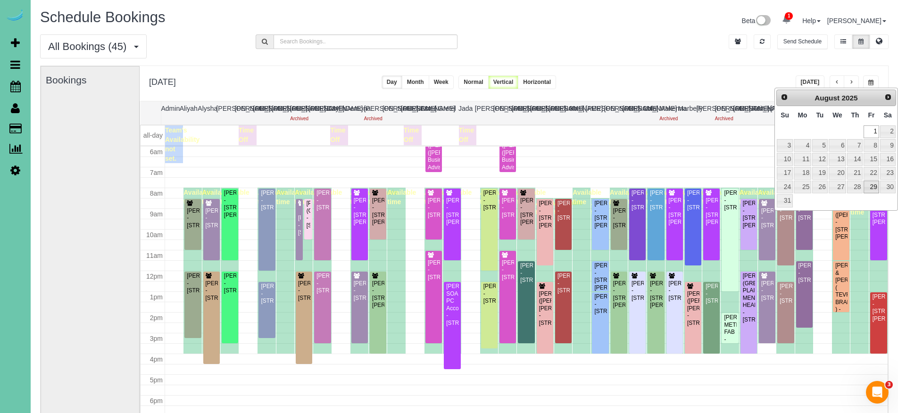
click at [869, 183] on link "29" at bounding box center [871, 187] width 15 height 13
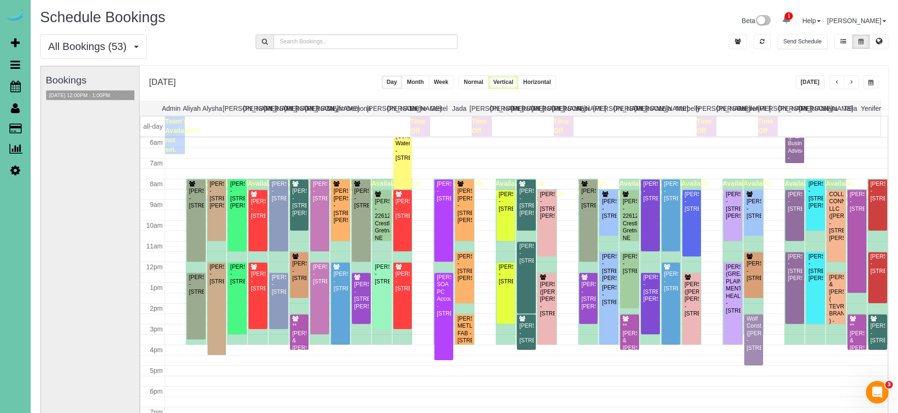
click at [838, 83] on span "button" at bounding box center [837, 83] width 5 height 6
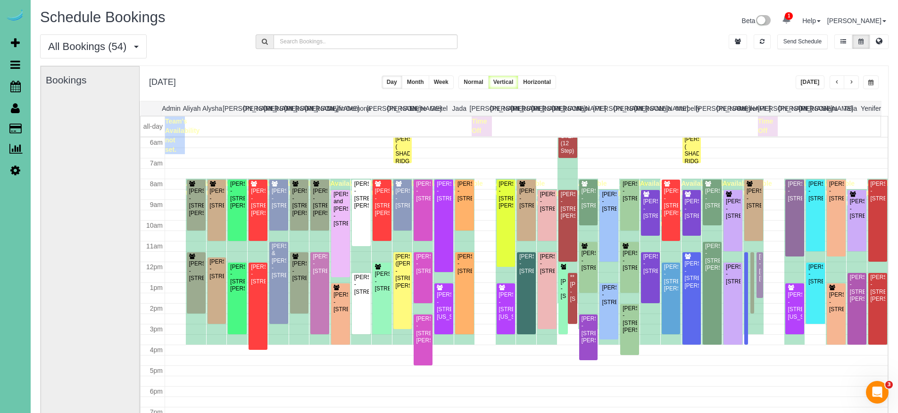
click at [873, 82] on span "button" at bounding box center [870, 83] width 5 height 6
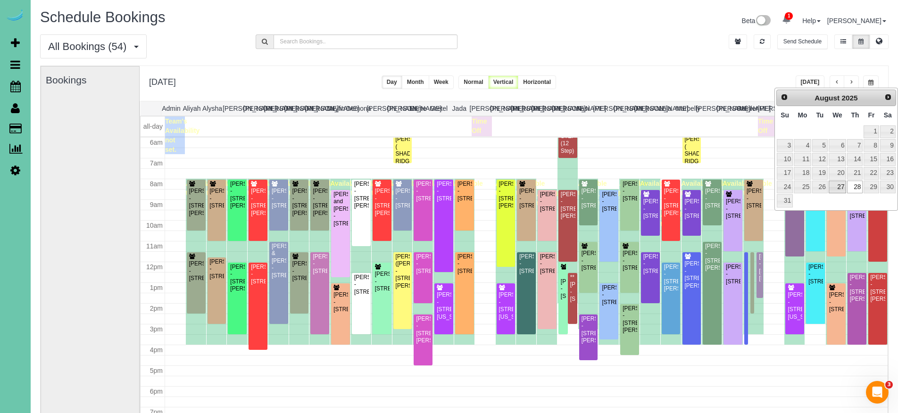
click at [836, 188] on link "27" at bounding box center [838, 187] width 18 height 13
type input "**********"
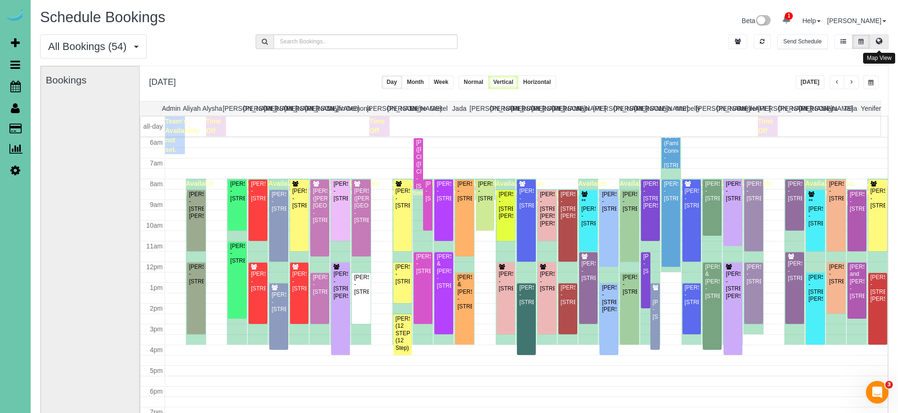
click at [880, 44] on icon at bounding box center [879, 41] width 7 height 6
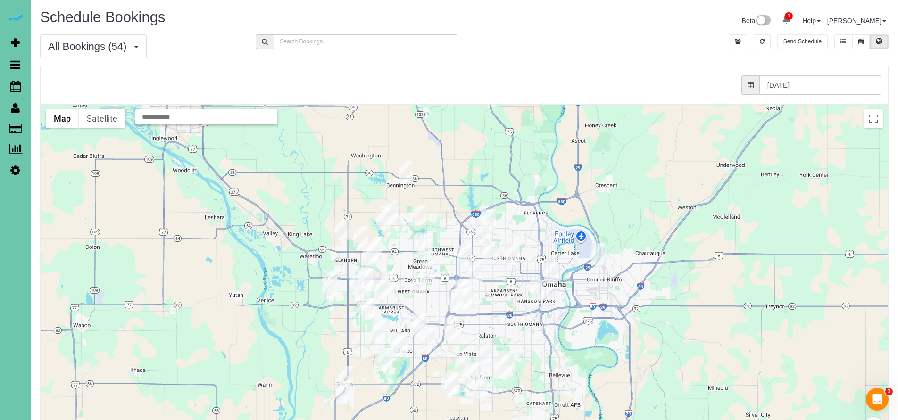
click at [490, 250] on img "08/27/2025 2:30PM - KATHY BETTS (12 STEP) (12 Step) - 7306 Grant Street, Omaha,…" at bounding box center [491, 253] width 15 height 22
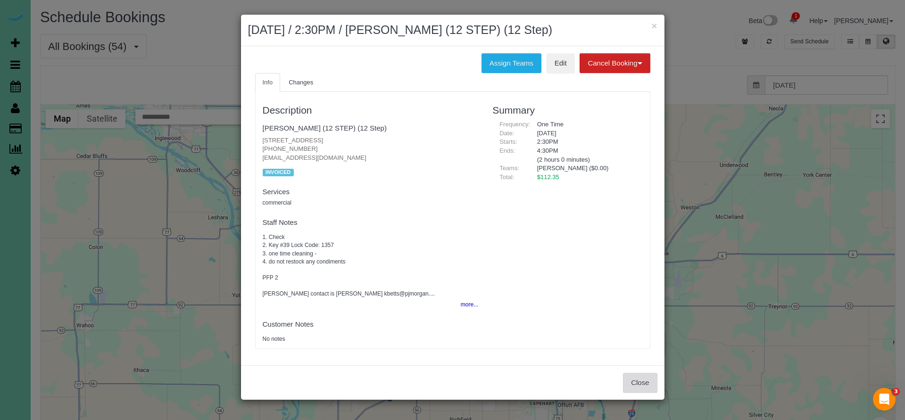
click at [643, 379] on button "Close" at bounding box center [640, 383] width 34 height 20
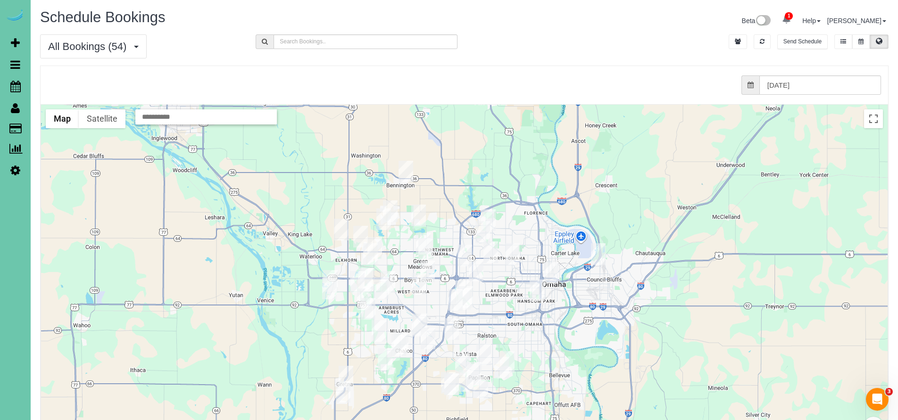
click at [495, 250] on img "08/27/2025 2:30PM - KATHY BETTS (12 STEP) (12 Step) - 7306 Grant Street, Omaha,…" at bounding box center [491, 253] width 15 height 22
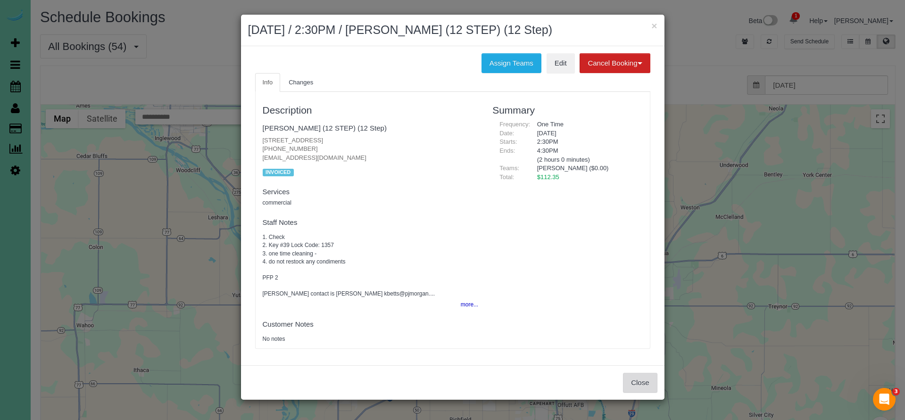
click at [638, 384] on button "Close" at bounding box center [640, 383] width 34 height 20
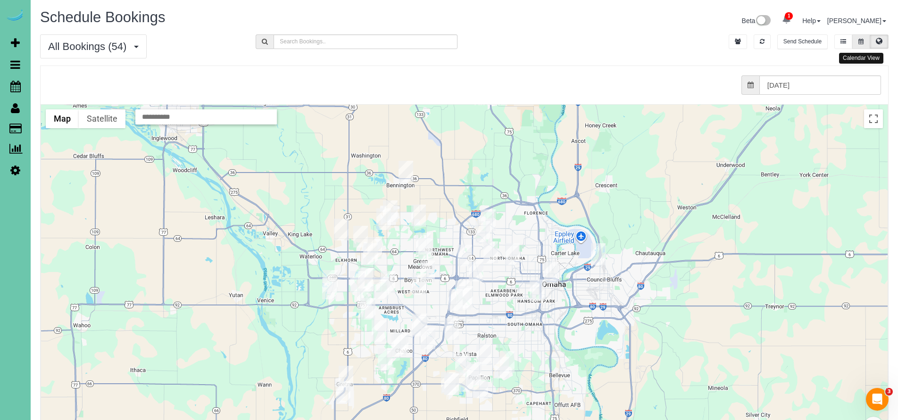
click at [860, 45] on button at bounding box center [860, 41] width 17 height 15
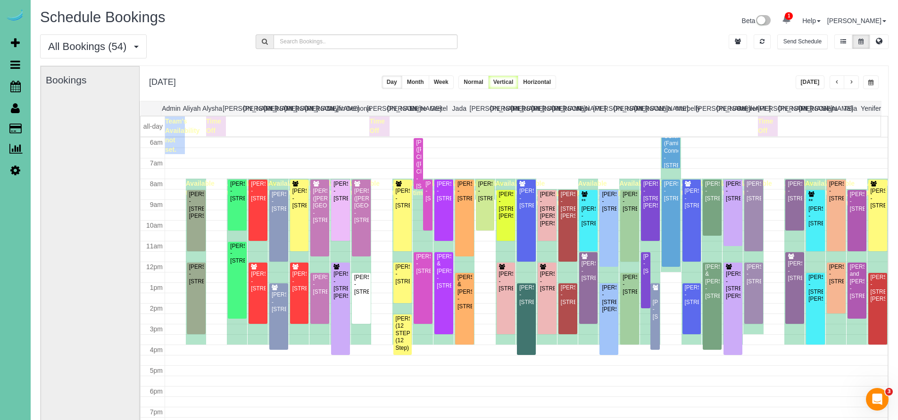
click at [837, 83] on span "button" at bounding box center [837, 83] width 5 height 6
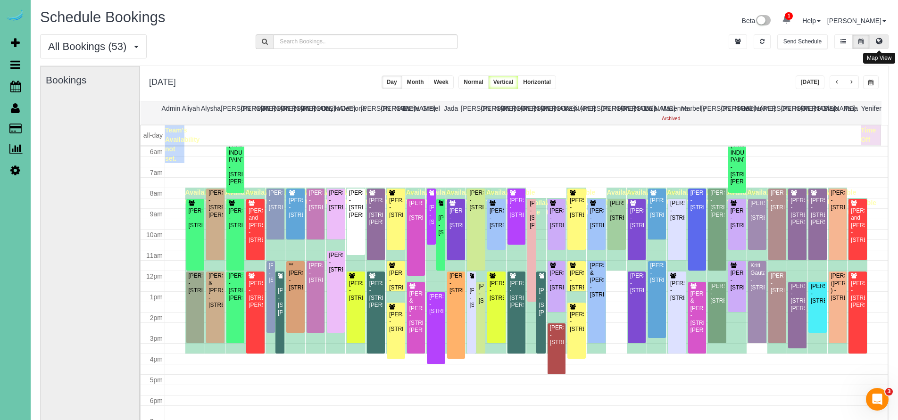
click at [885, 43] on button at bounding box center [879, 41] width 19 height 15
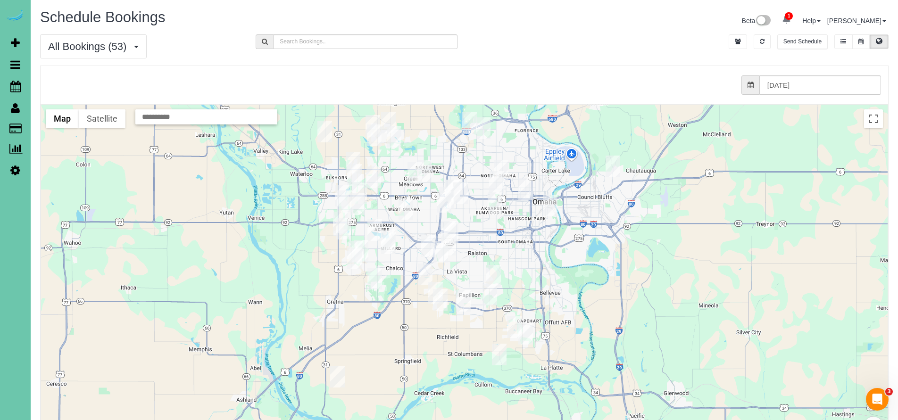
drag, startPoint x: 479, startPoint y: 189, endPoint x: 591, endPoint y: 251, distance: 128.4
click at [574, 249] on div at bounding box center [464, 293] width 847 height 376
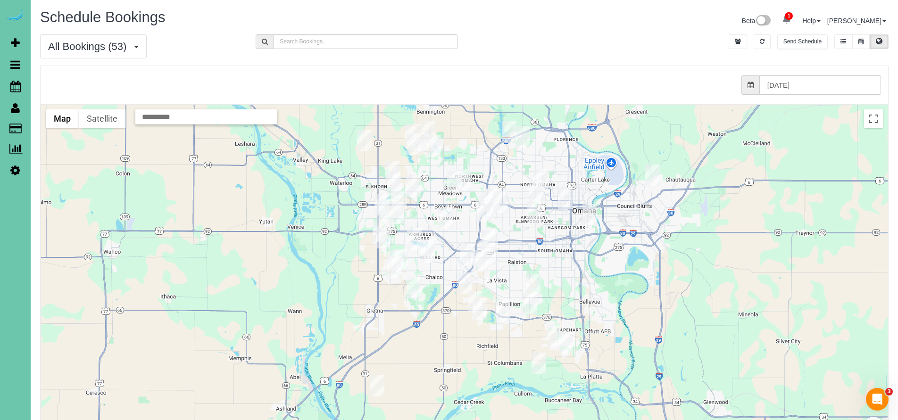
drag, startPoint x: 663, startPoint y: 289, endPoint x: 613, endPoint y: 293, distance: 50.7
click at [613, 293] on div at bounding box center [464, 293] width 847 height 376
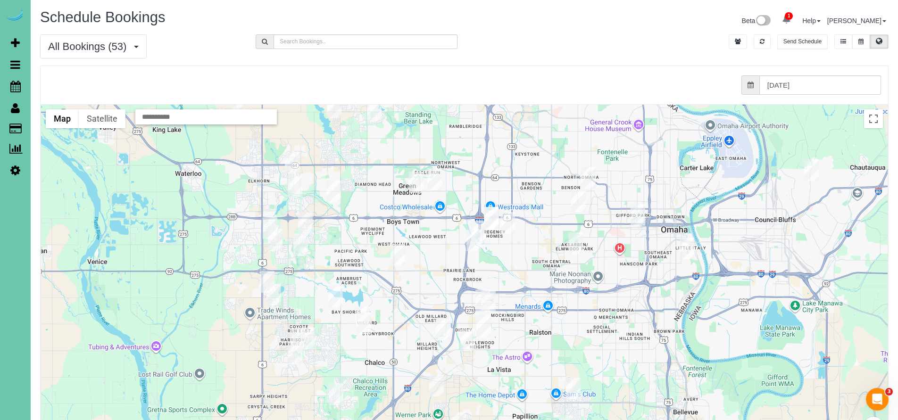
drag, startPoint x: 418, startPoint y: 186, endPoint x: 390, endPoint y: 266, distance: 85.0
click at [390, 266] on div "To navigate, press the arrow keys." at bounding box center [464, 293] width 847 height 376
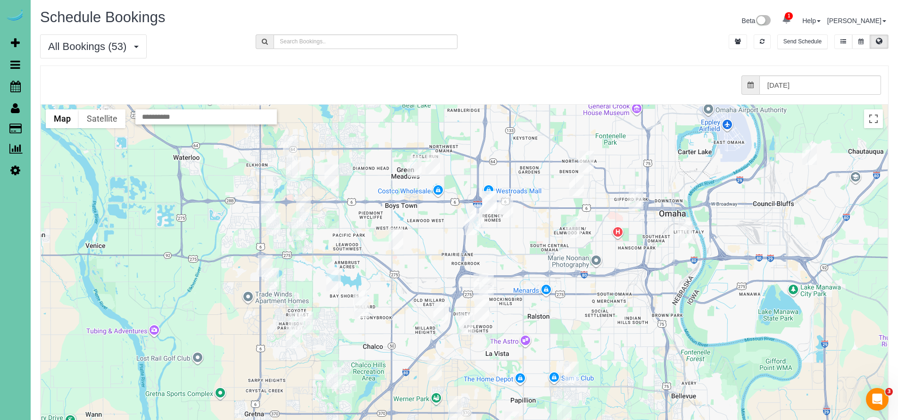
click at [289, 169] on img "08/26/2025 1:30PM - Deana Olsen - 18802 Honeysuckel Drive, Elkhorn, NE 68022" at bounding box center [293, 171] width 15 height 22
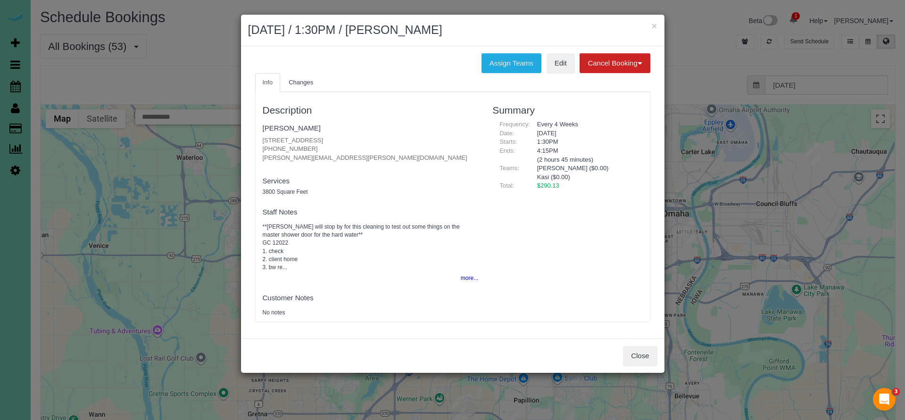
click at [655, 25] on button "×" at bounding box center [654, 26] width 6 height 10
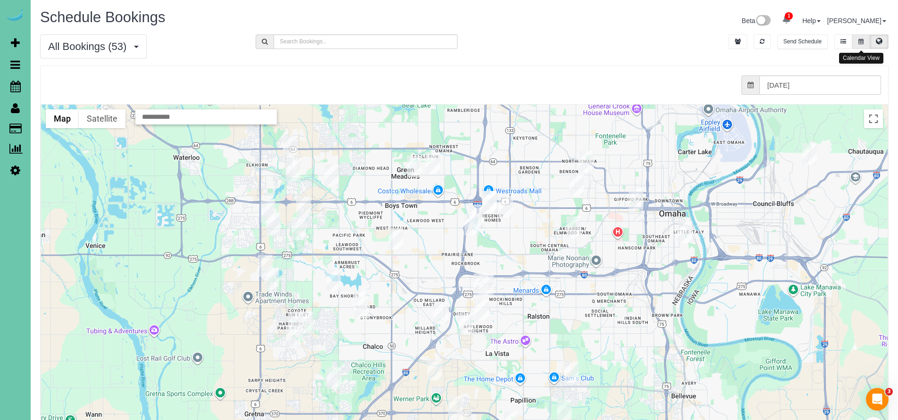
click at [863, 39] on icon at bounding box center [861, 42] width 5 height 6
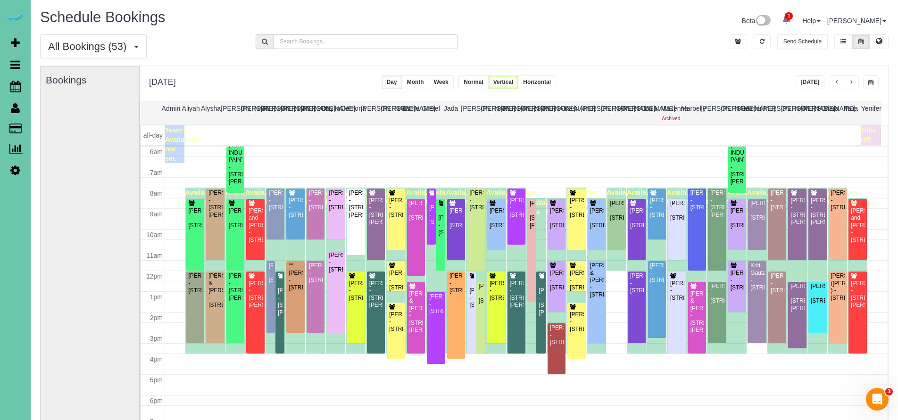
click at [637, 73] on div "Tuesday, Aug 26, 2025 Today Day Month Week Normal Vertical Horizontal" at bounding box center [514, 83] width 749 height 35
click at [854, 82] on button "button" at bounding box center [851, 82] width 15 height 14
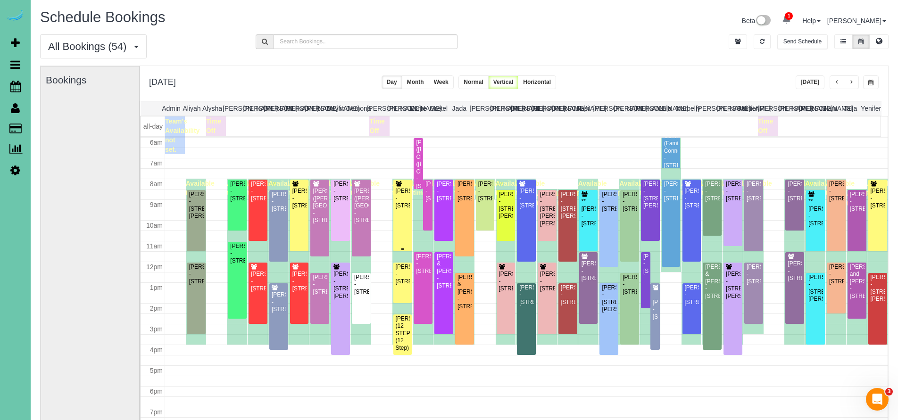
click at [402, 209] on div "Ariel Schell - 4214 N 191st Street, Elkhorn, NE 68022" at bounding box center [402, 199] width 15 height 22
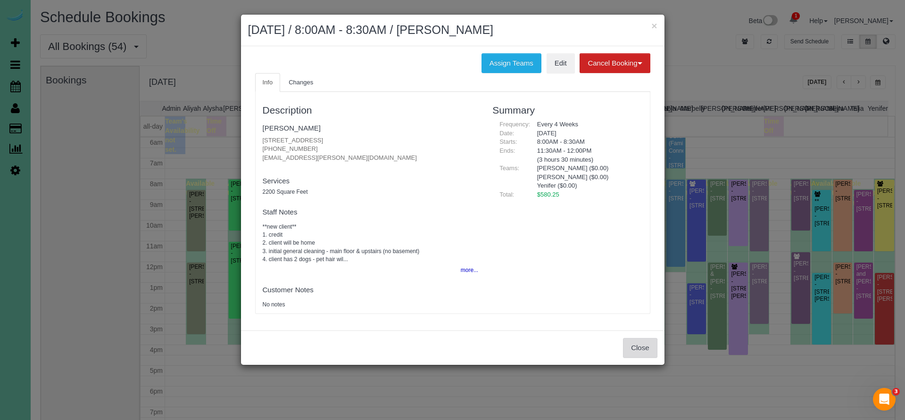
click at [646, 349] on button "Close" at bounding box center [640, 348] width 34 height 20
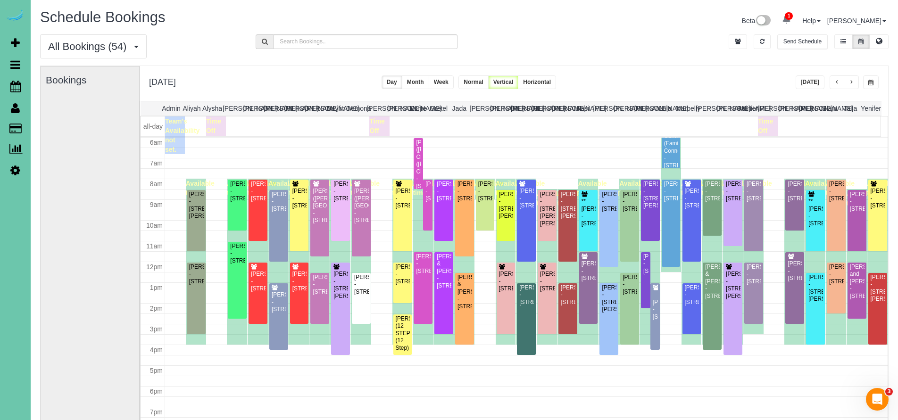
click at [837, 82] on span "button" at bounding box center [837, 83] width 5 height 6
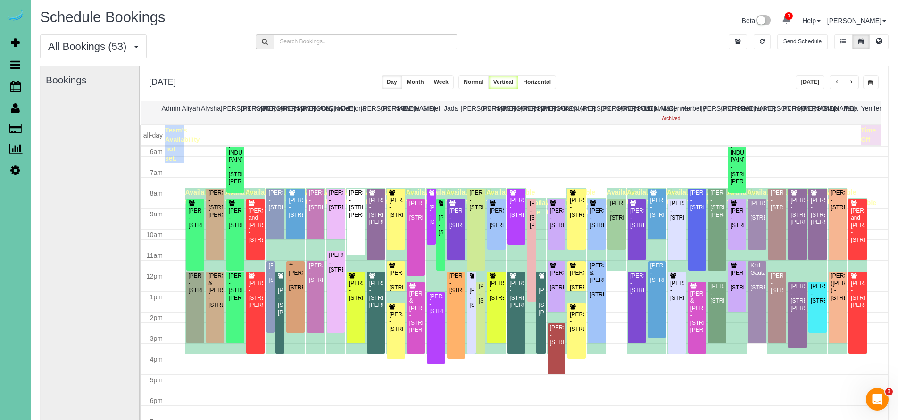
click at [804, 80] on button "Today" at bounding box center [810, 82] width 29 height 14
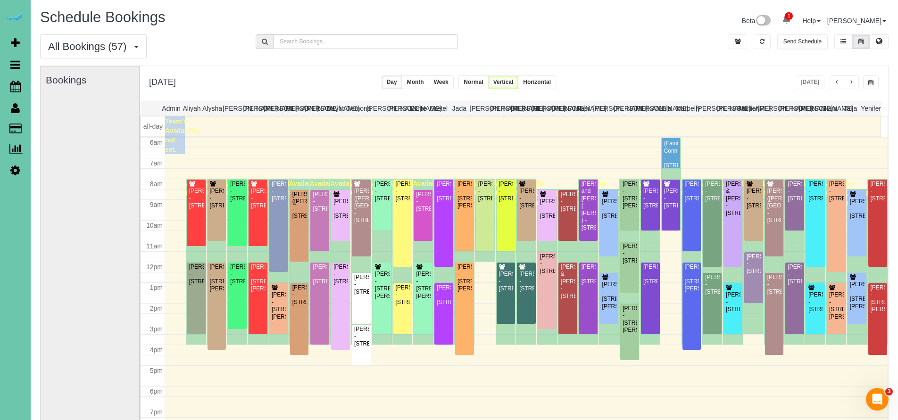
click at [834, 81] on button "button" at bounding box center [837, 82] width 15 height 14
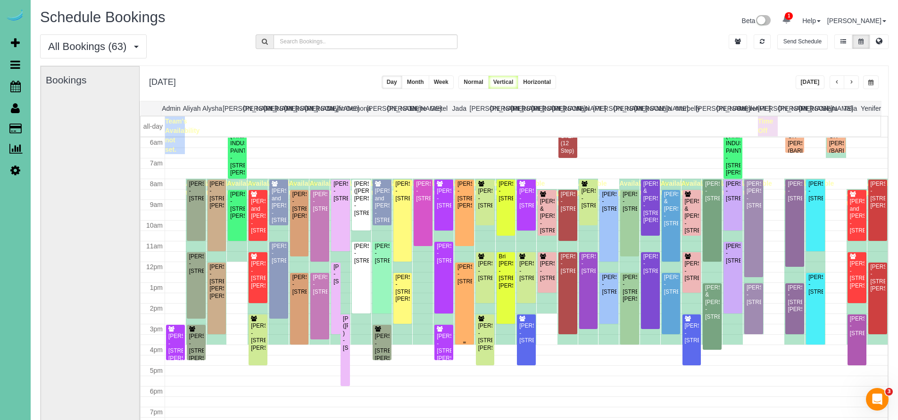
click at [463, 275] on div "Natalie Sanderson - 13429 Cedar Street, Omaha, NE 68144" at bounding box center [464, 275] width 15 height 22
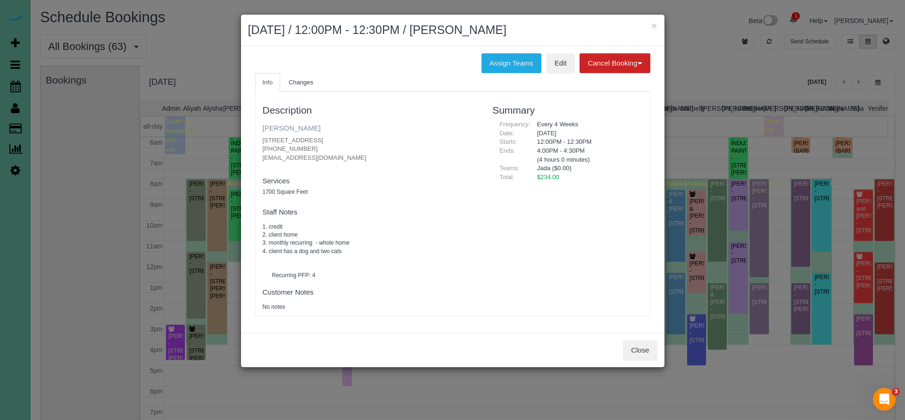
click at [308, 128] on link "Natalie Sanderson" at bounding box center [292, 128] width 58 height 8
click at [642, 351] on button "Close" at bounding box center [640, 351] width 34 height 20
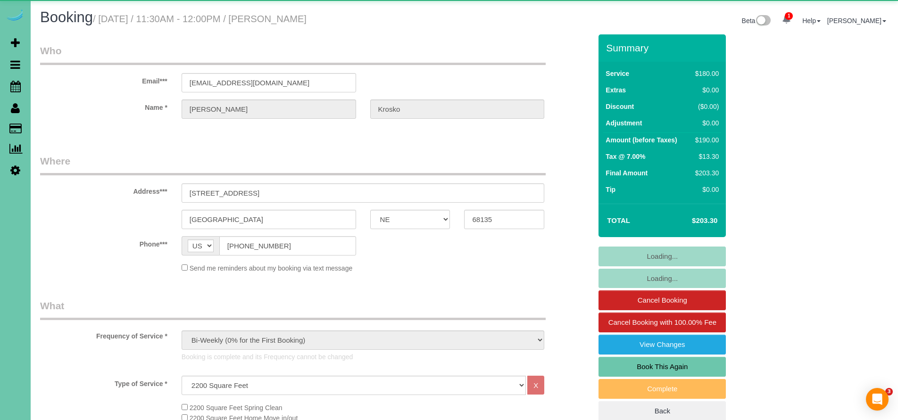
select select "NE"
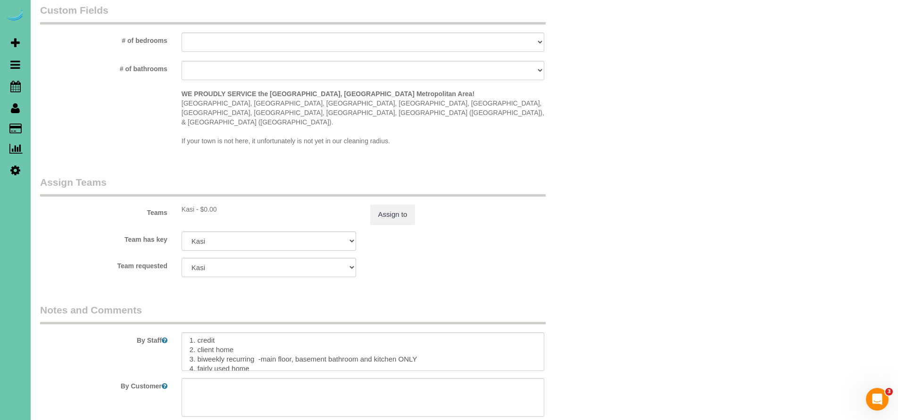
scroll to position [918, 0]
click at [419, 331] on textarea at bounding box center [363, 350] width 363 height 39
click at [329, 333] on textarea at bounding box center [363, 350] width 363 height 39
click at [296, 334] on textarea at bounding box center [363, 350] width 363 height 39
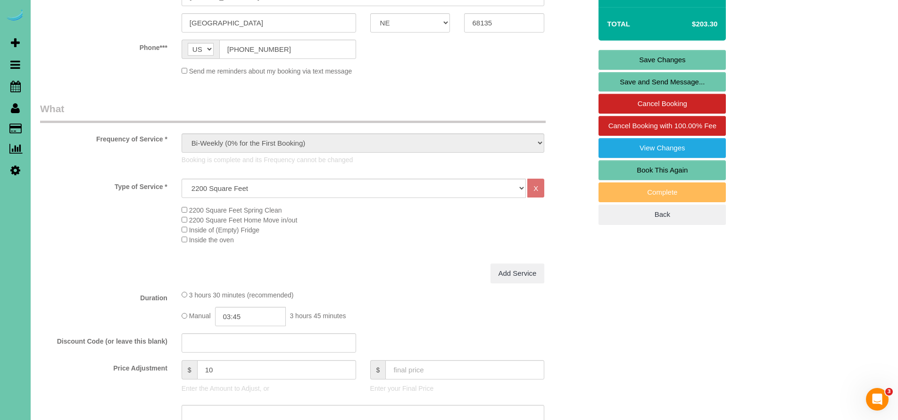
scroll to position [124, 0]
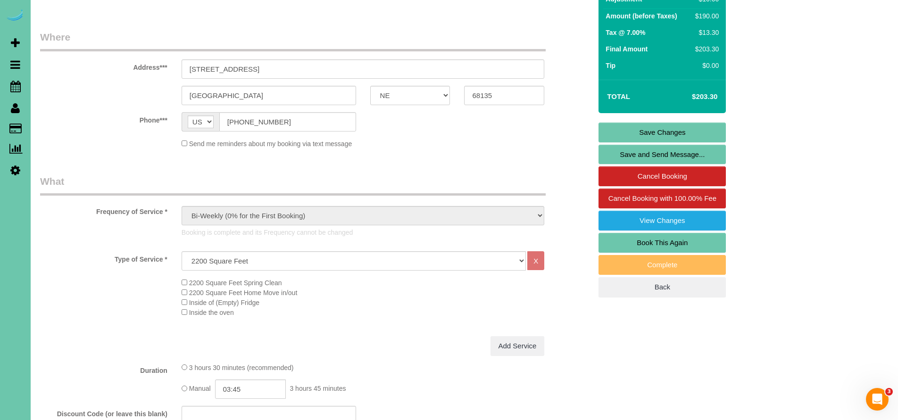
type textarea "1. credit 2. client home 3. biweekly recurring -main floor, in the basement ONL…"
click at [656, 133] on link "Save Changes" at bounding box center [662, 133] width 127 height 20
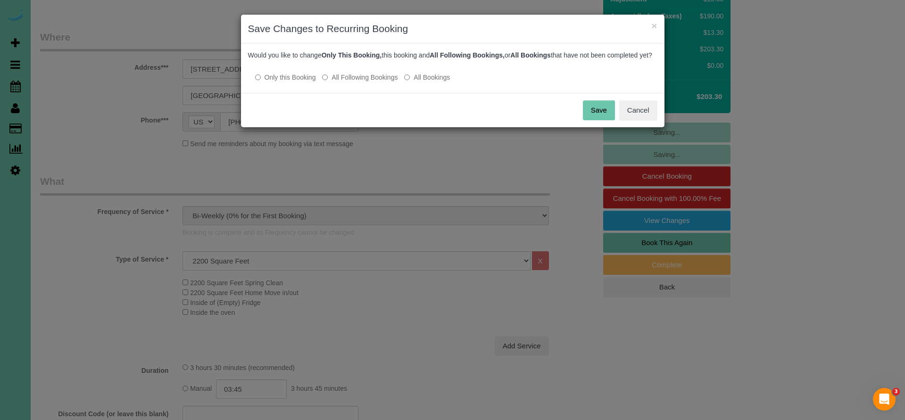
click at [598, 116] on button "Save" at bounding box center [599, 110] width 32 height 20
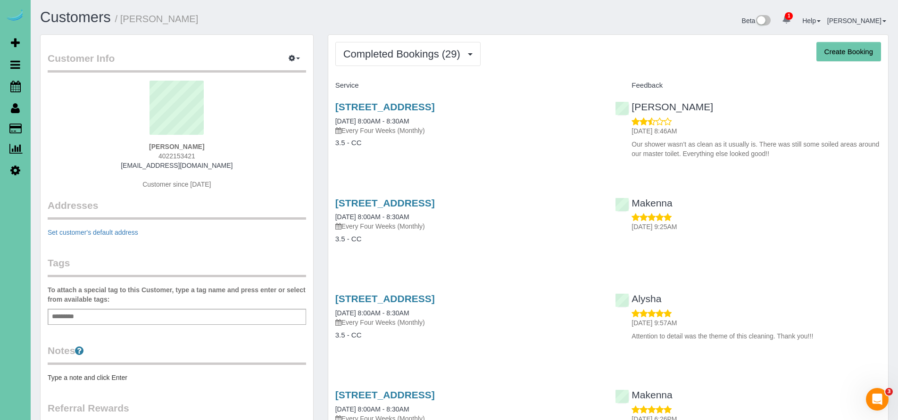
drag, startPoint x: 132, startPoint y: 165, endPoint x: 217, endPoint y: 167, distance: 84.9
click at [217, 167] on div "[PERSON_NAME] 4022153421 [EMAIL_ADDRESS][DOMAIN_NAME] Customer since [DATE]" at bounding box center [177, 140] width 259 height 118
copy link "[EMAIL_ADDRESS][DOMAIN_NAME]"
